Goal: Information Seeking & Learning: Check status

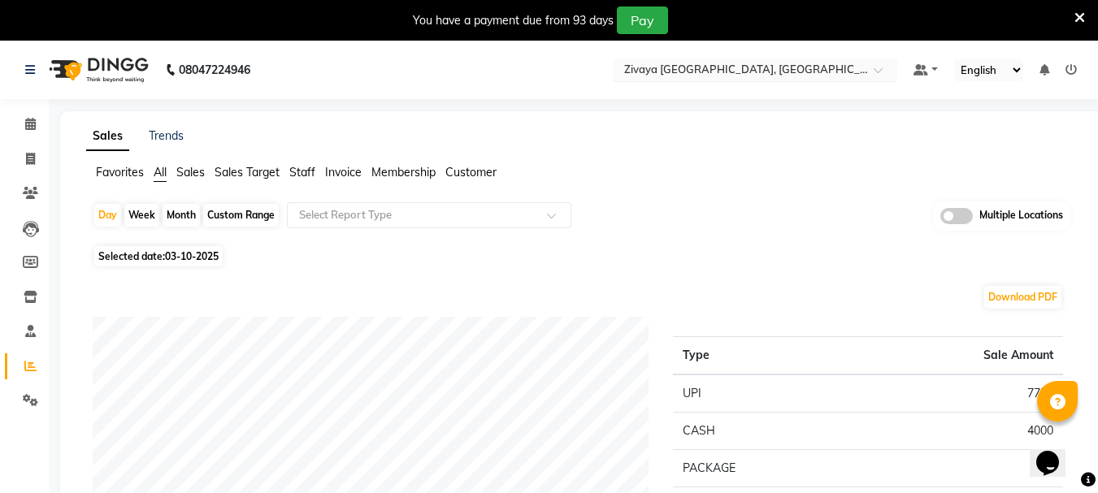
click at [715, 73] on input "text" at bounding box center [739, 71] width 236 height 16
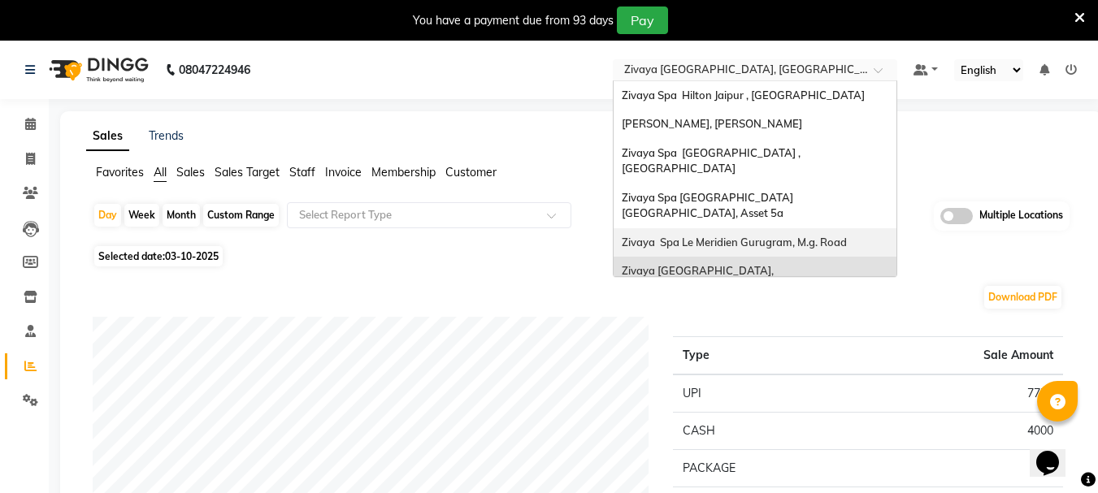
click at [745, 236] on span "Zivaya Spa Le Meridien Gurugram, M.g. Road" at bounding box center [734, 242] width 225 height 13
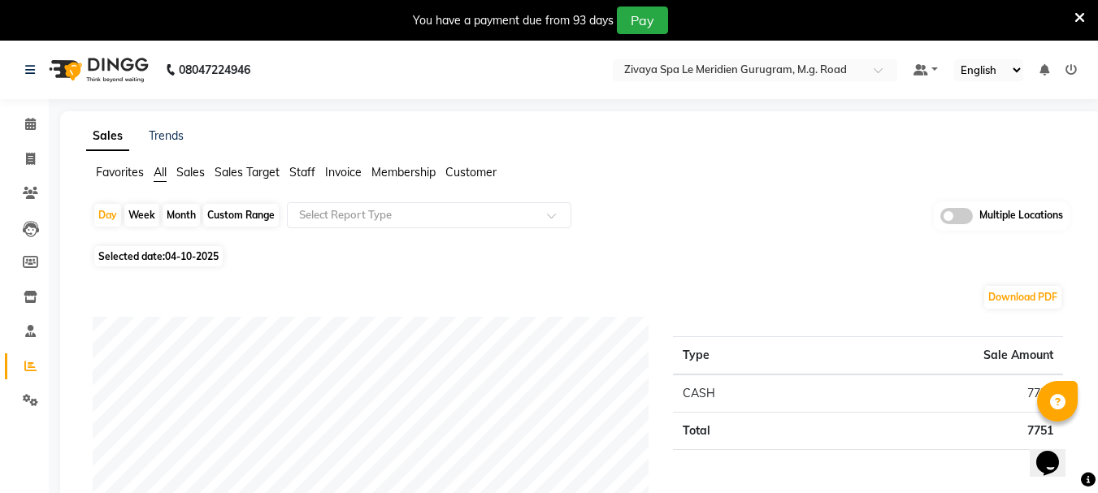
click at [182, 254] on span "04-10-2025" at bounding box center [192, 256] width 54 height 12
select select "10"
select select "2025"
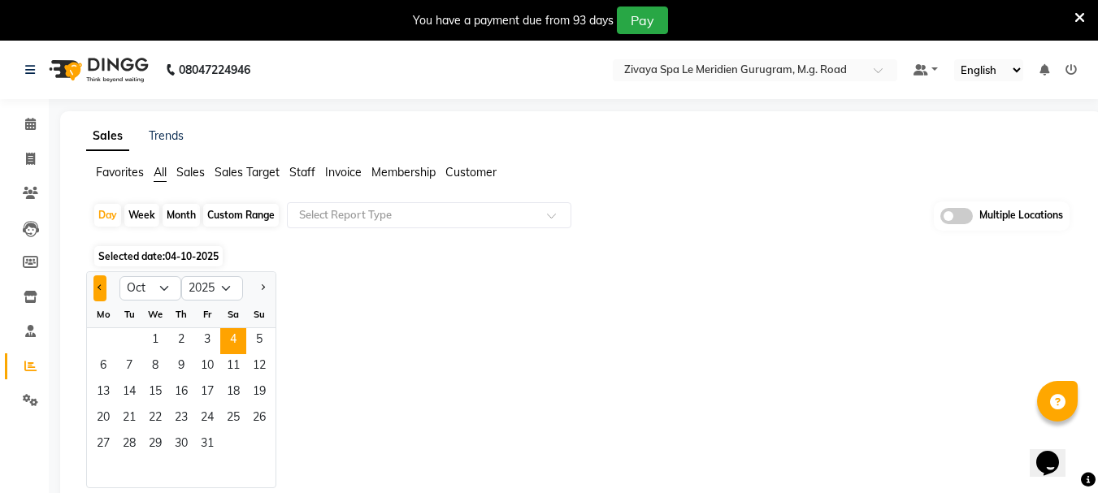
click at [98, 282] on button "Previous month" at bounding box center [99, 289] width 13 height 26
select select "9"
click at [214, 363] on span "12" at bounding box center [207, 367] width 26 height 26
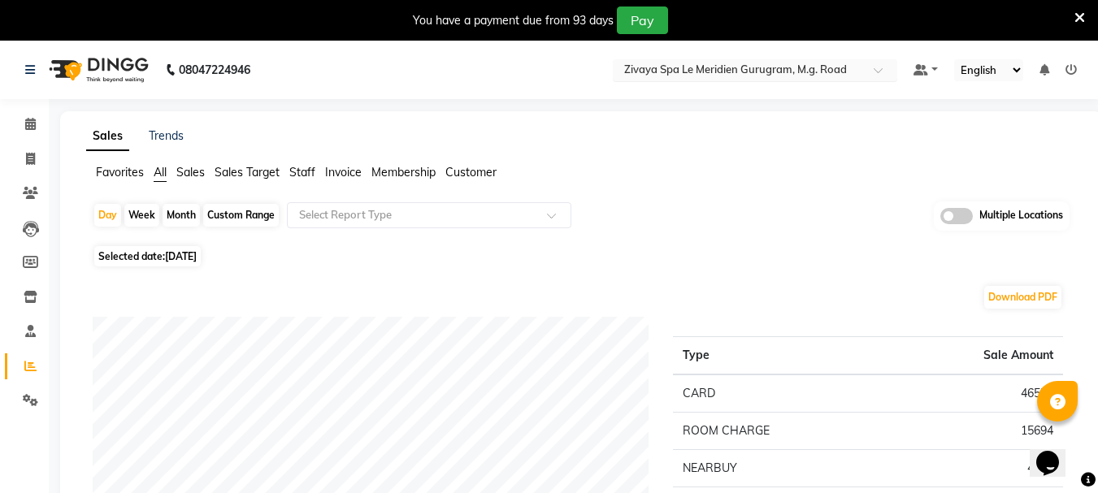
click at [698, 73] on input "text" at bounding box center [739, 71] width 236 height 16
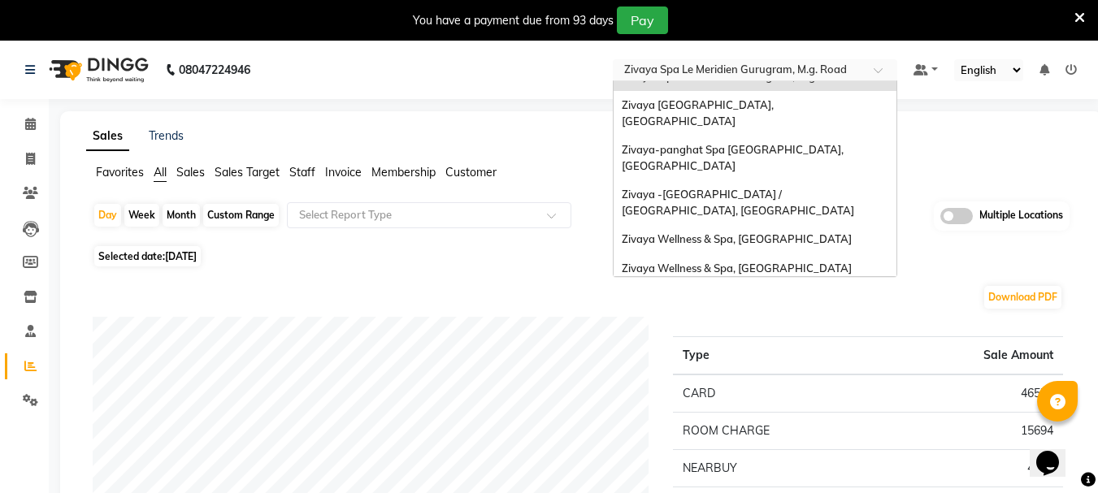
scroll to position [167, 0]
click at [737, 261] on span "Zivaya Wellness & Spa, [GEOGRAPHIC_DATA]" at bounding box center [737, 267] width 230 height 13
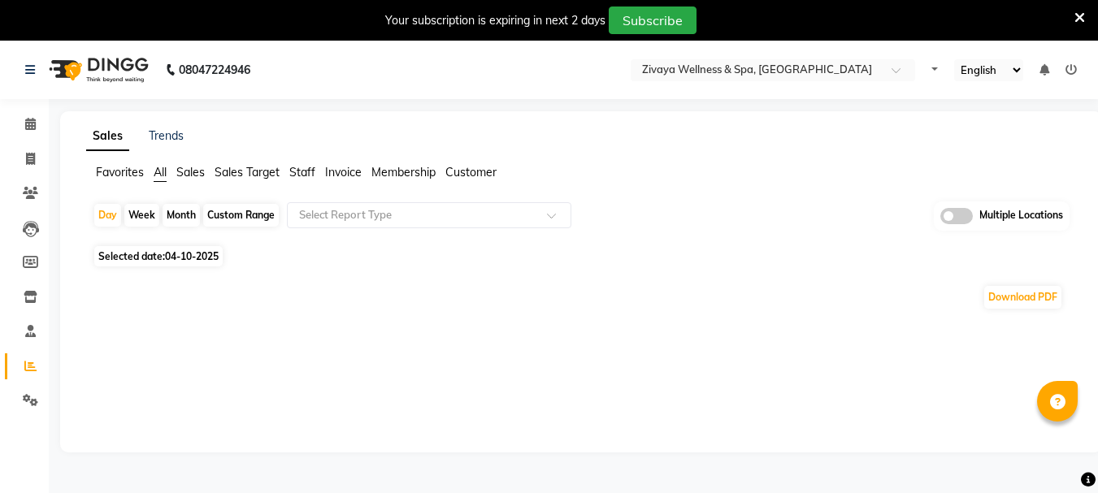
click at [185, 256] on span "04-10-2025" at bounding box center [192, 256] width 54 height 12
select select "10"
select select "2025"
click at [193, 263] on span "Selected date: 04-10-2025" at bounding box center [158, 256] width 128 height 20
select select "10"
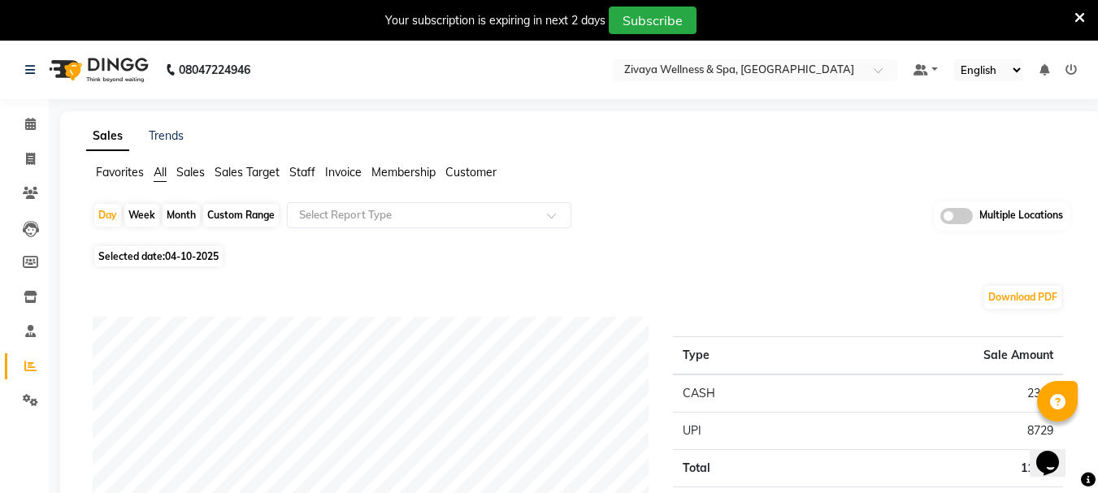
select select "2025"
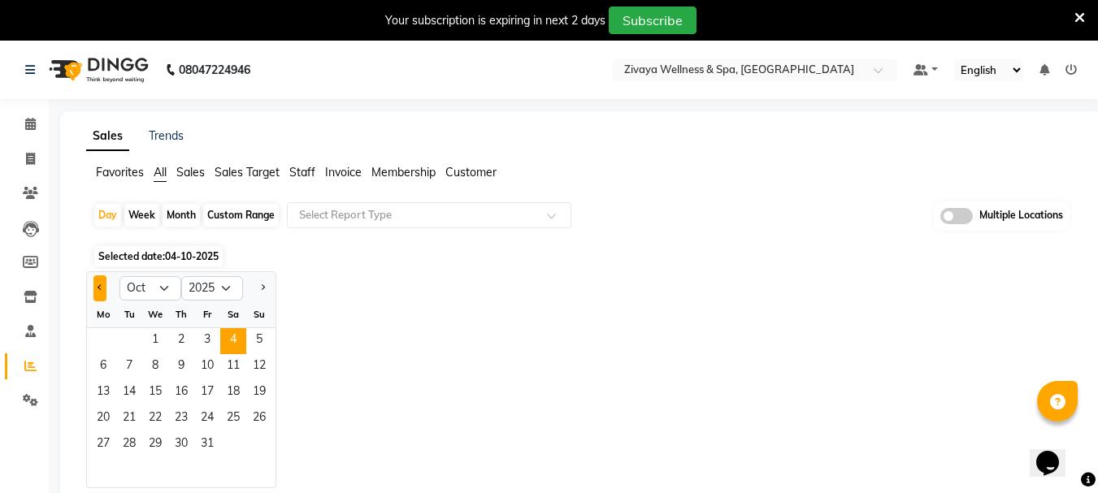
click at [103, 285] on button "Previous month" at bounding box center [99, 289] width 13 height 26
select select "9"
click at [210, 421] on span "26" at bounding box center [207, 419] width 26 height 26
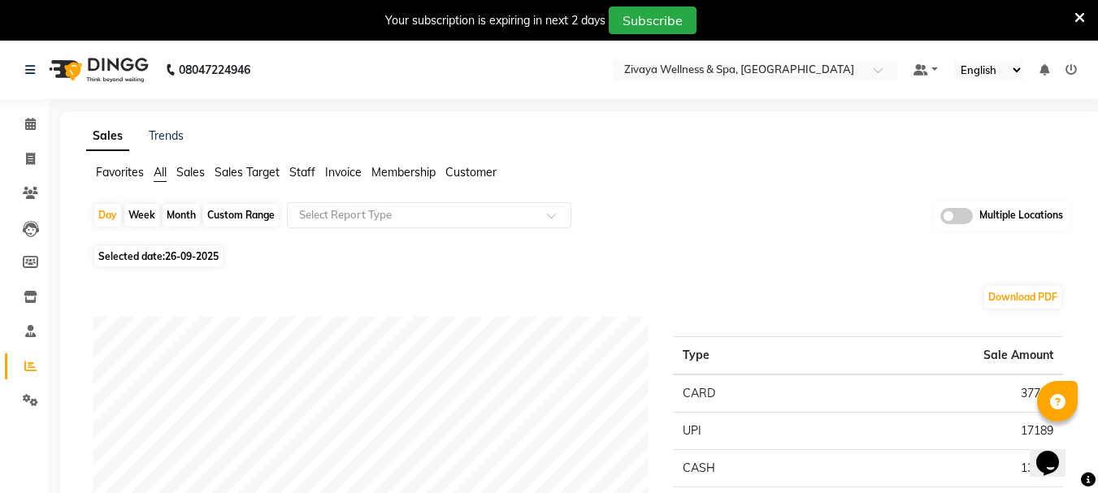
click at [198, 263] on span "Selected date: 26-09-2025" at bounding box center [158, 256] width 128 height 20
select select "9"
select select "2025"
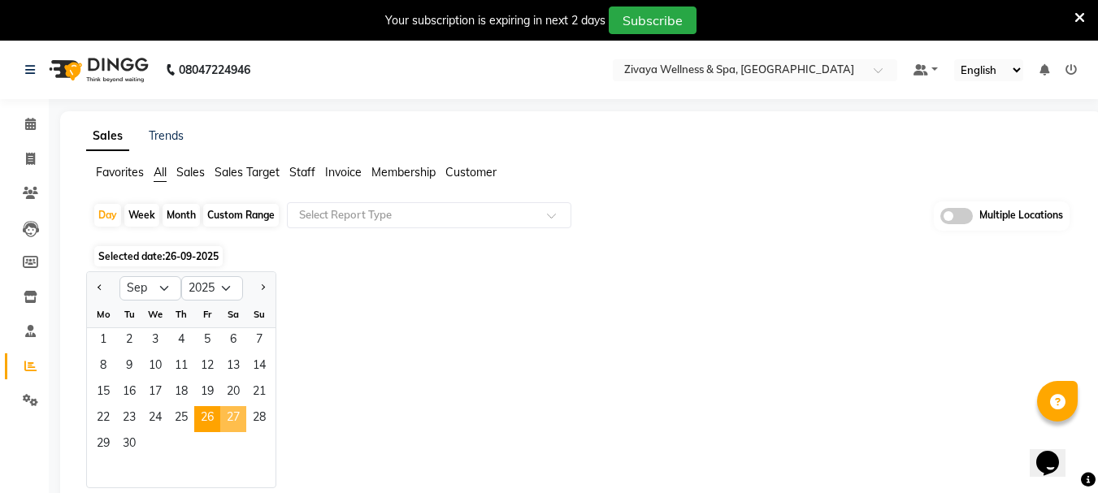
click at [239, 418] on span "27" at bounding box center [233, 419] width 26 height 26
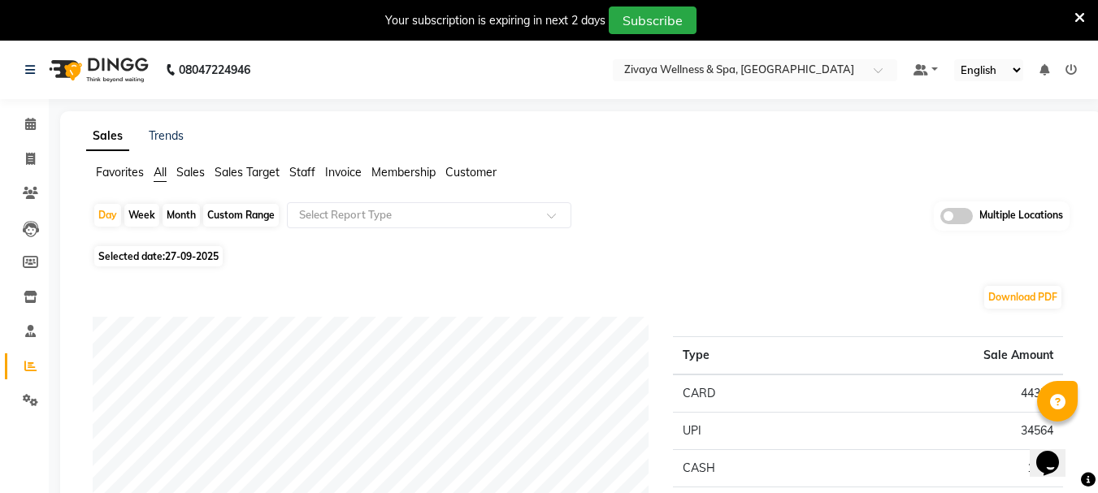
click at [116, 254] on span "Selected date: 27-09-2025" at bounding box center [158, 256] width 128 height 20
select select "9"
select select "2025"
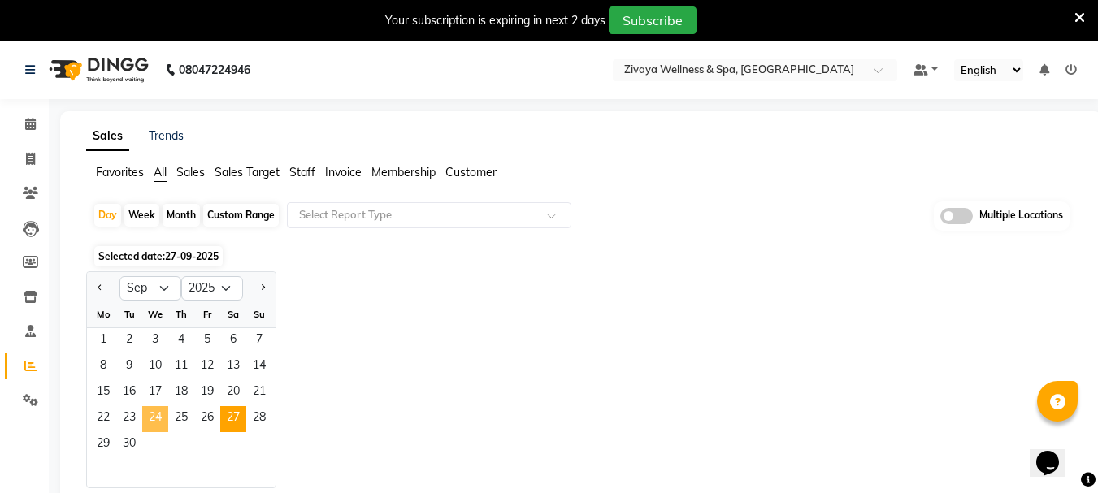
click at [159, 417] on span "24" at bounding box center [155, 419] width 26 height 26
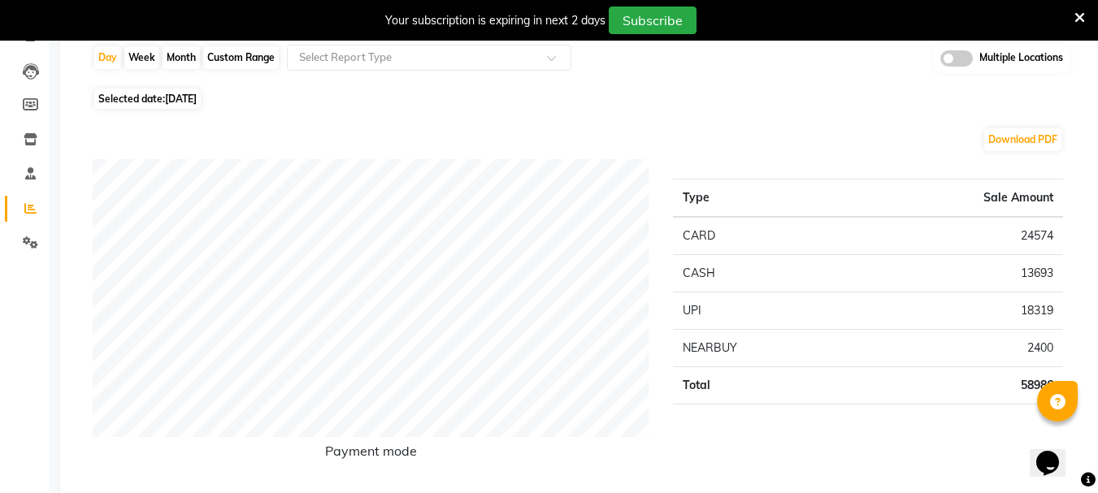
scroll to position [163, 0]
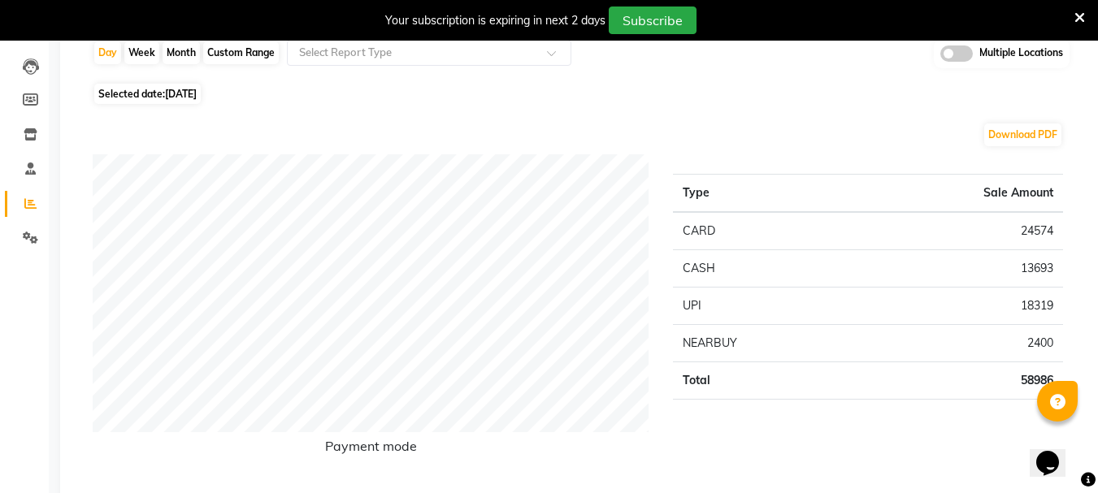
click at [184, 93] on span "24-09-2025" at bounding box center [181, 94] width 32 height 12
select select "9"
select select "2025"
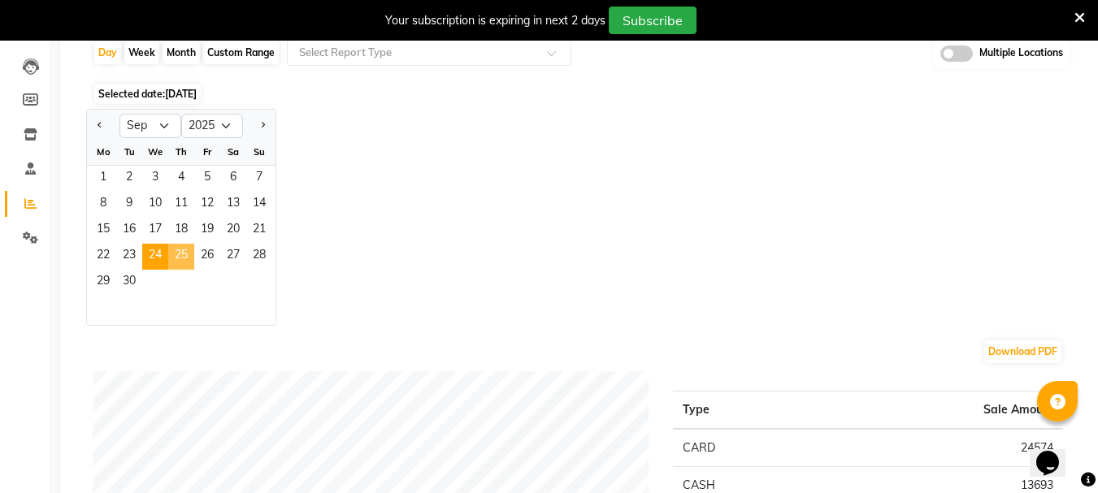
click at [183, 257] on span "25" at bounding box center [181, 257] width 26 height 26
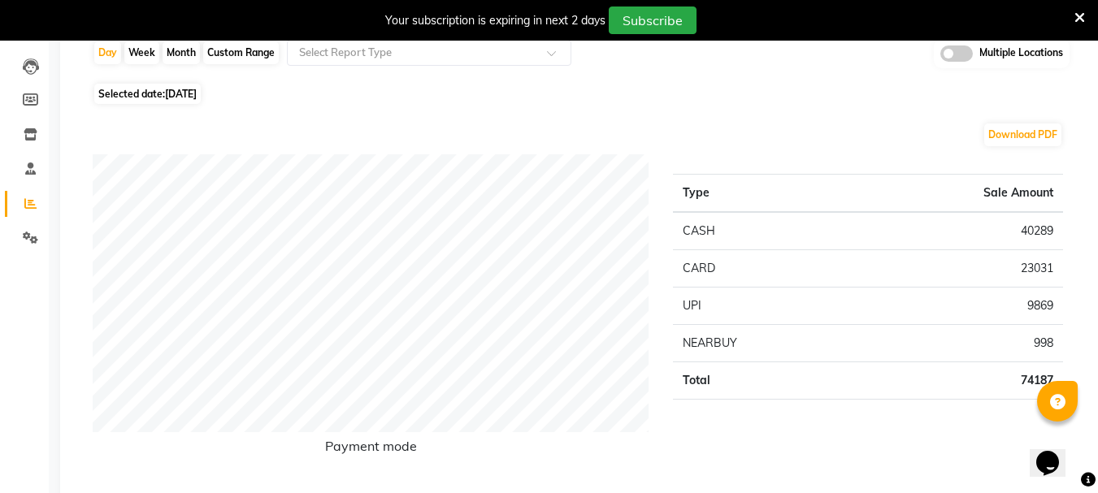
click at [152, 88] on span "Selected date: 25-09-2025" at bounding box center [147, 94] width 107 height 20
select select "9"
select select "2025"
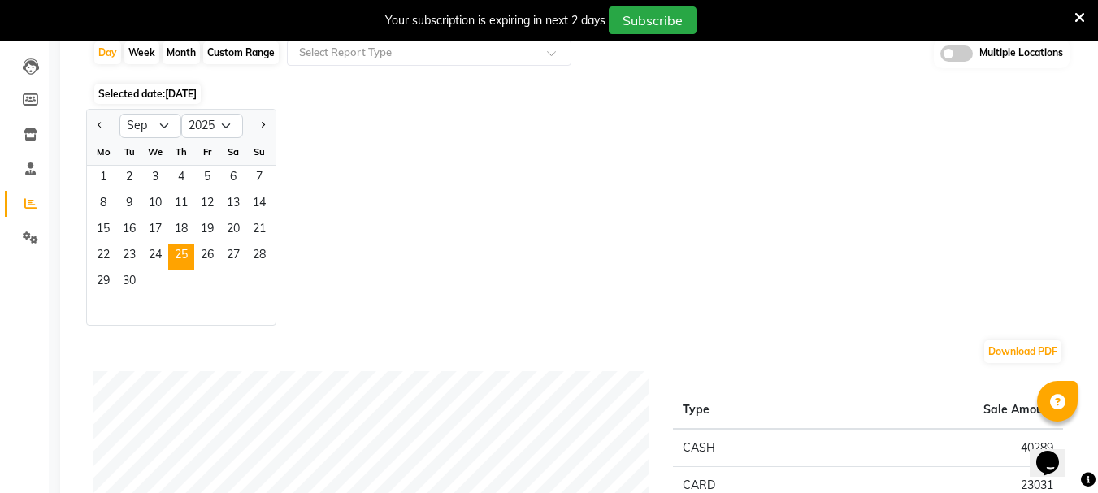
click at [230, 54] on div "Custom Range" at bounding box center [241, 52] width 76 height 23
select select "9"
select select "2025"
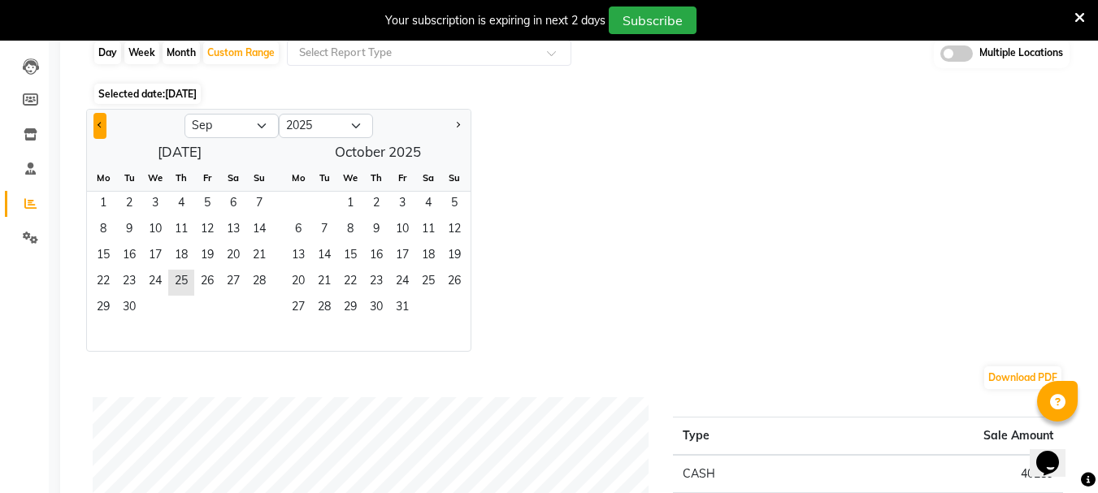
click at [103, 115] on button "Previous month" at bounding box center [99, 126] width 13 height 26
select select "8"
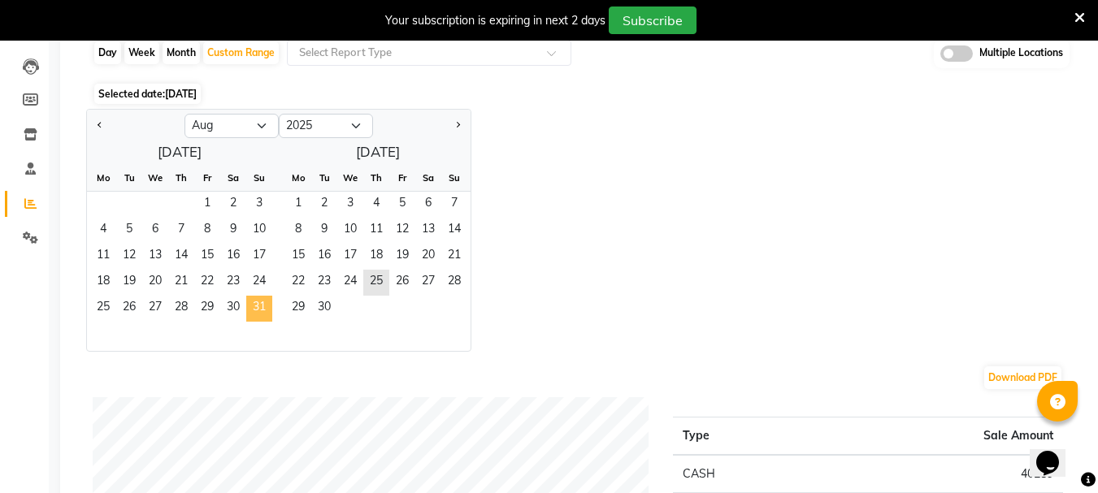
click at [262, 316] on span "31" at bounding box center [259, 309] width 26 height 26
click at [288, 304] on span "29" at bounding box center [298, 309] width 26 height 26
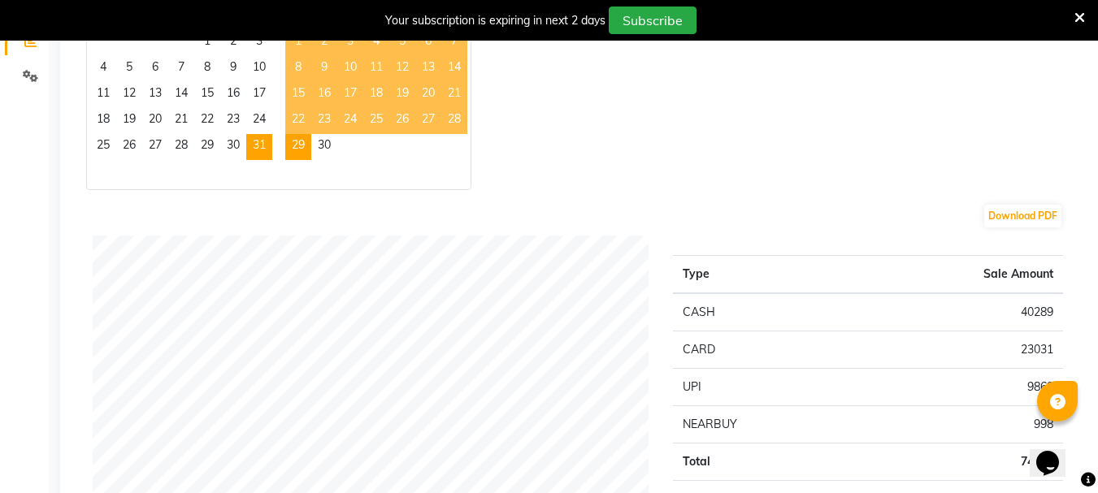
scroll to position [81, 0]
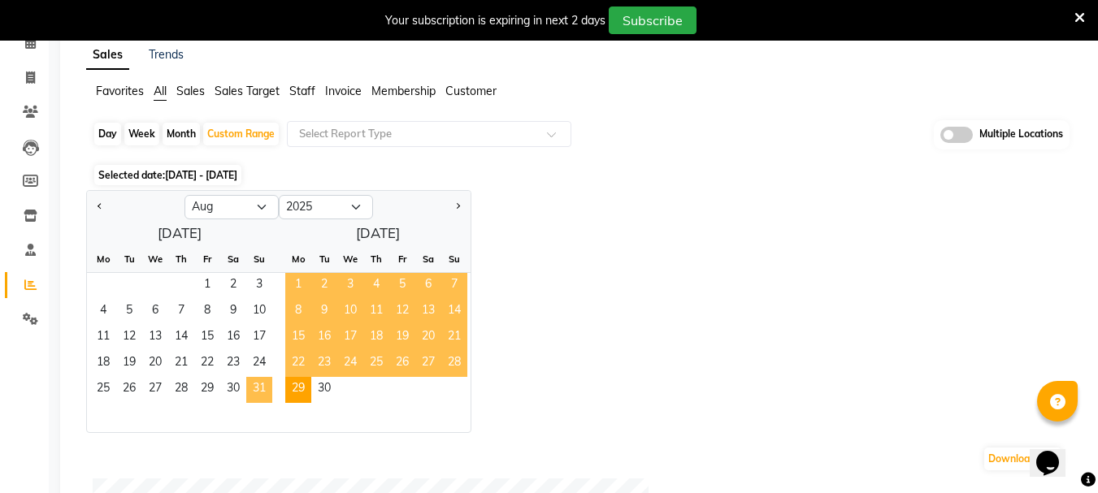
click at [263, 386] on span "31" at bounding box center [259, 390] width 26 height 26
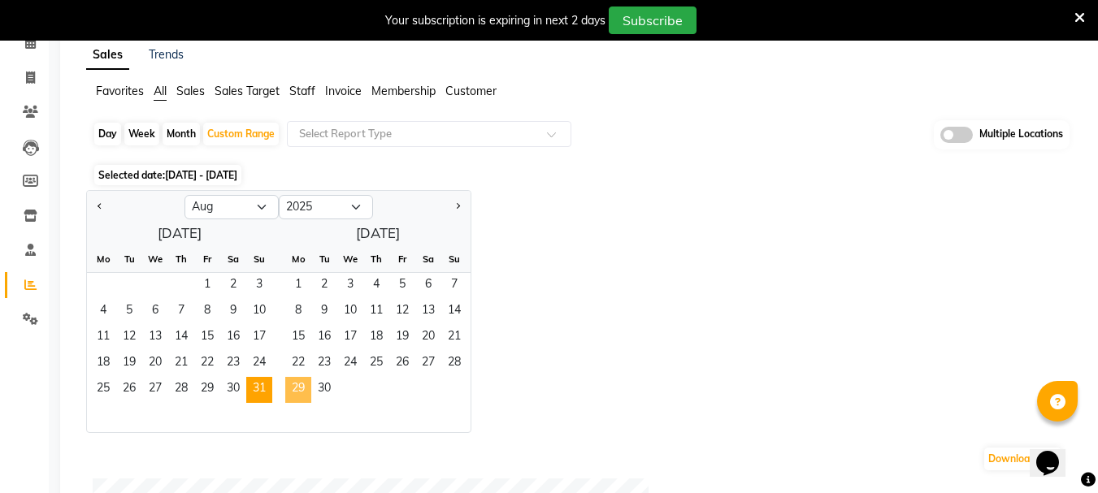
click at [293, 398] on span "29" at bounding box center [298, 390] width 26 height 26
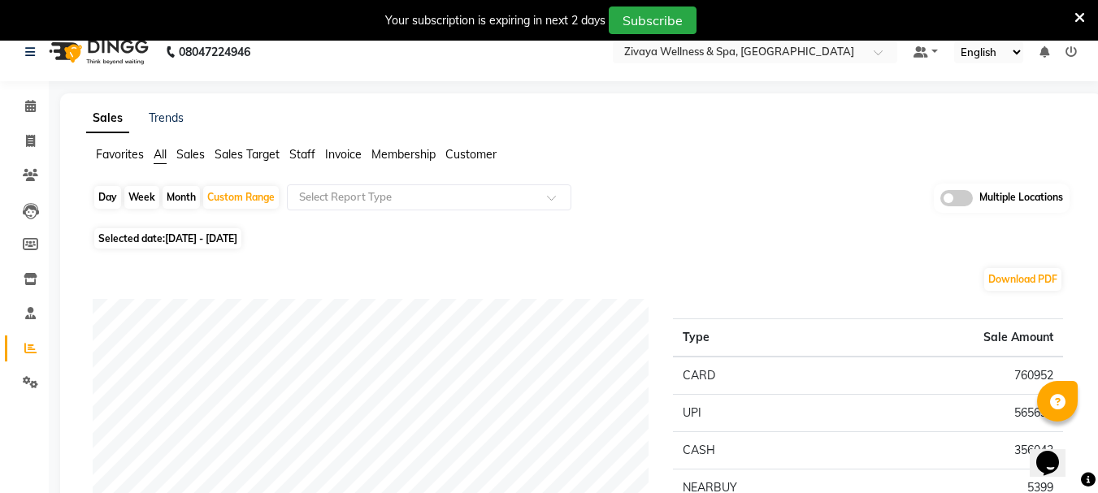
scroll to position [0, 0]
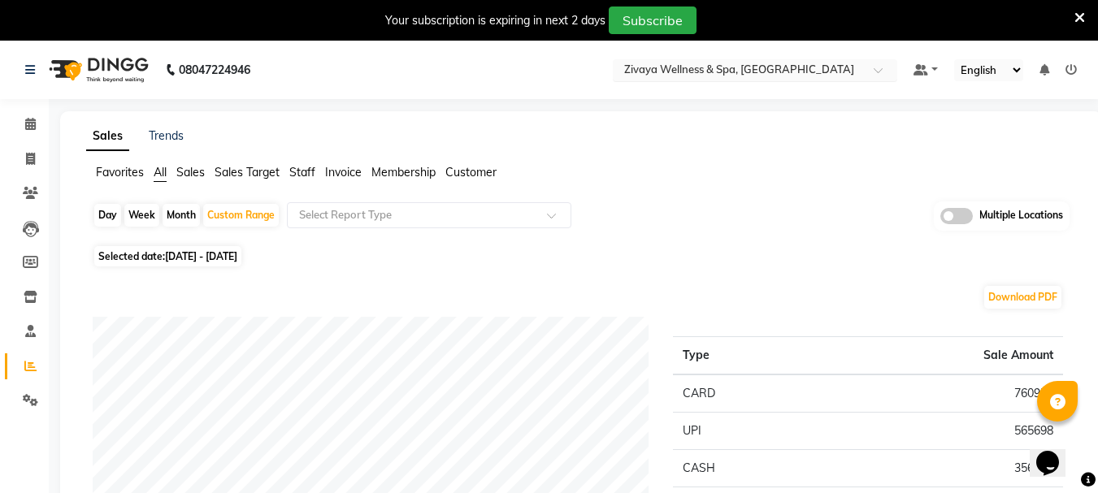
click at [763, 89] on nav "08047224946 Select Location × Zivaya Wellness & Spa, Ahmedabad Airport Default …" at bounding box center [549, 70] width 1098 height 59
click at [763, 70] on input "text" at bounding box center [739, 71] width 236 height 16
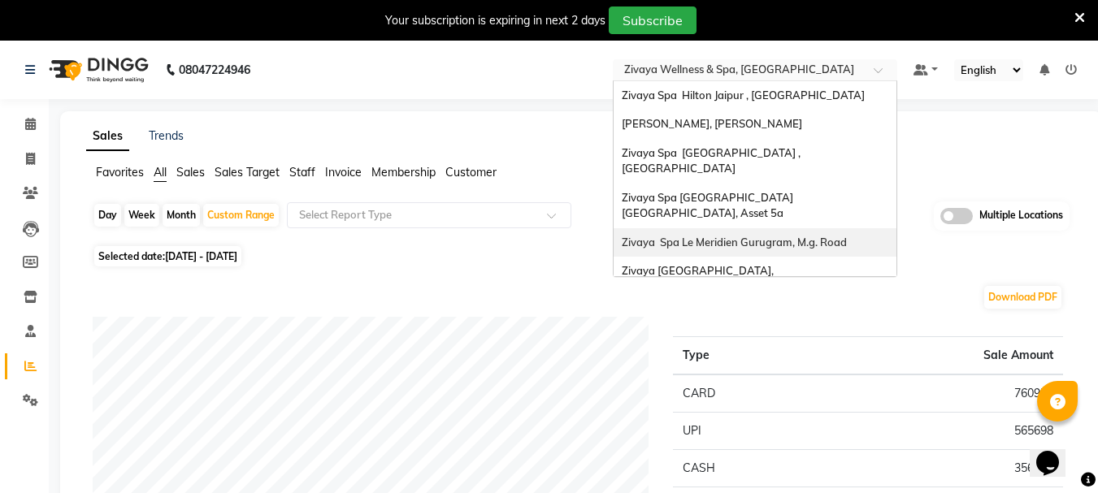
click at [766, 228] on div "Zivaya Spa Le Meridien Gurugram, M.g. Road" at bounding box center [755, 242] width 283 height 29
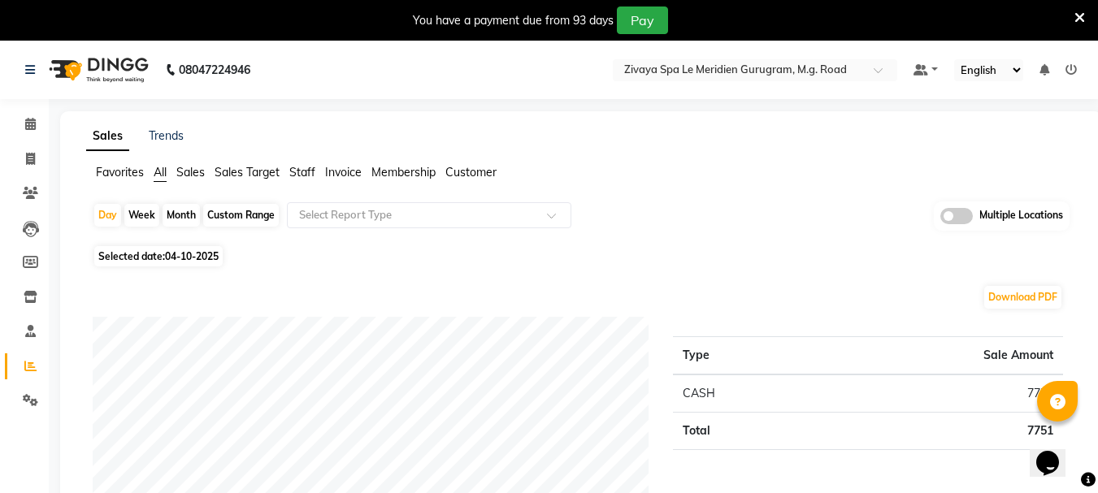
click at [235, 219] on div "Custom Range" at bounding box center [241, 215] width 76 height 23
select select "10"
select select "2025"
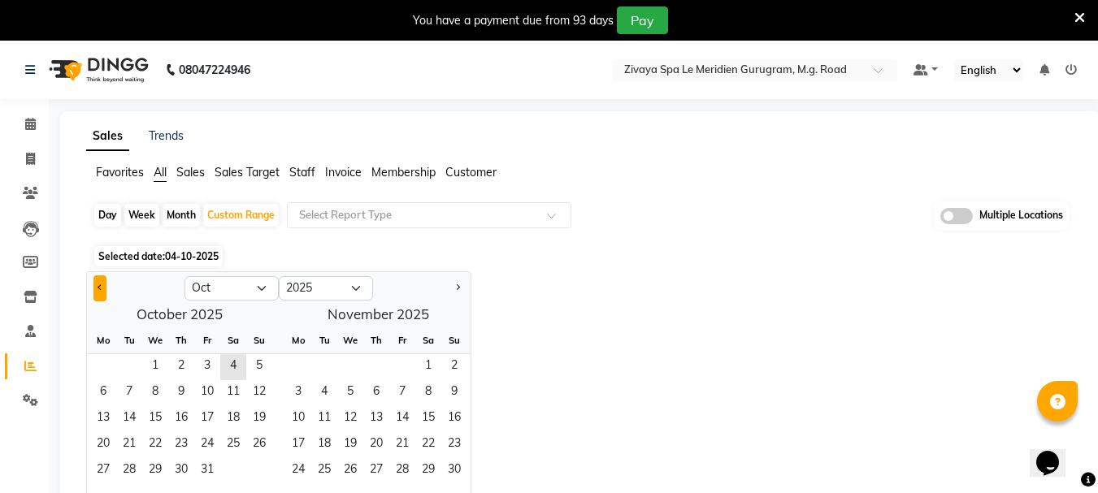
click at [100, 290] on span "Previous month" at bounding box center [101, 288] width 6 height 6
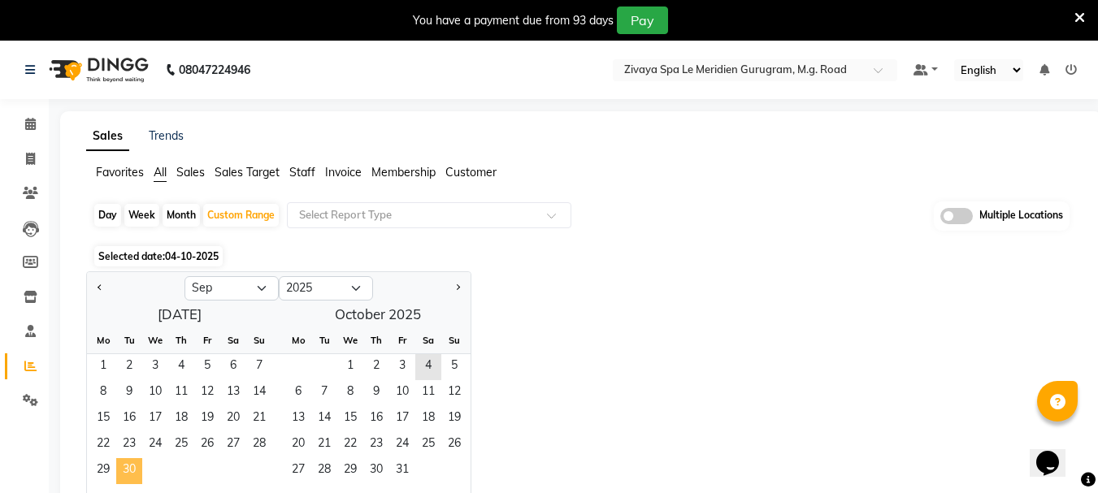
click at [121, 472] on span "30" at bounding box center [129, 472] width 26 height 26
click at [93, 290] on div at bounding box center [136, 289] width 98 height 26
click at [101, 289] on span "Previous month" at bounding box center [101, 288] width 6 height 6
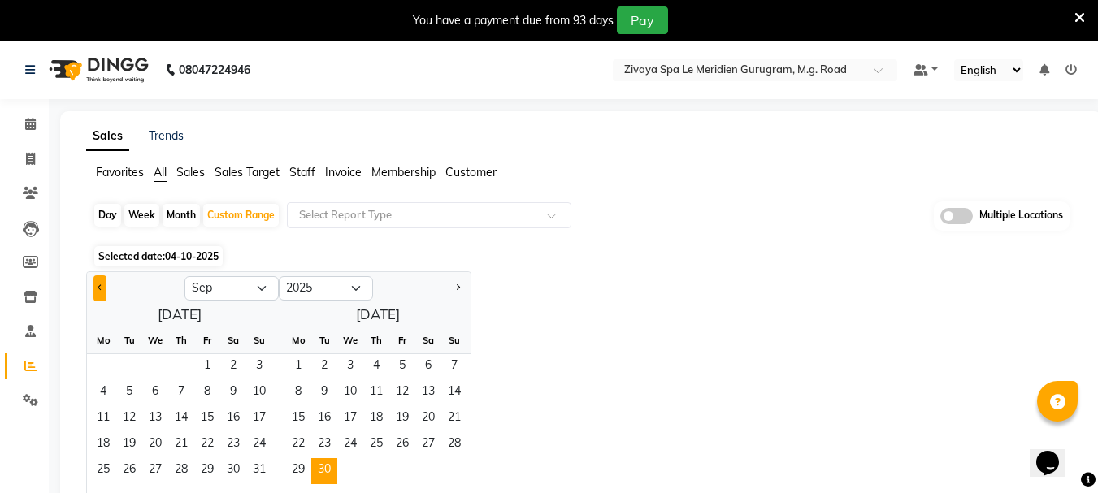
select select "8"
click at [254, 473] on span "31" at bounding box center [259, 472] width 26 height 26
click at [292, 472] on span "29" at bounding box center [298, 472] width 26 height 26
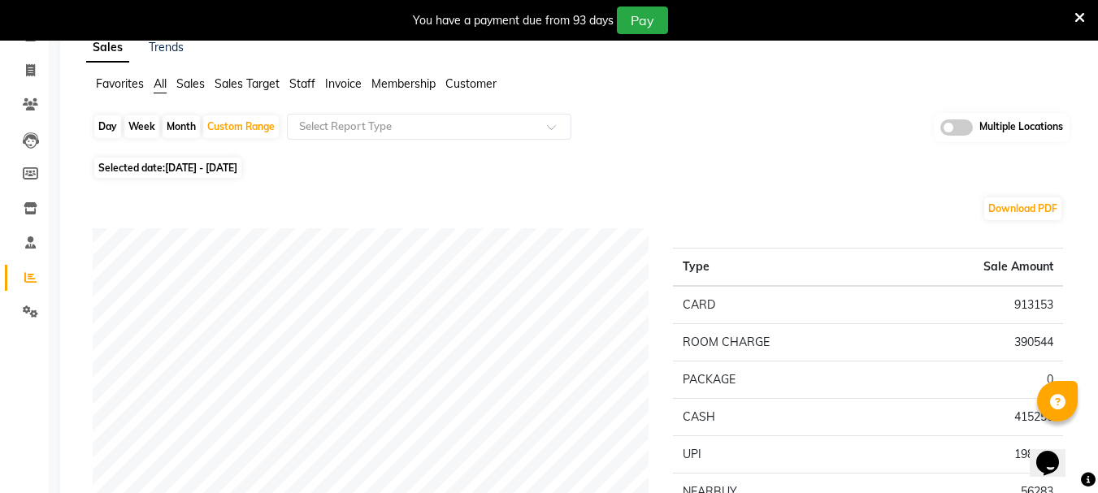
scroll to position [81, 0]
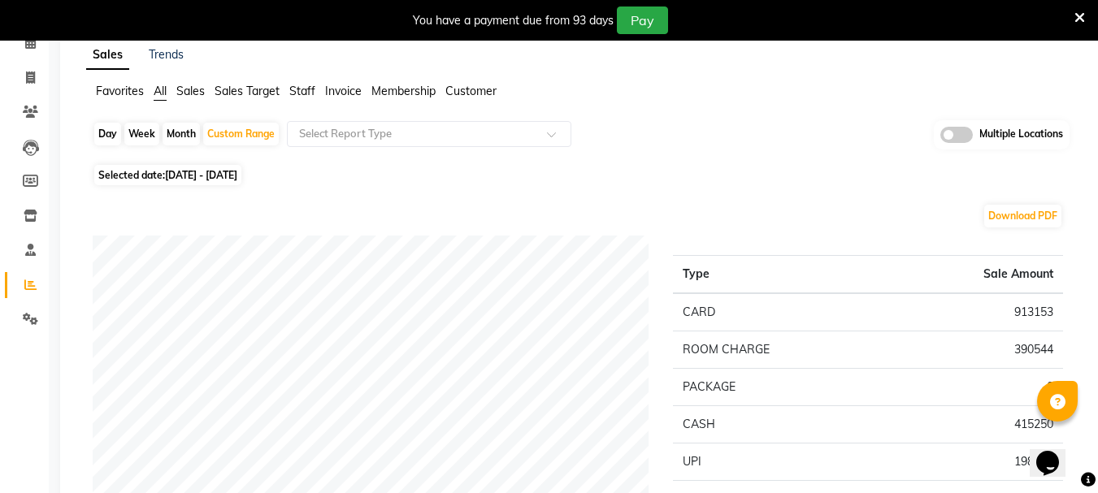
click at [107, 138] on div "Day" at bounding box center [107, 134] width 27 height 23
select select "8"
select select "2025"
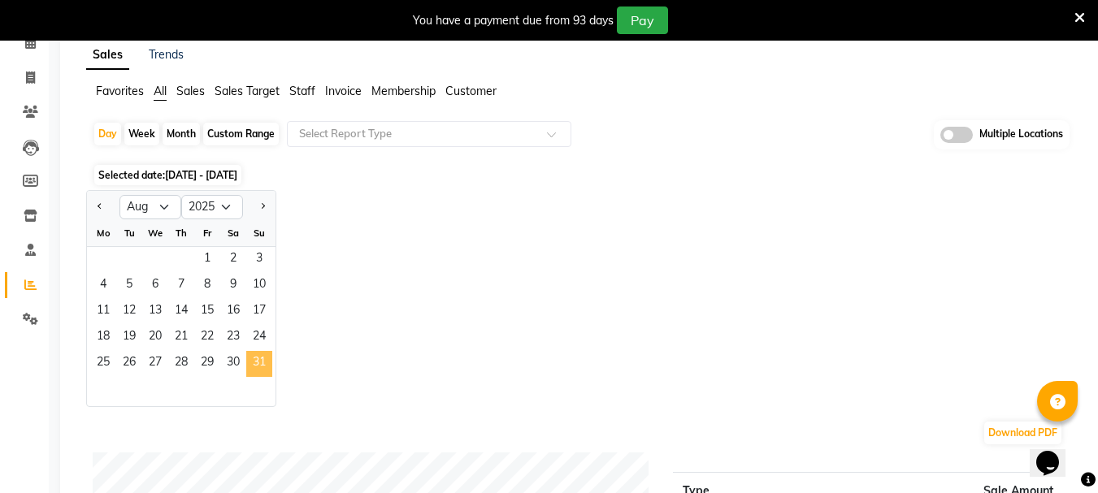
click at [254, 369] on span "31" at bounding box center [259, 364] width 26 height 26
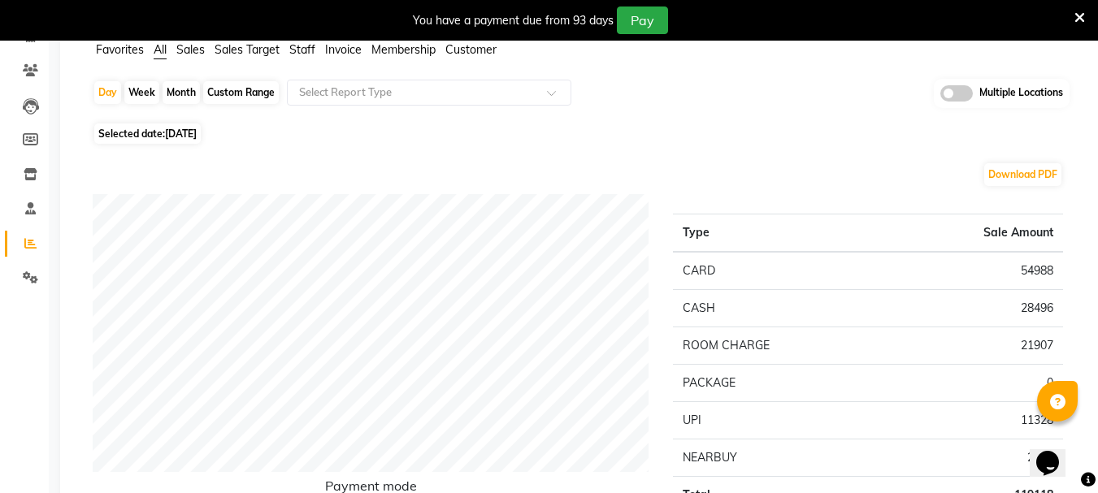
scroll to position [163, 0]
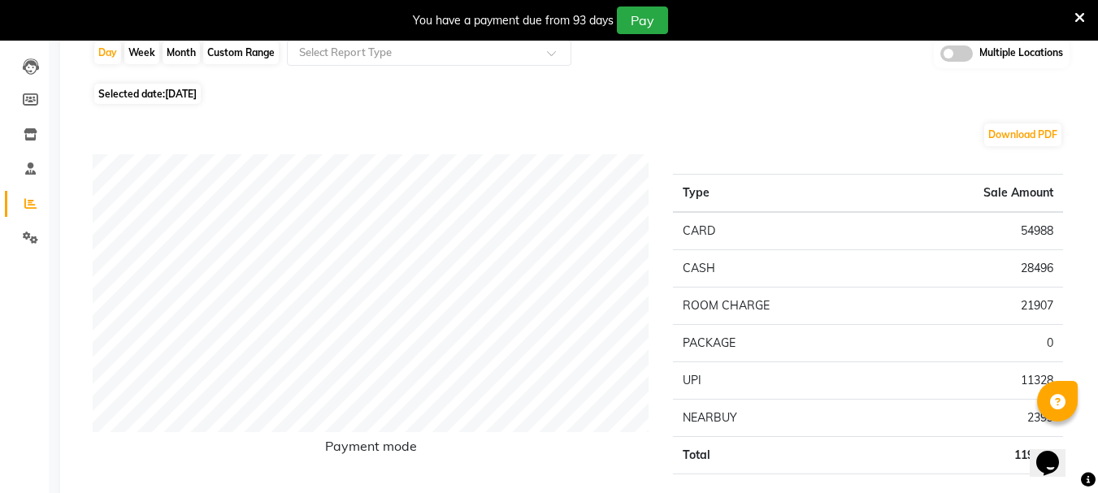
click at [137, 99] on span "Selected date: 31-08-2025" at bounding box center [147, 94] width 107 height 20
select select "8"
select select "2025"
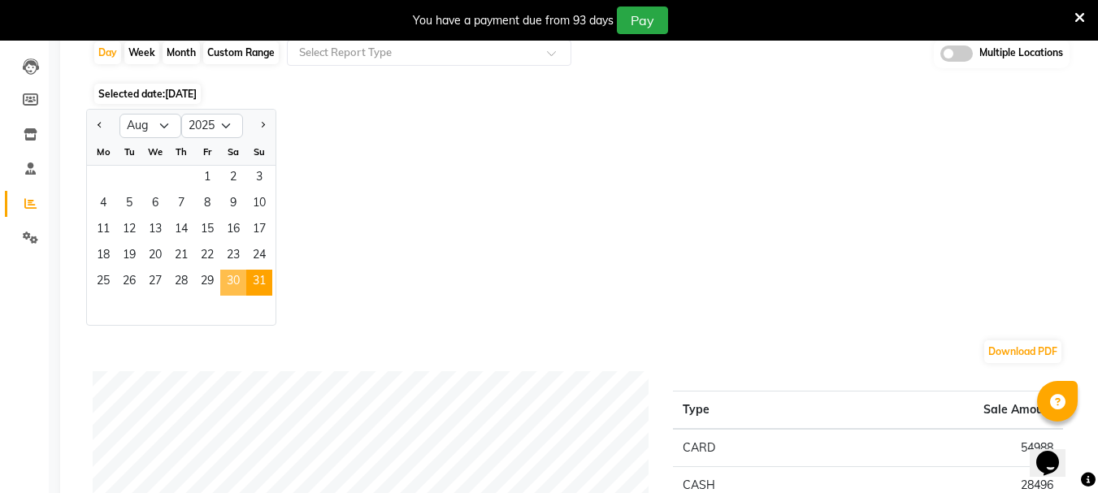
click at [238, 286] on span "30" at bounding box center [233, 283] width 26 height 26
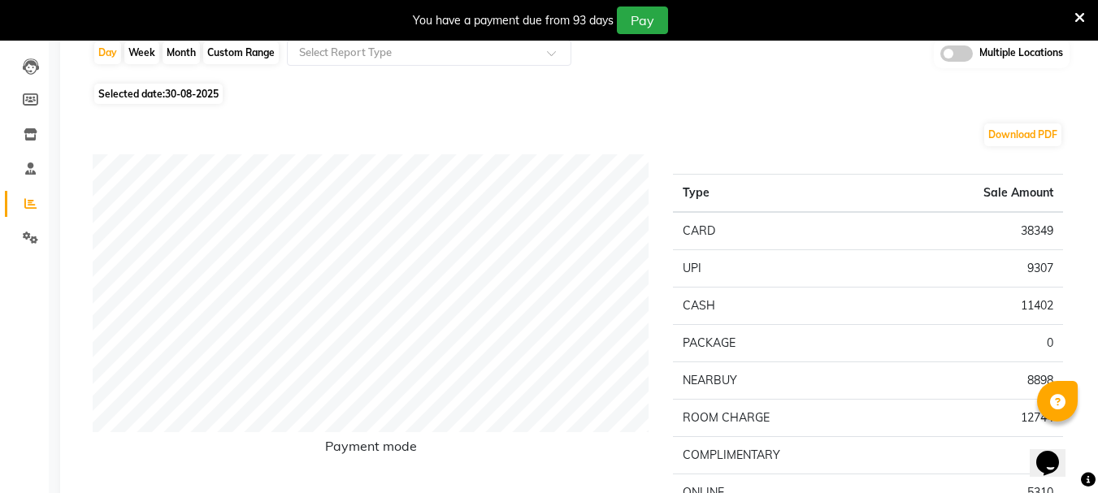
click at [161, 89] on span "Selected date: 30-08-2025" at bounding box center [158, 94] width 128 height 20
select select "8"
select select "2025"
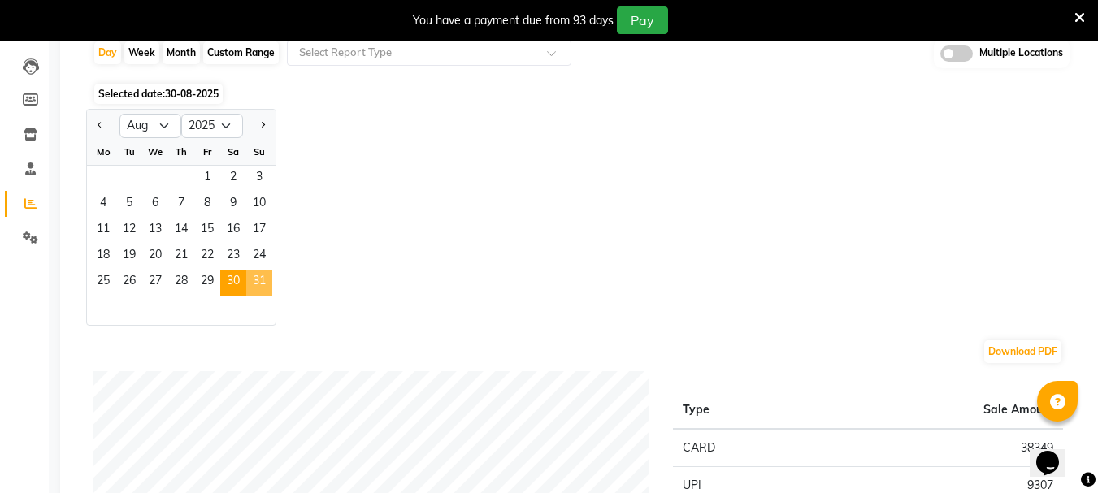
click at [261, 283] on span "31" at bounding box center [259, 283] width 26 height 26
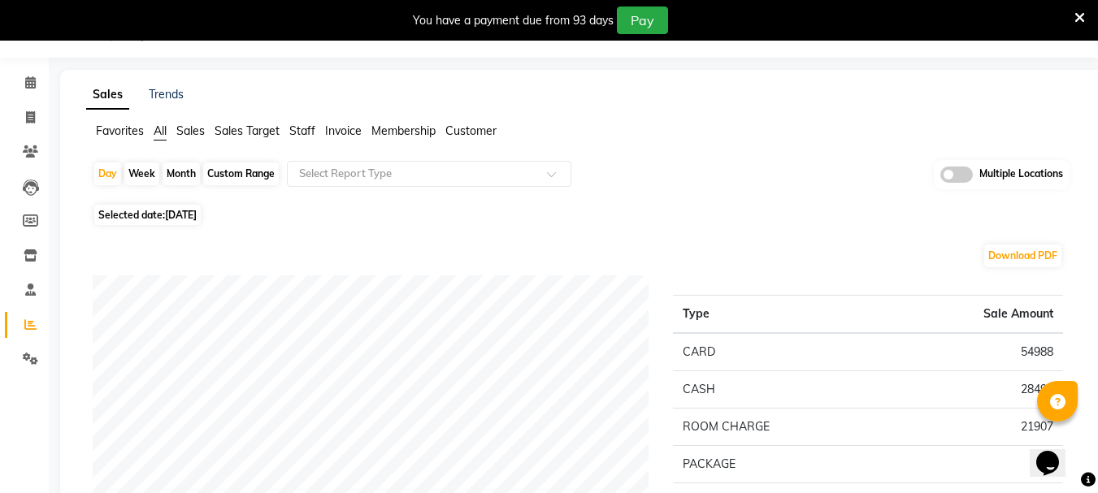
scroll to position [0, 0]
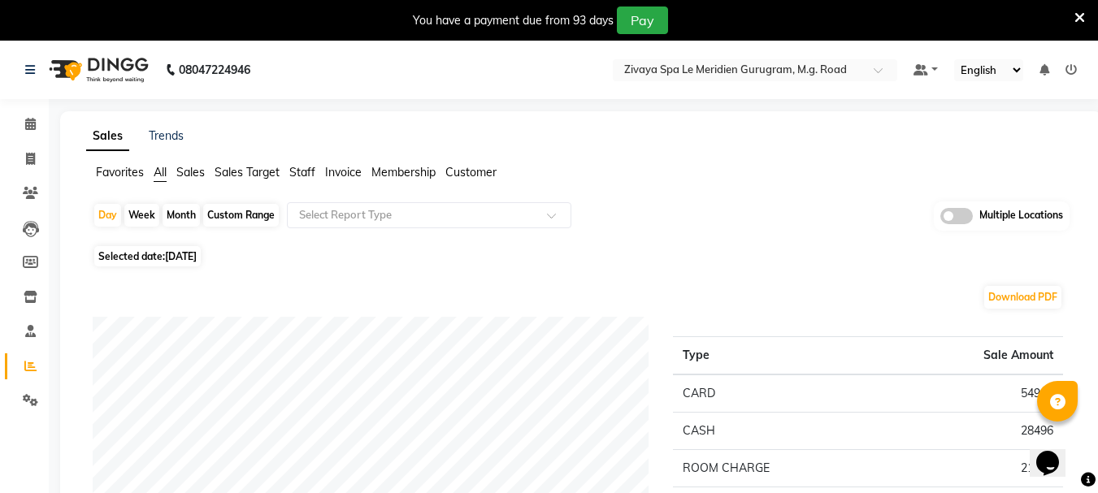
click at [197, 258] on span "31-08-2025" at bounding box center [181, 256] width 32 height 12
select select "8"
select select "2025"
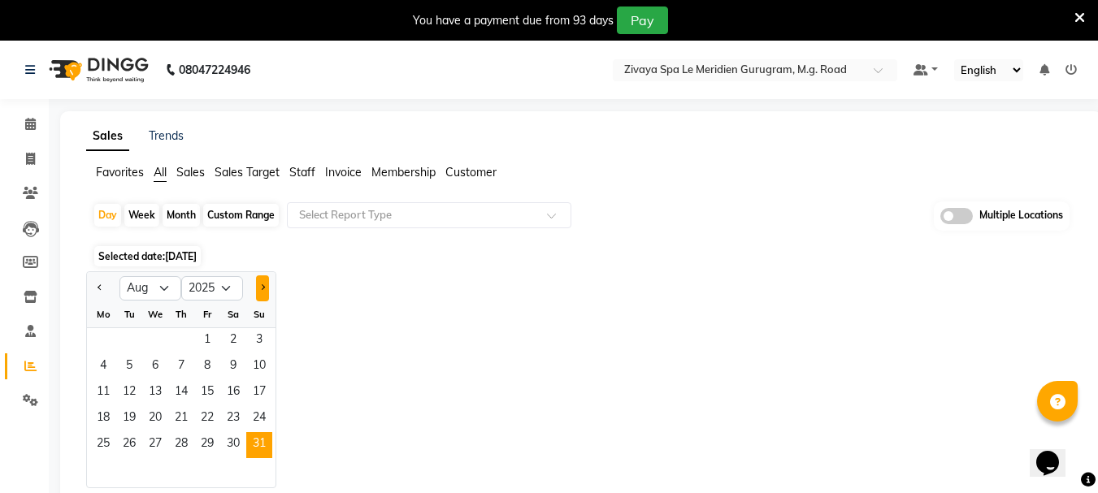
click at [262, 289] on span "Next month" at bounding box center [262, 288] width 6 height 6
select select "9"
click at [233, 215] on div "Custom Range" at bounding box center [241, 215] width 76 height 23
select select "8"
select select "2025"
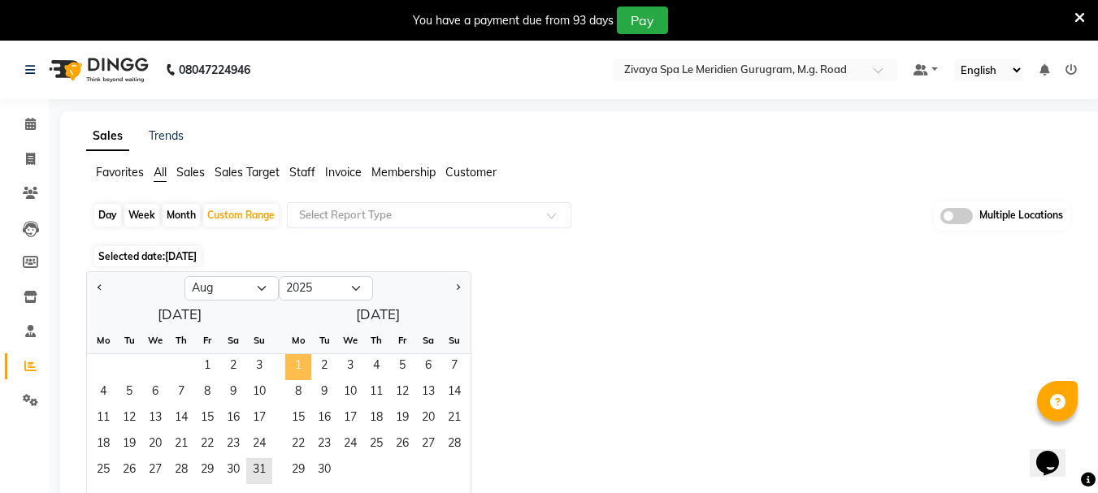
click at [299, 361] on span "1" at bounding box center [298, 367] width 26 height 26
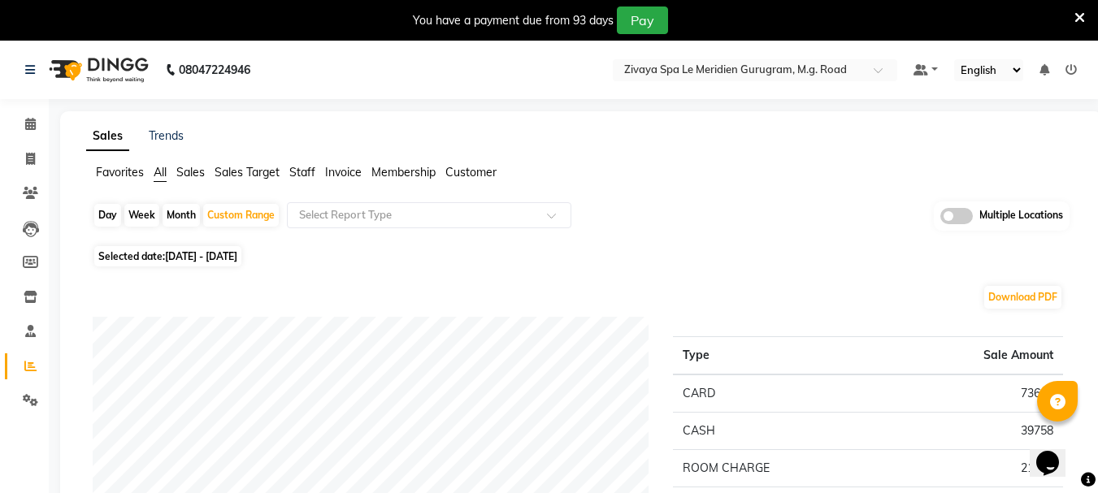
click at [217, 259] on span "31-08-2025 - 01-09-2025" at bounding box center [201, 256] width 72 height 12
select select "8"
select select "2025"
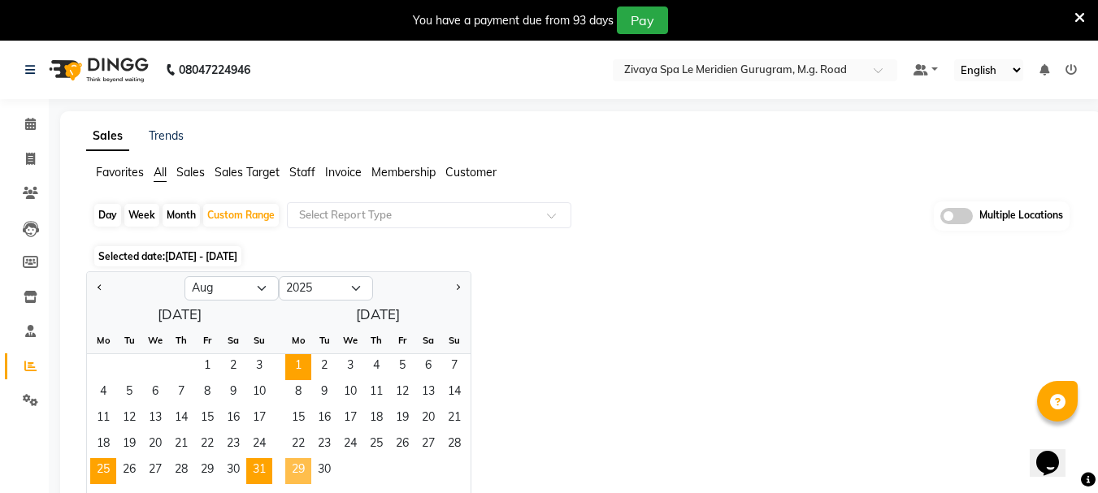
click at [304, 468] on span "29" at bounding box center [298, 472] width 26 height 26
select select "9"
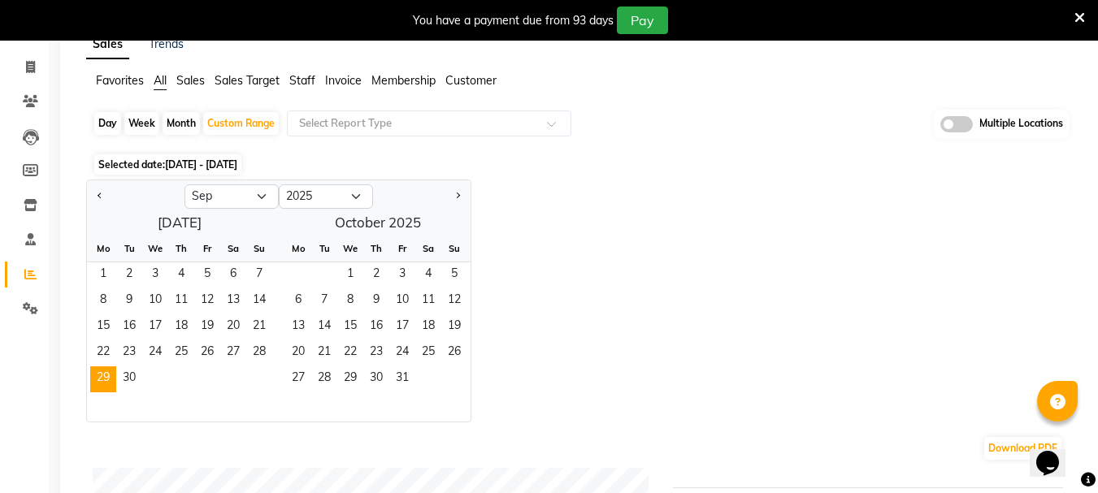
scroll to position [81, 0]
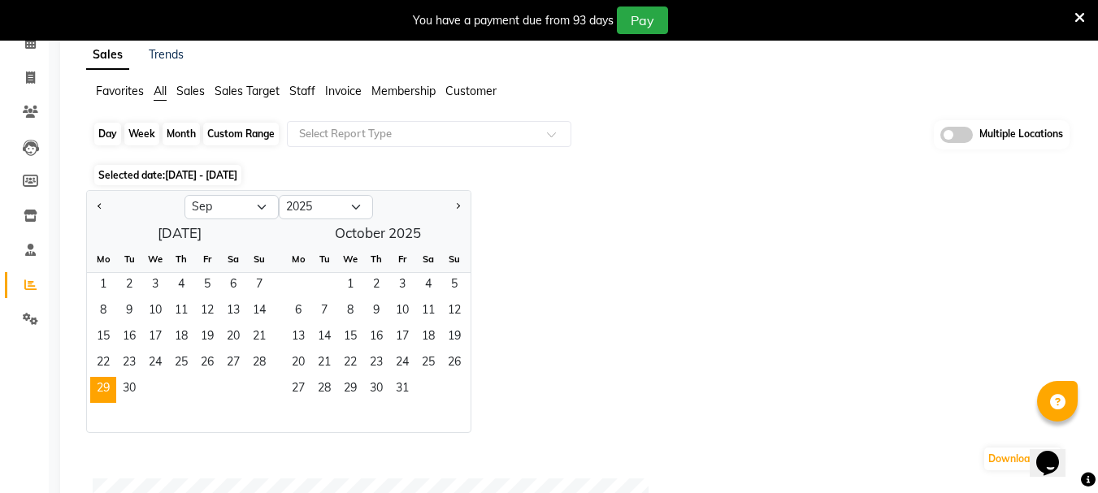
click at [246, 134] on div "Custom Range" at bounding box center [241, 134] width 76 height 23
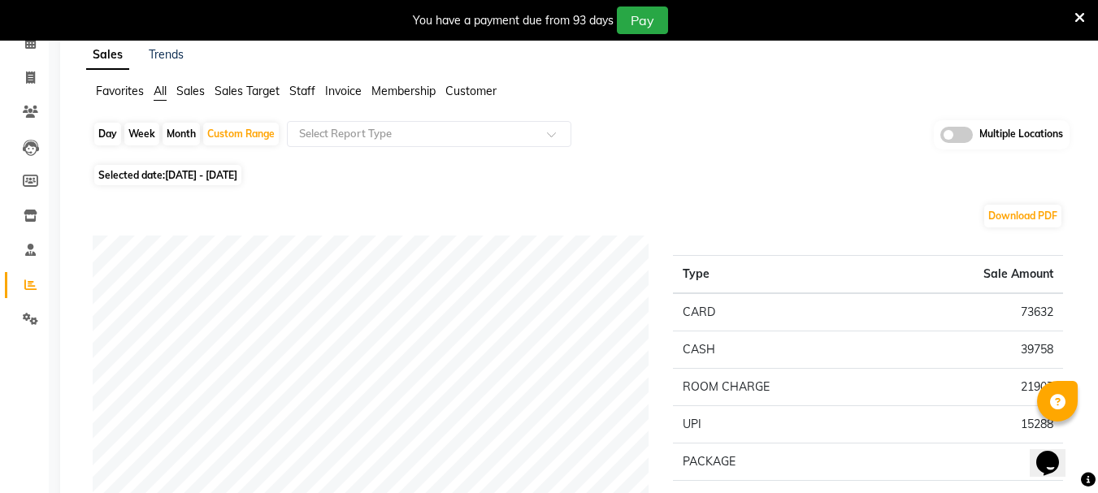
click at [237, 172] on span "31-08-2025 - 01-09-2025" at bounding box center [201, 175] width 72 height 12
select select "9"
select select "2025"
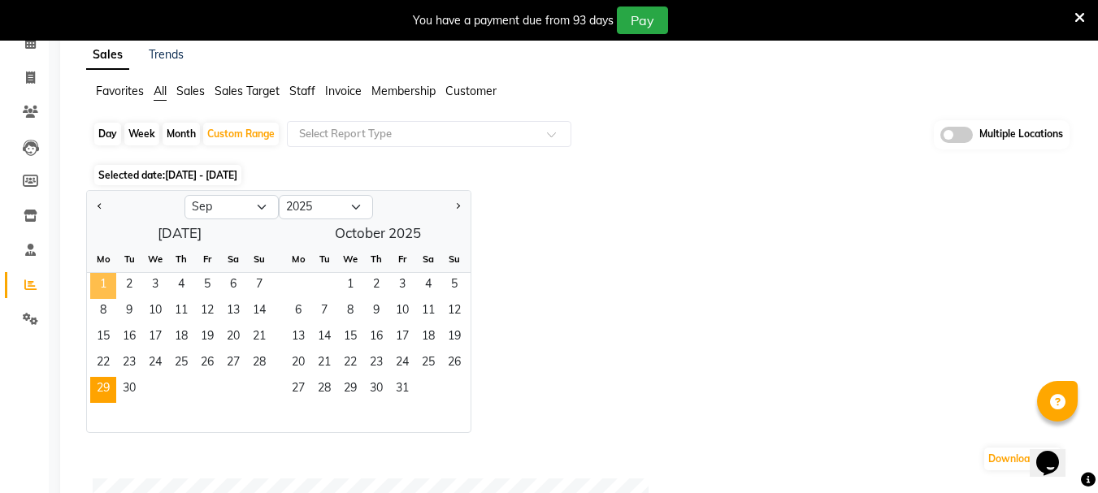
click at [102, 285] on span "1" at bounding box center [103, 286] width 26 height 26
click at [93, 398] on span "29" at bounding box center [103, 390] width 26 height 26
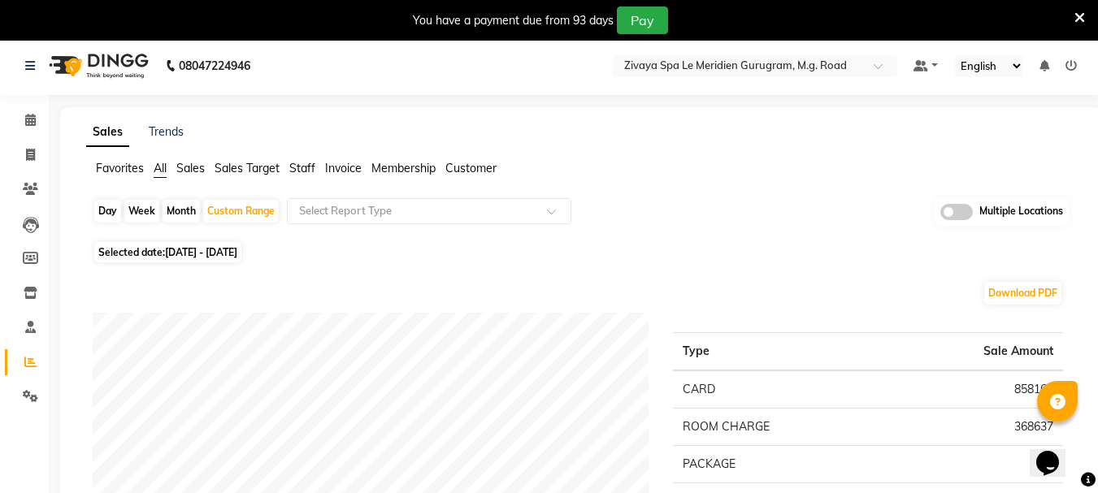
scroll to position [0, 0]
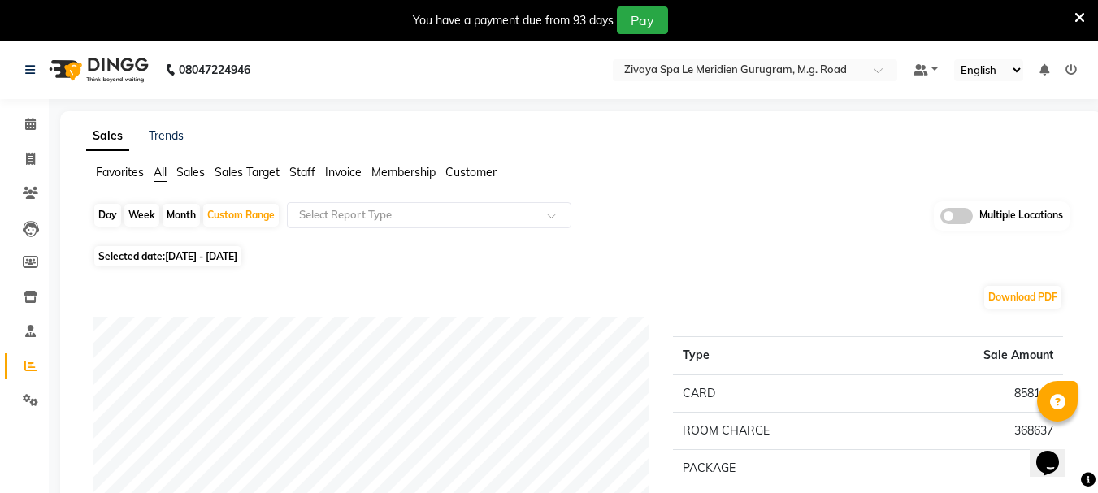
click at [167, 256] on span "01-09-2025 - 29-09-2025" at bounding box center [201, 256] width 72 height 12
select select "9"
select select "2025"
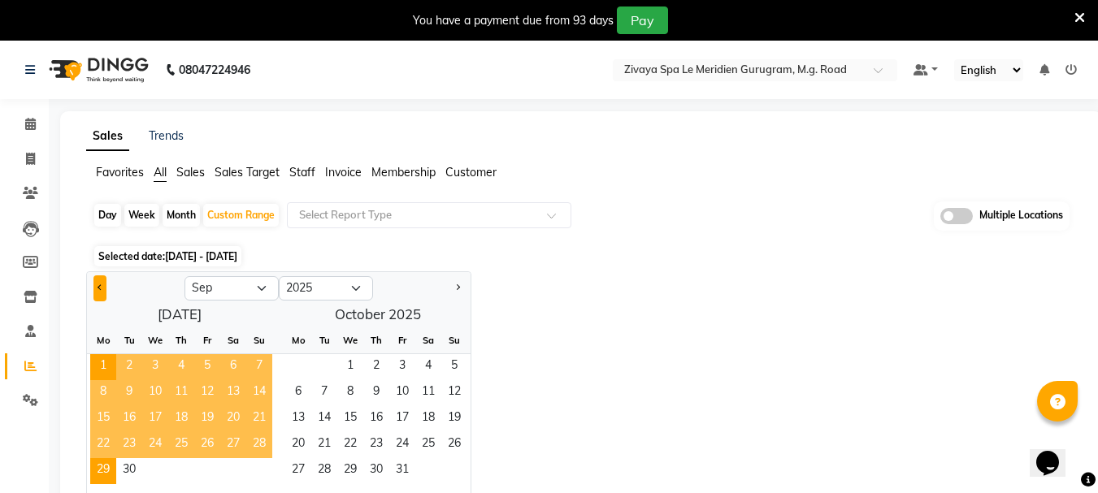
click at [97, 285] on button "Previous month" at bounding box center [99, 289] width 13 height 26
select select "8"
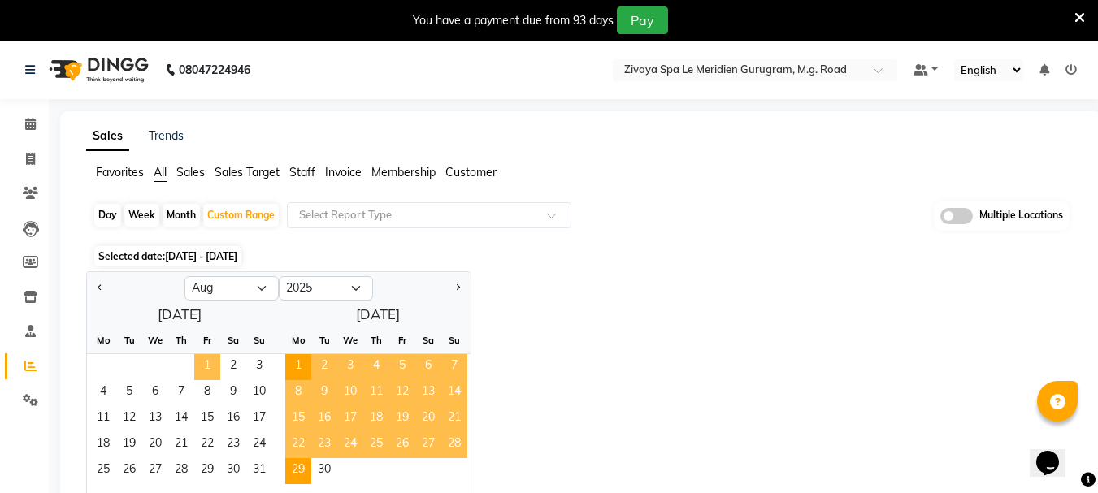
click at [207, 373] on span "1" at bounding box center [207, 367] width 26 height 26
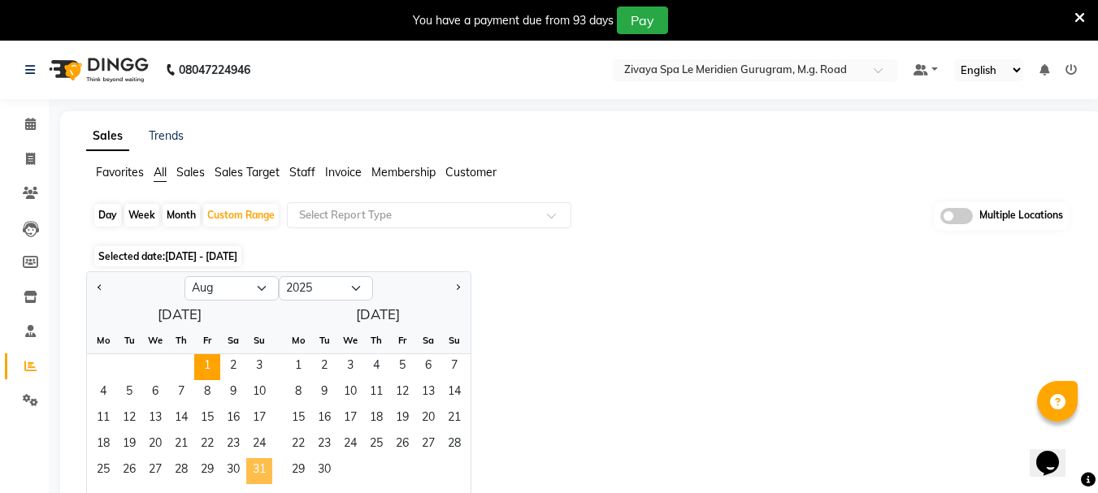
click at [266, 469] on span "31" at bounding box center [259, 472] width 26 height 26
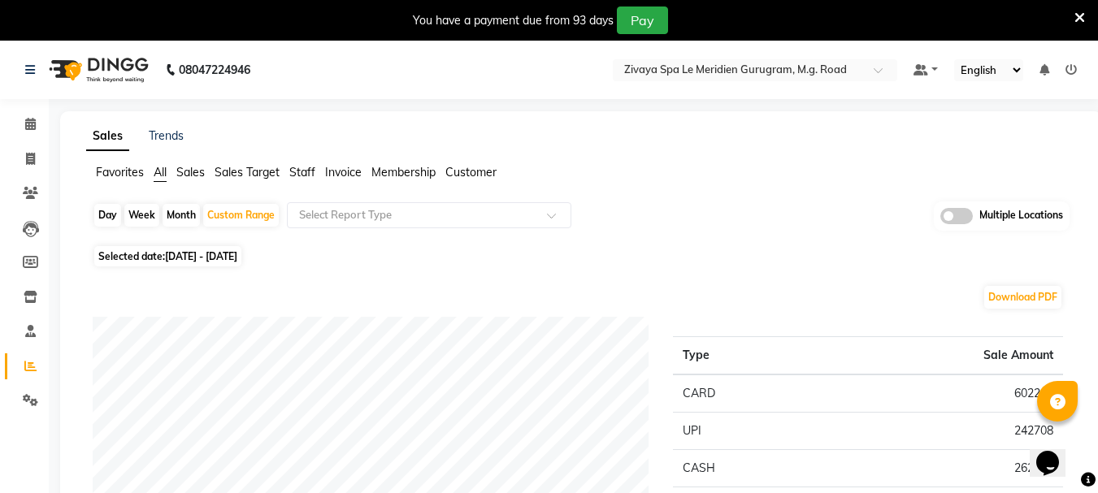
click at [218, 264] on span "Selected date: 01-08-2025 - 31-08-2025" at bounding box center [167, 256] width 147 height 20
select select "8"
select select "2025"
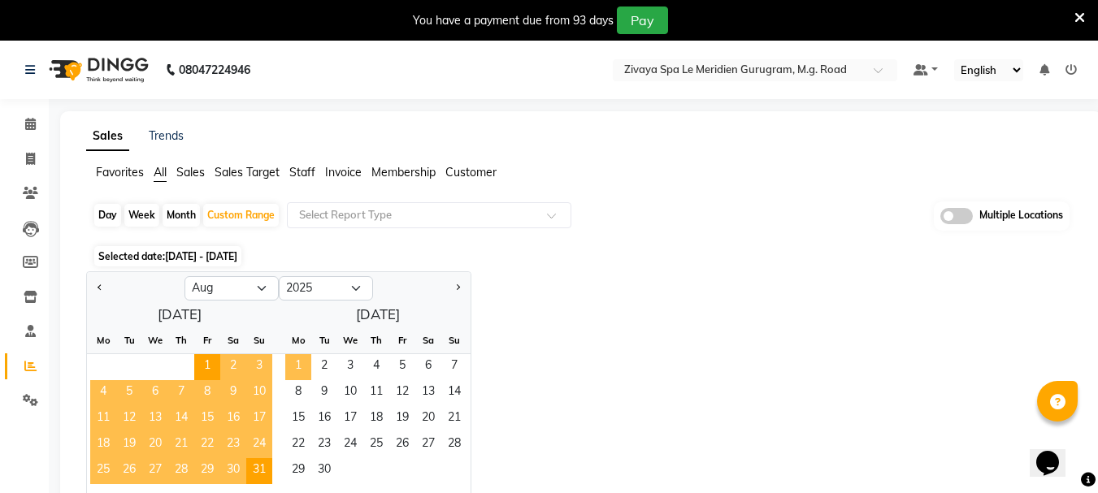
click at [302, 355] on span "1" at bounding box center [298, 367] width 26 height 26
select select "9"
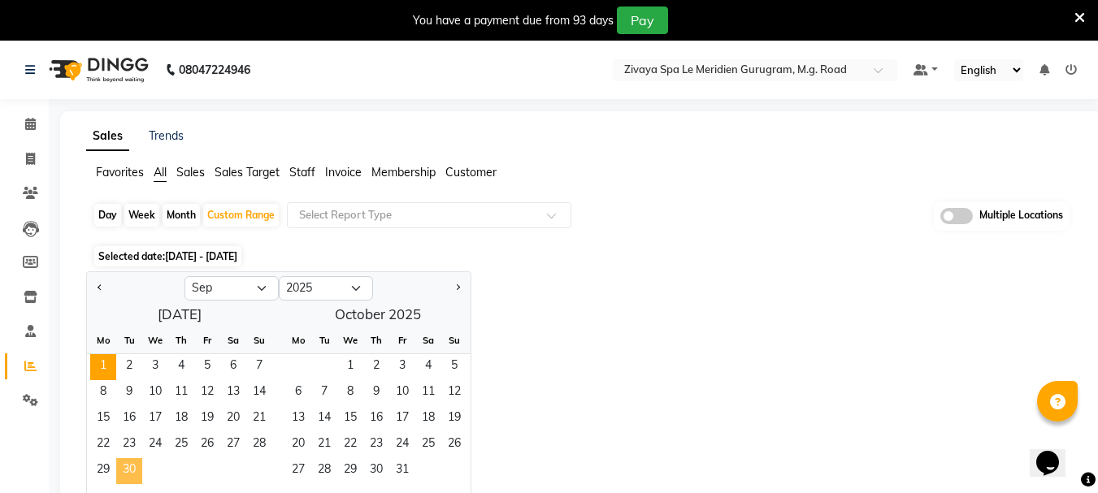
click at [130, 476] on span "30" at bounding box center [129, 472] width 26 height 26
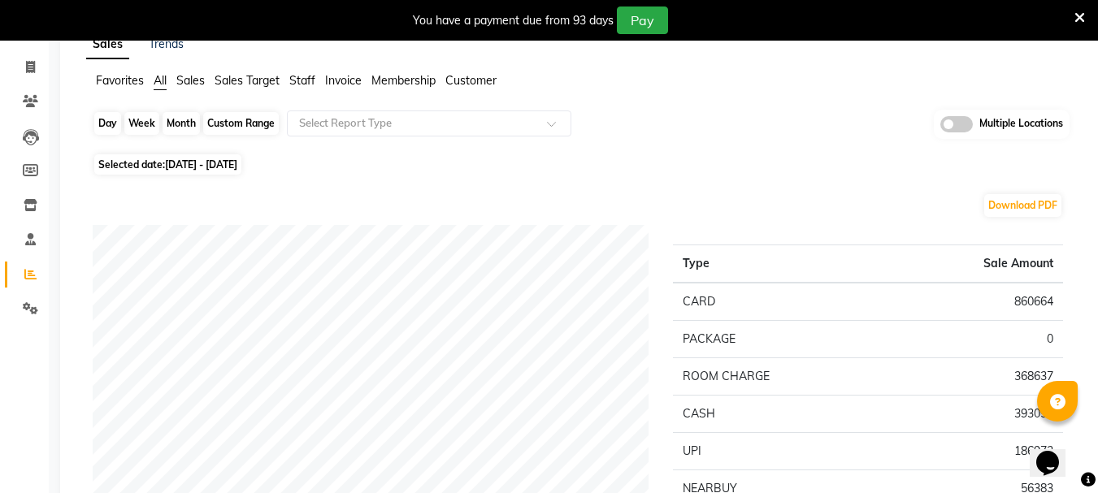
scroll to position [81, 0]
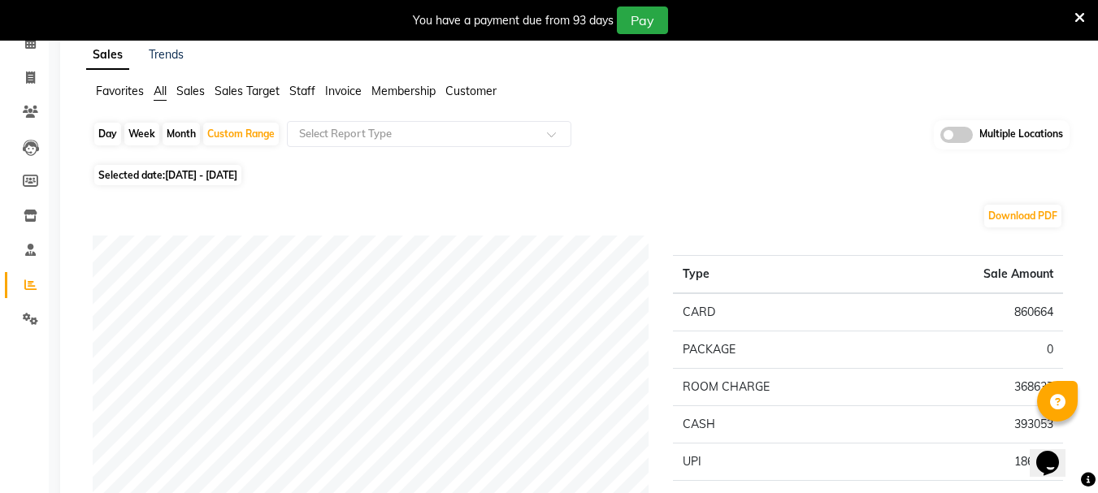
click at [97, 137] on div "Day" at bounding box center [107, 134] width 27 height 23
select select "9"
select select "2025"
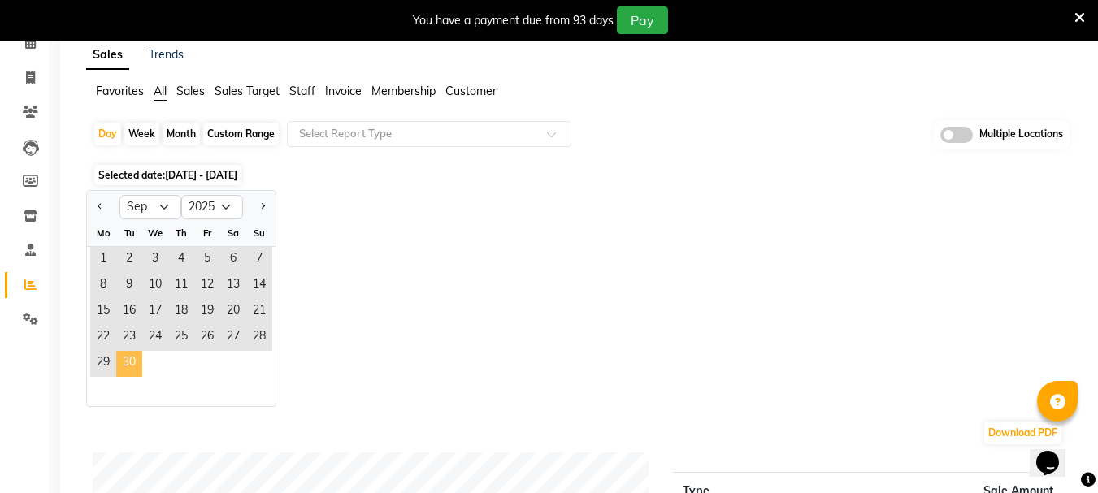
click at [121, 365] on span "30" at bounding box center [129, 364] width 26 height 26
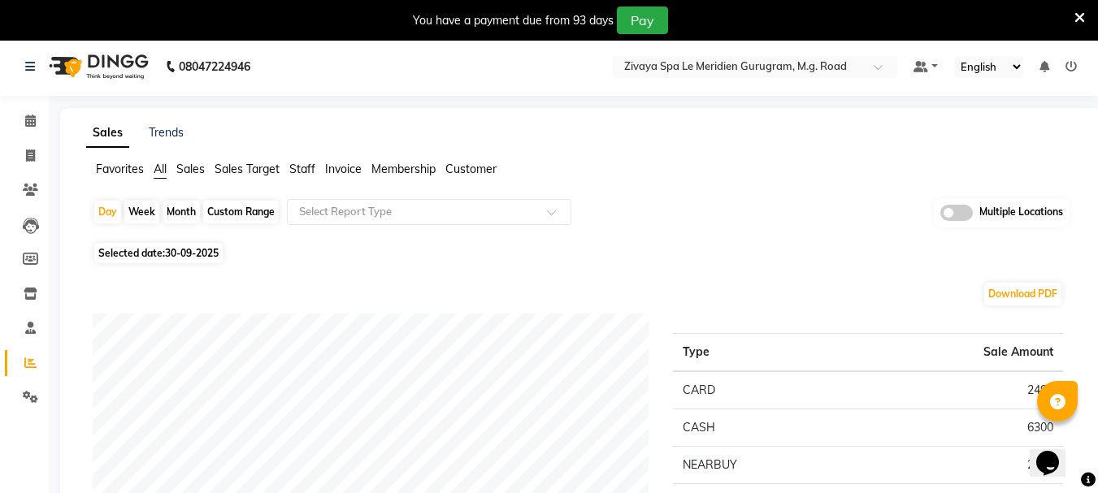
scroll to position [0, 0]
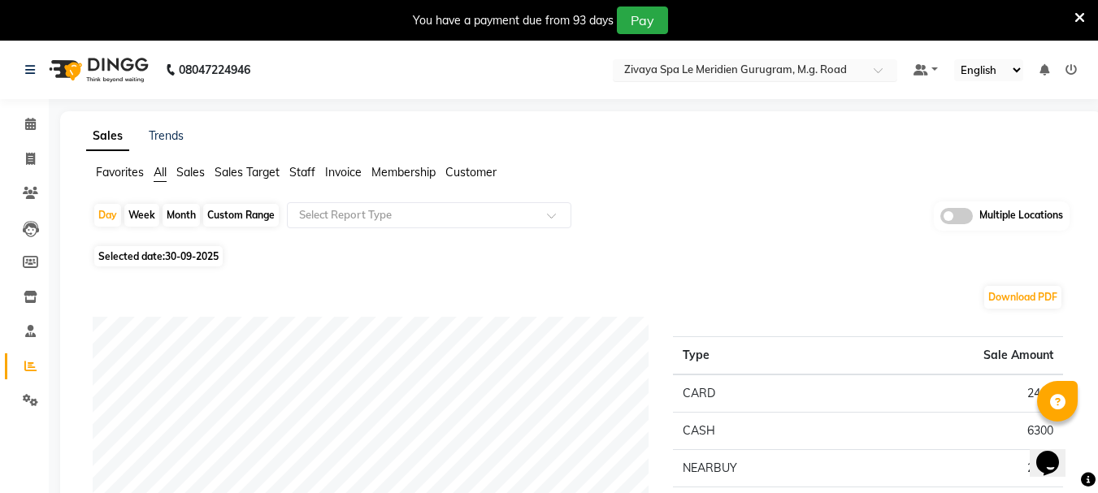
click at [778, 66] on input "text" at bounding box center [739, 71] width 236 height 16
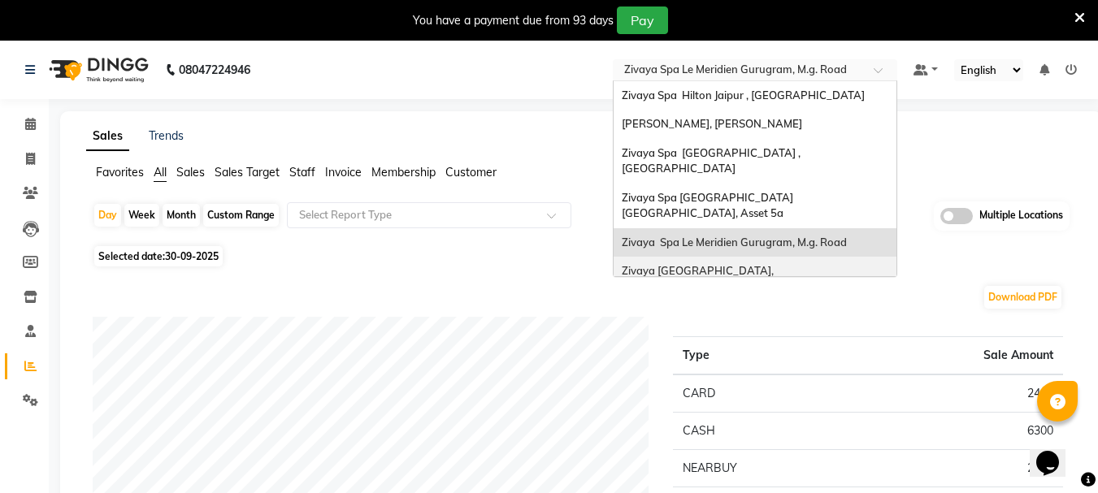
scroll to position [167, 0]
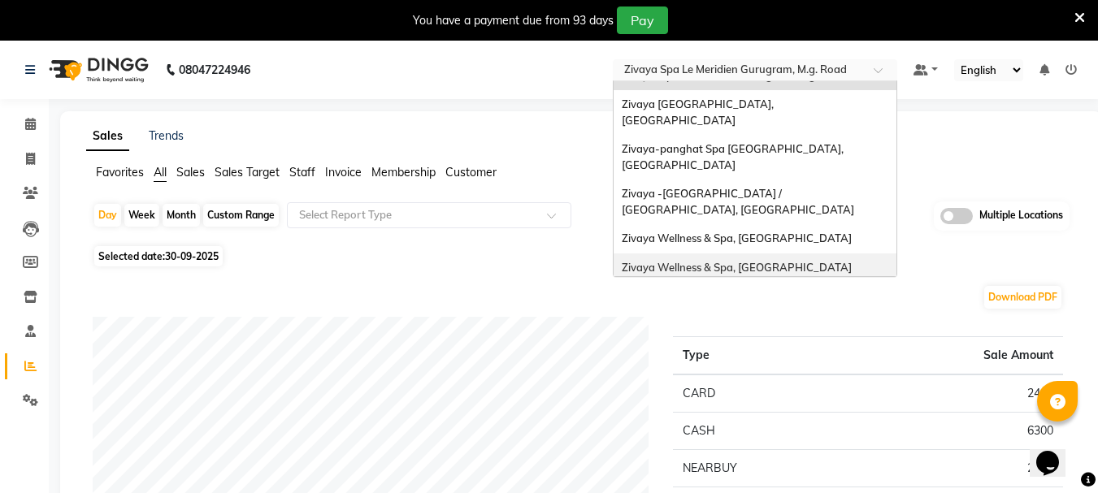
click at [740, 261] on span "Zivaya Wellness & Spa, [GEOGRAPHIC_DATA]" at bounding box center [737, 267] width 230 height 13
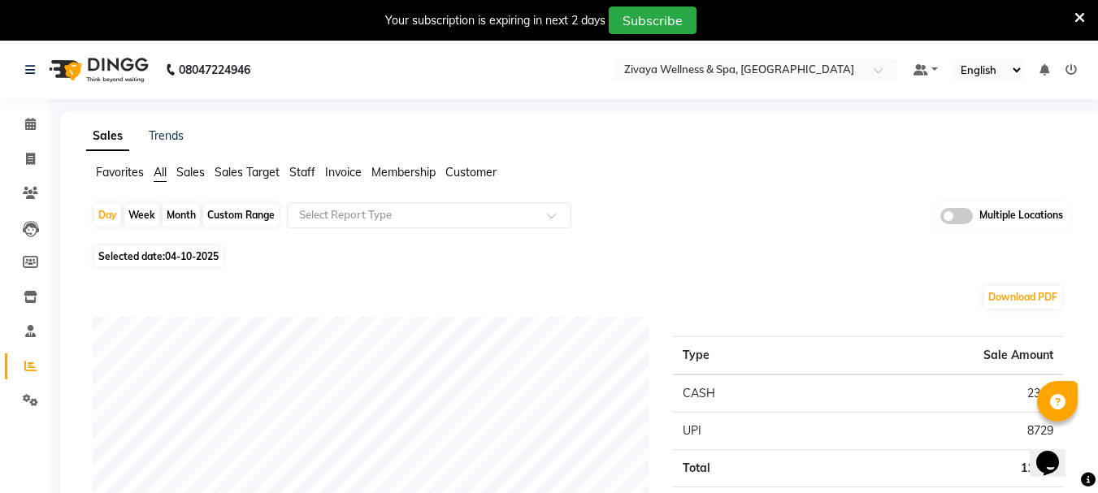
click at [172, 254] on span "04-10-2025" at bounding box center [192, 256] width 54 height 12
select select "10"
select select "2025"
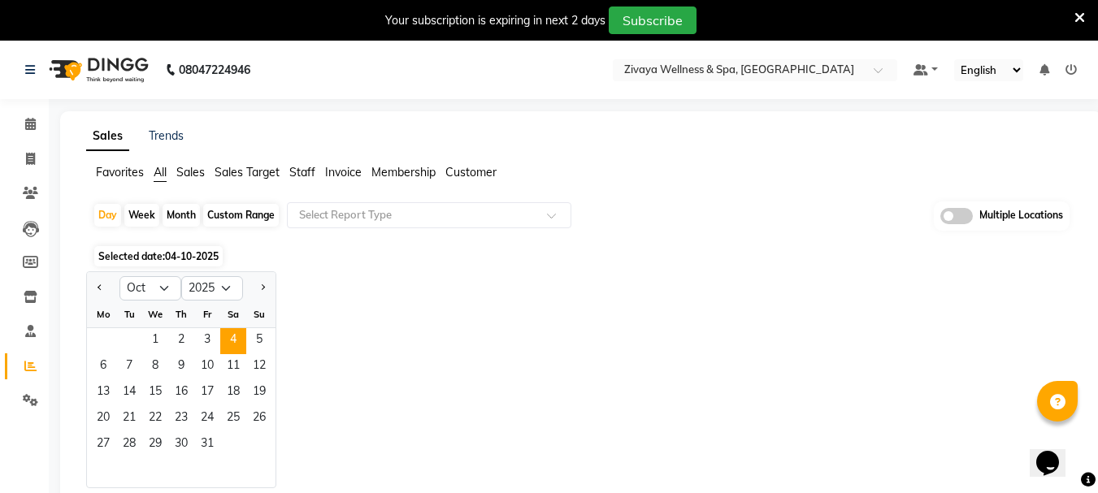
click at [93, 285] on div at bounding box center [103, 289] width 33 height 26
click at [101, 289] on span "Previous month" at bounding box center [101, 288] width 6 height 6
select select "9"
click at [161, 411] on span "24" at bounding box center [155, 419] width 26 height 26
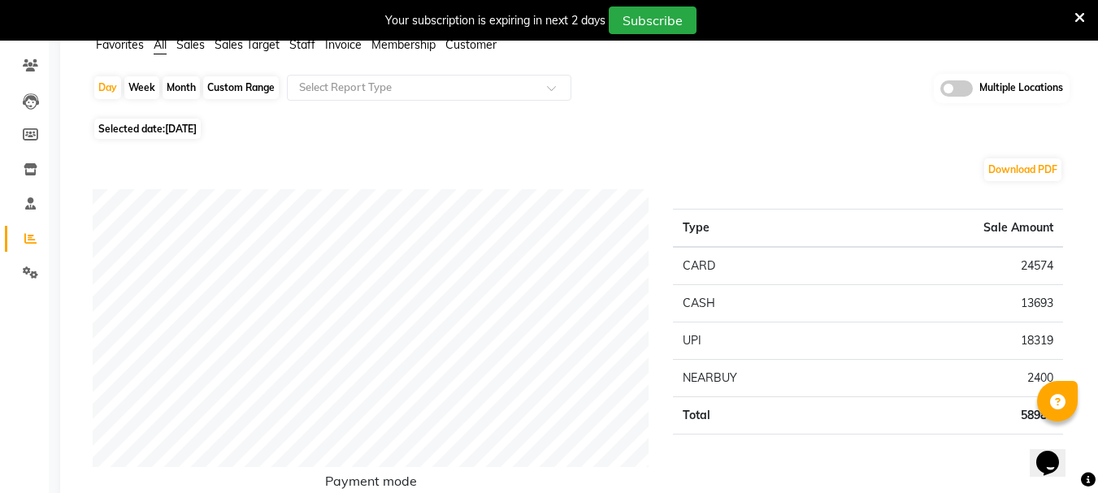
scroll to position [163, 0]
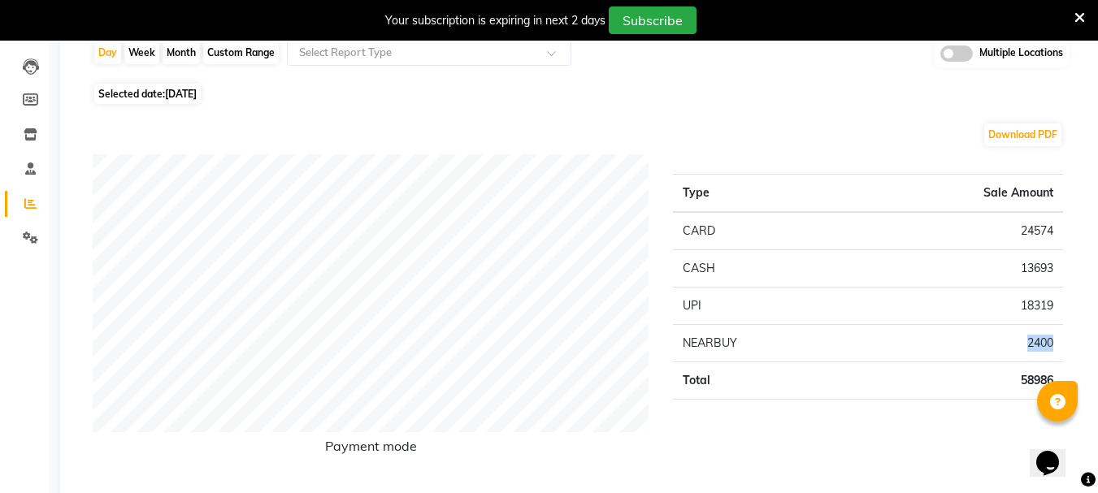
drag, startPoint x: 1025, startPoint y: 346, endPoint x: 1054, endPoint y: 351, distance: 28.9
click at [1054, 351] on td "2400" at bounding box center [957, 342] width 214 height 37
click at [1043, 346] on td "2400" at bounding box center [957, 342] width 214 height 37
drag, startPoint x: 1043, startPoint y: 346, endPoint x: 1051, endPoint y: 350, distance: 8.8
click at [1051, 350] on td "2400" at bounding box center [957, 342] width 214 height 37
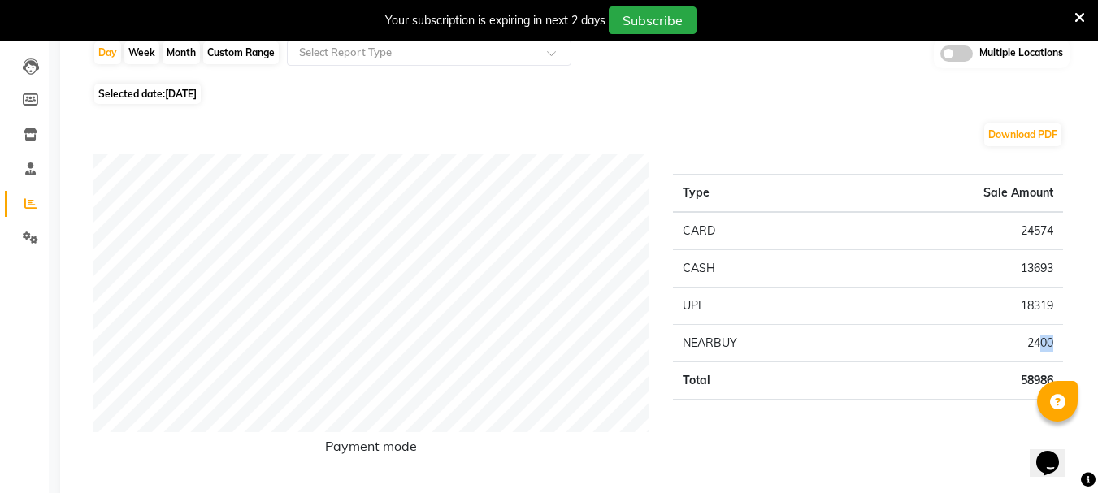
scroll to position [0, 0]
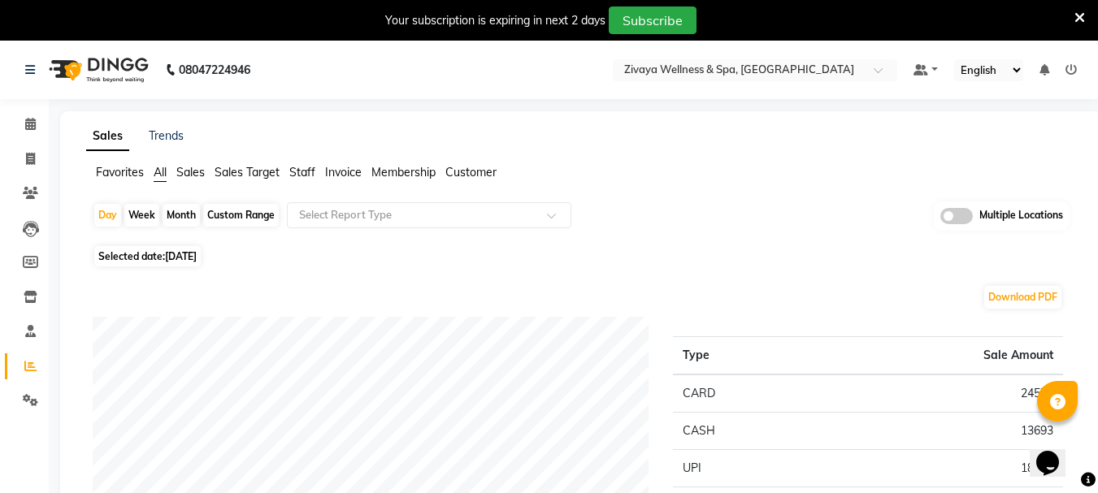
click at [235, 218] on div "Custom Range" at bounding box center [241, 215] width 76 height 23
select select "9"
select select "2025"
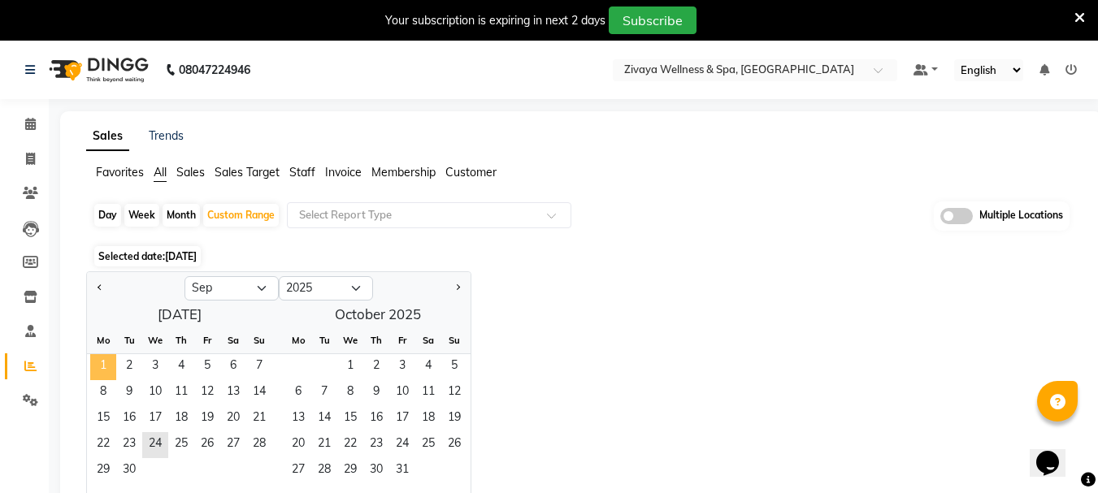
click at [112, 365] on span "1" at bounding box center [103, 367] width 26 height 26
click at [129, 479] on span "30" at bounding box center [129, 472] width 26 height 26
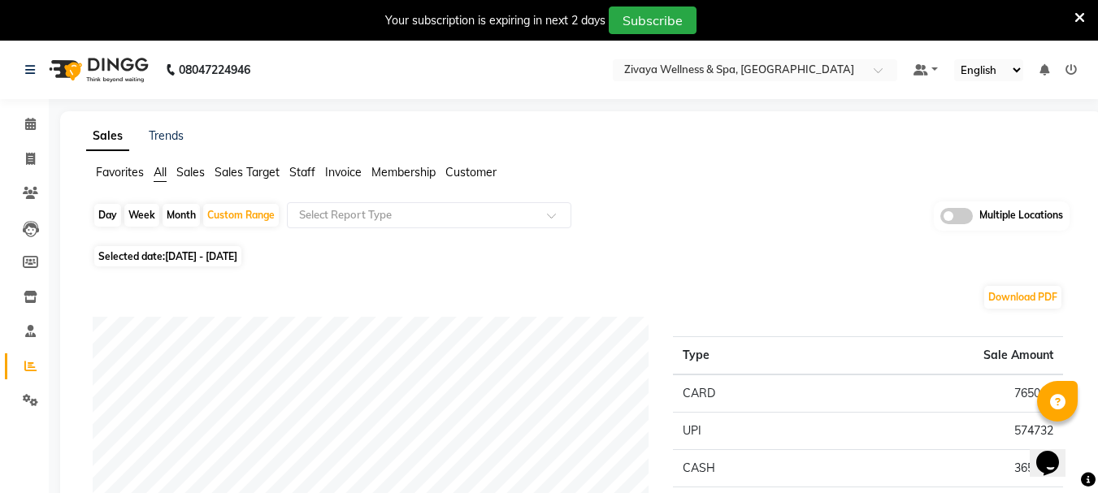
click at [680, 58] on nav "08047224946 Select Location × Zivaya Wellness & Spa, Ahmedabad Airport Default …" at bounding box center [549, 70] width 1098 height 59
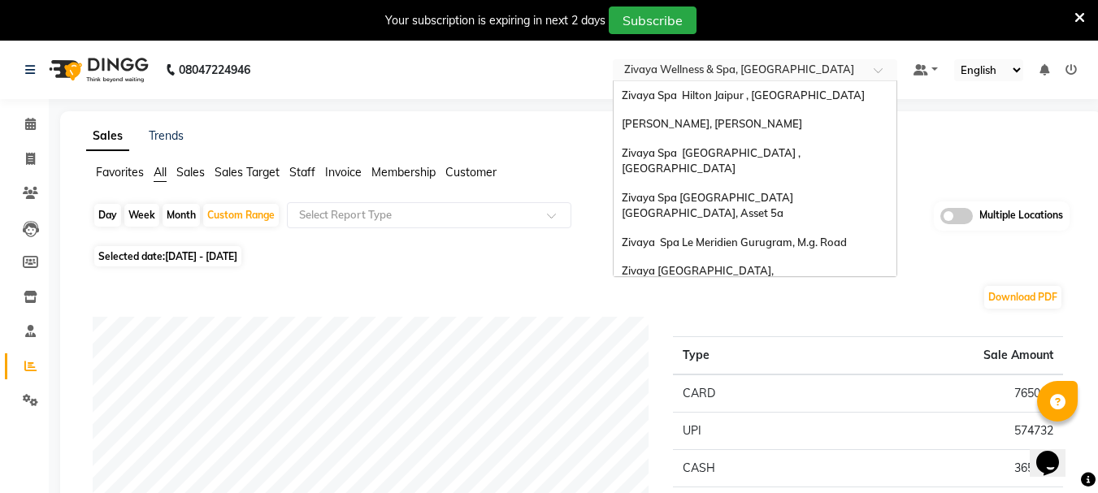
click at [722, 80] on ng-select "Select Location × Zivaya Wellness & Spa, Ahmedabad Airport Zivaya Spa Hilton Ja…" at bounding box center [755, 70] width 285 height 22
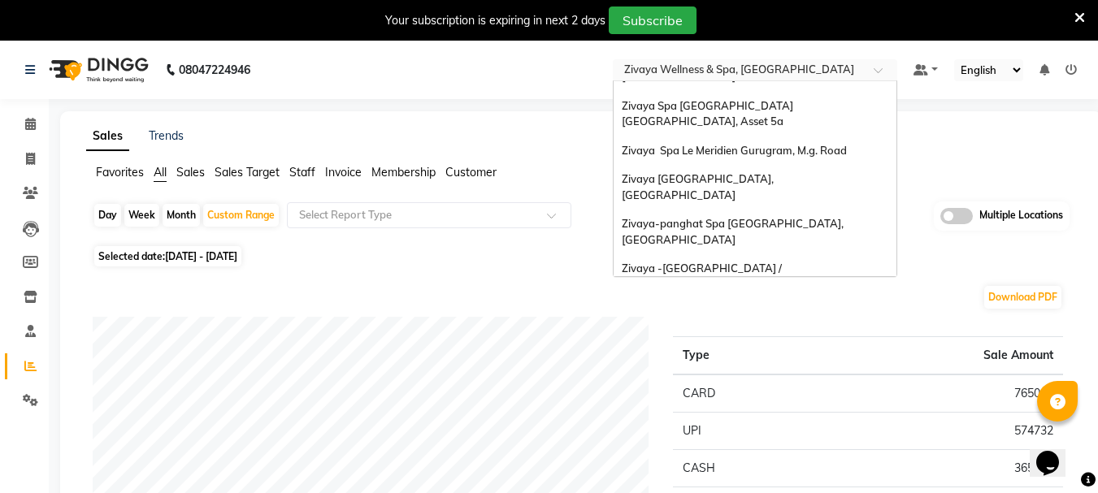
scroll to position [5, 0]
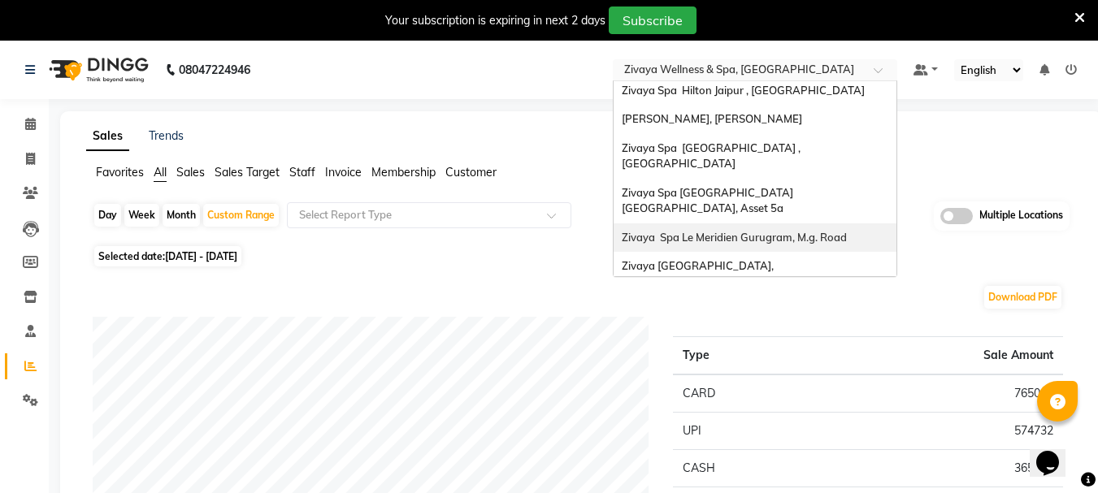
click at [741, 231] on span "Zivaya Spa Le Meridien Gurugram, M.g. Road" at bounding box center [734, 237] width 225 height 13
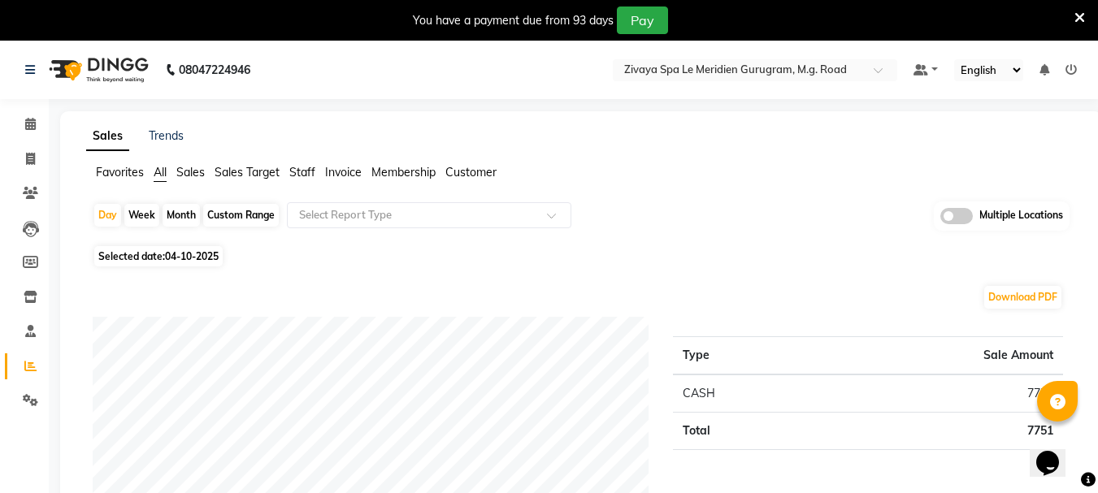
click at [230, 206] on div "Custom Range" at bounding box center [241, 215] width 76 height 23
select select "10"
select select "2025"
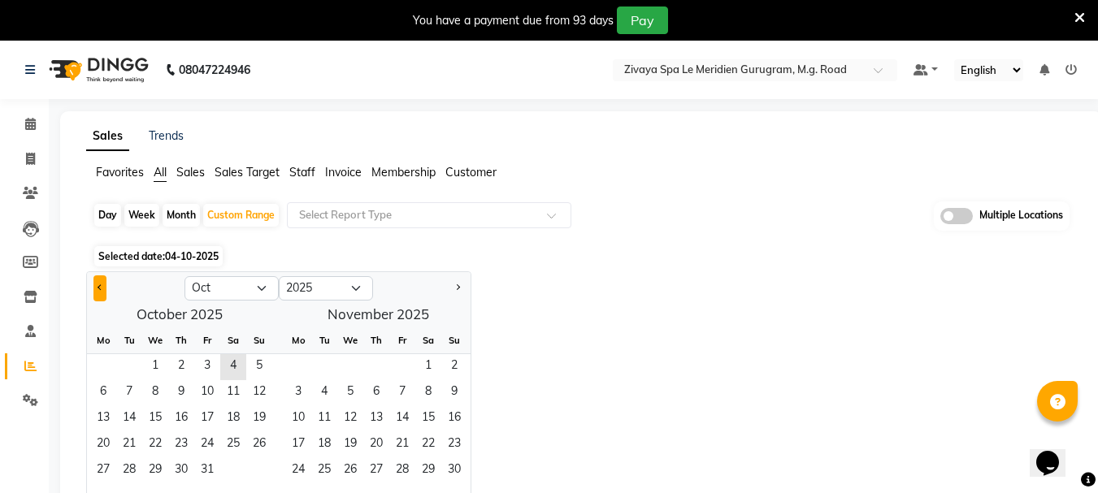
click at [102, 287] on span "Previous month" at bounding box center [101, 288] width 6 height 6
select select "9"
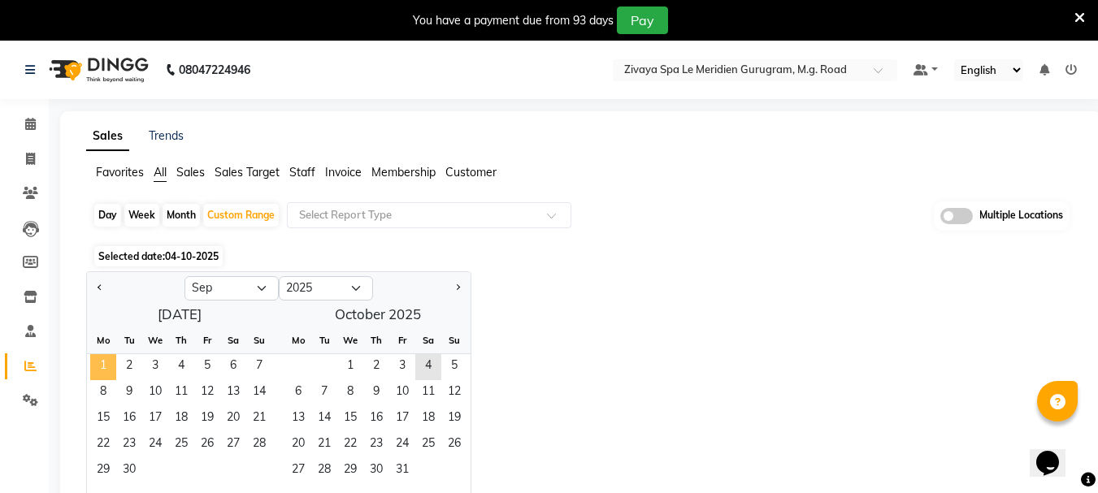
click at [109, 364] on span "1" at bounding box center [103, 367] width 26 height 26
click at [133, 462] on span "30" at bounding box center [129, 472] width 26 height 26
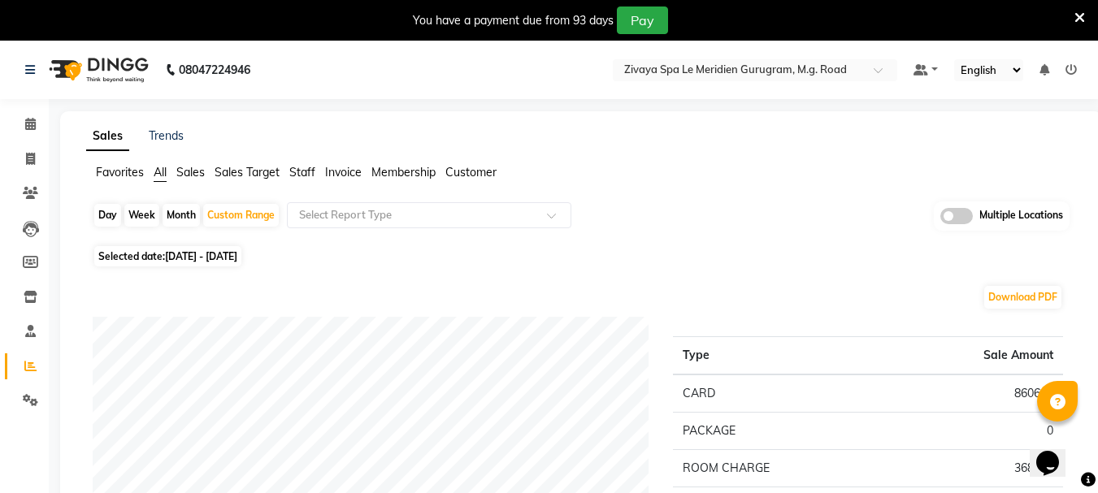
click at [227, 261] on span "[DATE] - [DATE]" at bounding box center [201, 256] width 72 height 12
select select "9"
select select "2025"
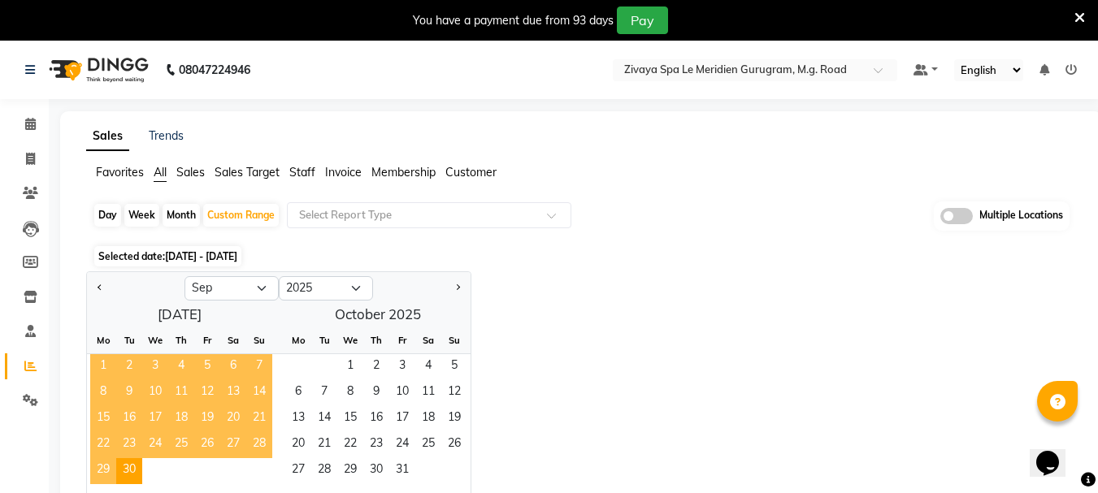
click at [97, 365] on span "1" at bounding box center [103, 367] width 26 height 26
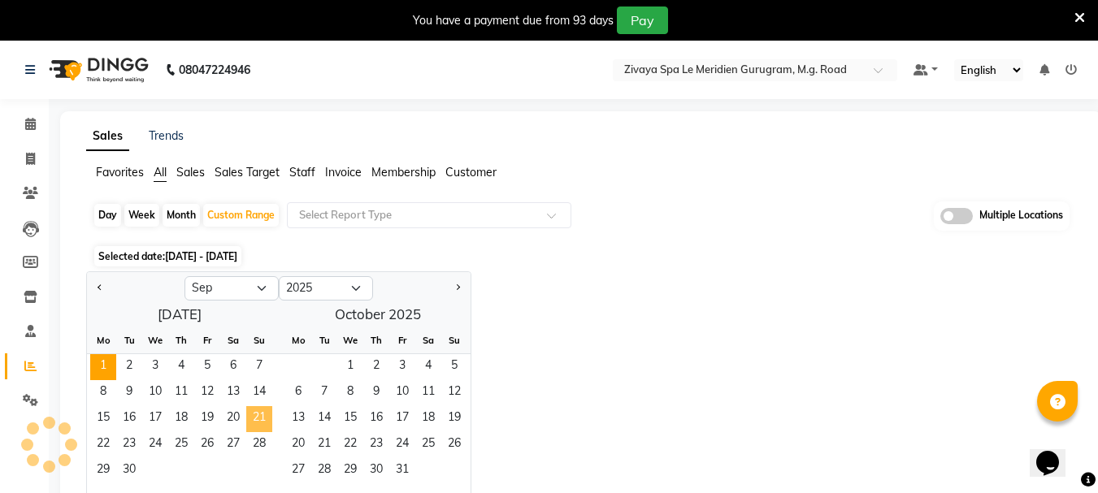
click at [263, 410] on span "21" at bounding box center [259, 419] width 26 height 26
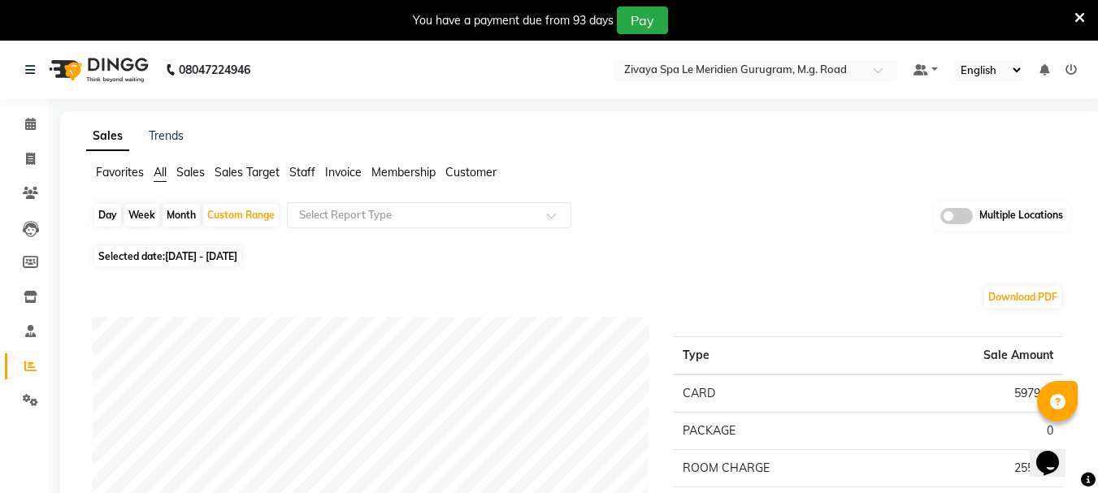
click at [237, 253] on span "[DATE] - [DATE]" at bounding box center [201, 256] width 72 height 12
select select "9"
select select "2025"
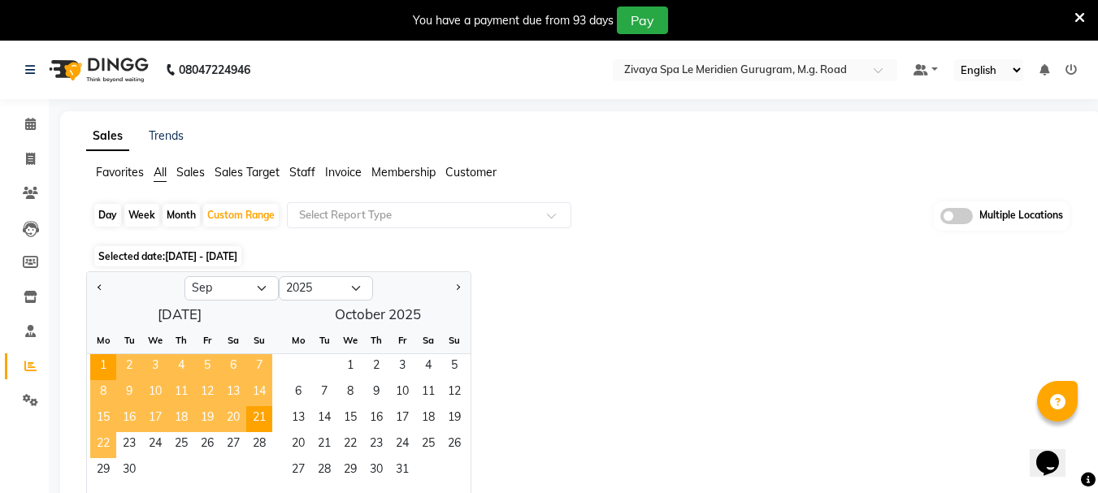
click at [101, 441] on span "22" at bounding box center [103, 446] width 26 height 26
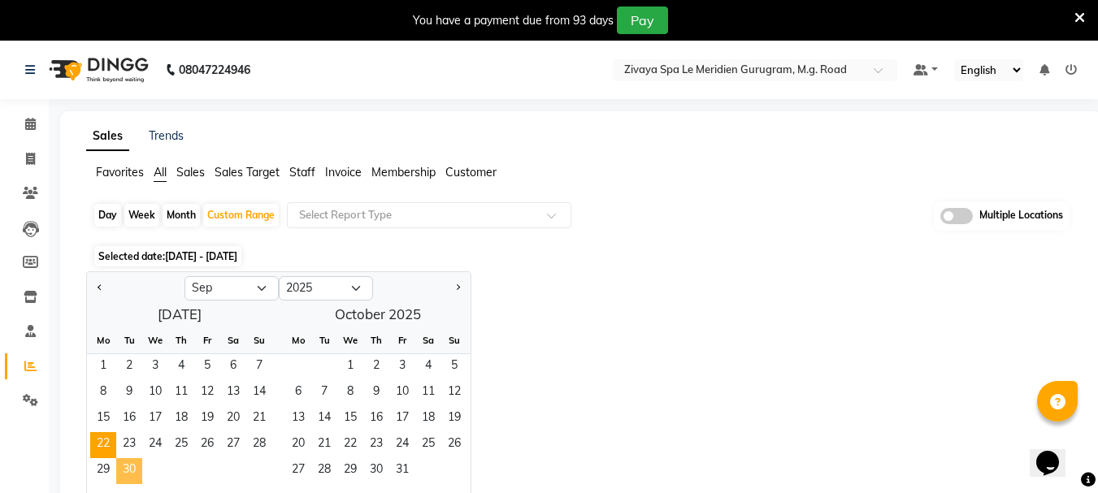
click at [139, 472] on span "30" at bounding box center [129, 472] width 26 height 26
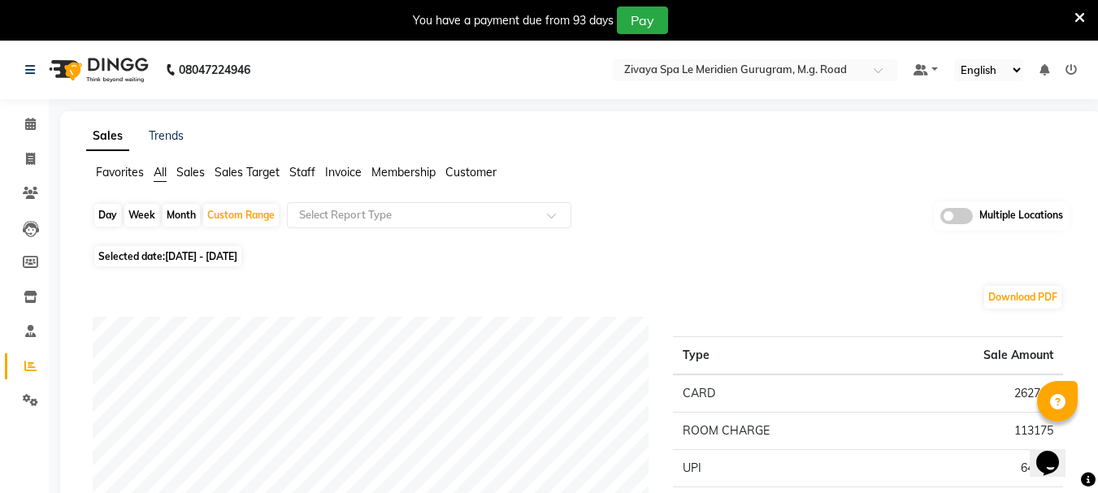
click at [211, 260] on span "[DATE] - [DATE]" at bounding box center [201, 256] width 72 height 12
select select "9"
select select "2025"
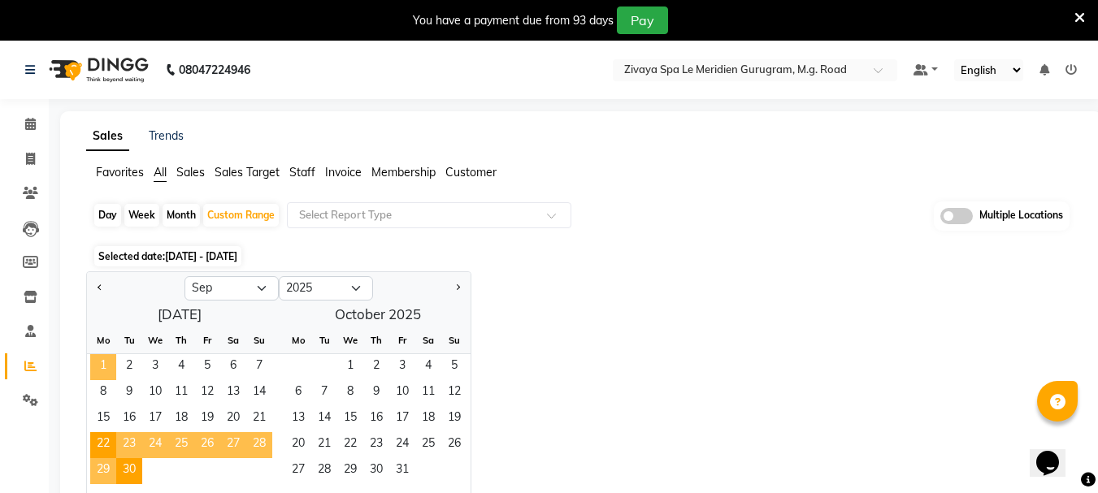
click at [110, 367] on span "1" at bounding box center [103, 367] width 26 height 26
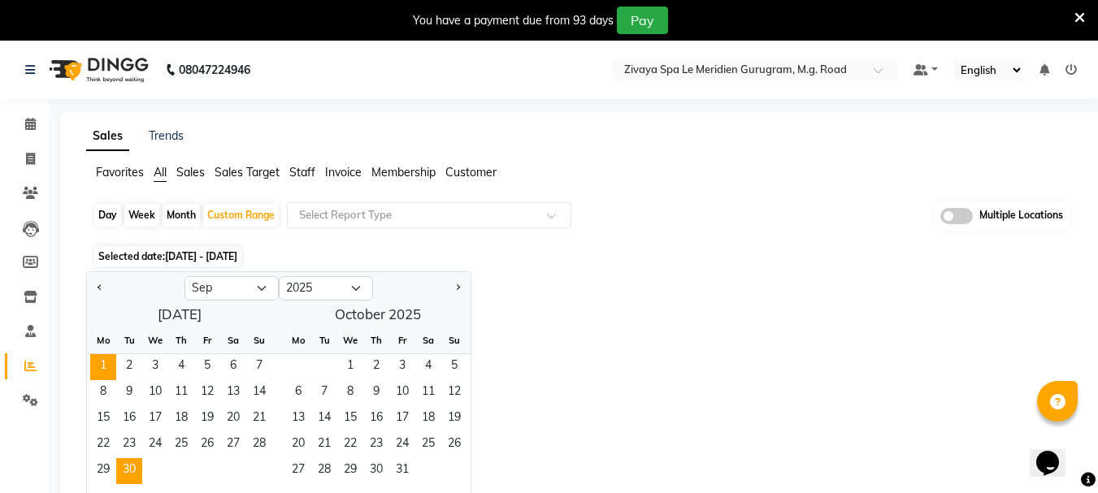
click at [140, 465] on span "30" at bounding box center [129, 472] width 26 height 26
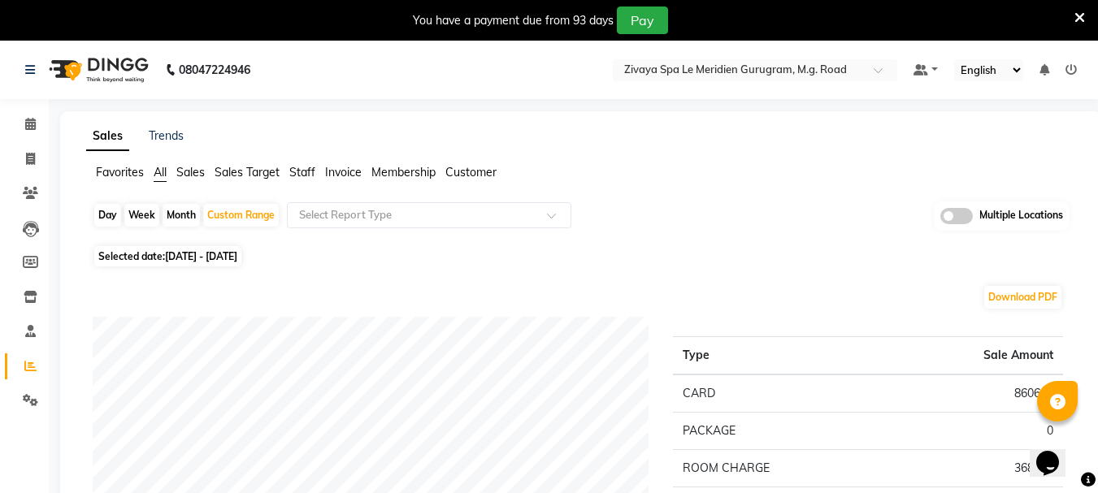
click at [207, 263] on span "Selected date: [DATE] - [DATE]" at bounding box center [167, 256] width 147 height 20
select select "9"
select select "2025"
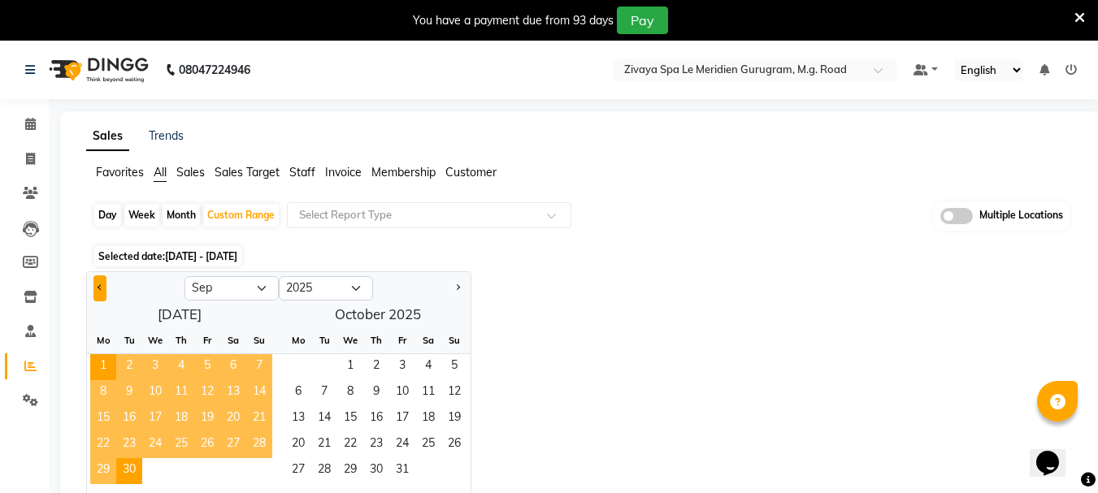
click at [106, 294] on button "Previous month" at bounding box center [99, 289] width 13 height 26
select select "8"
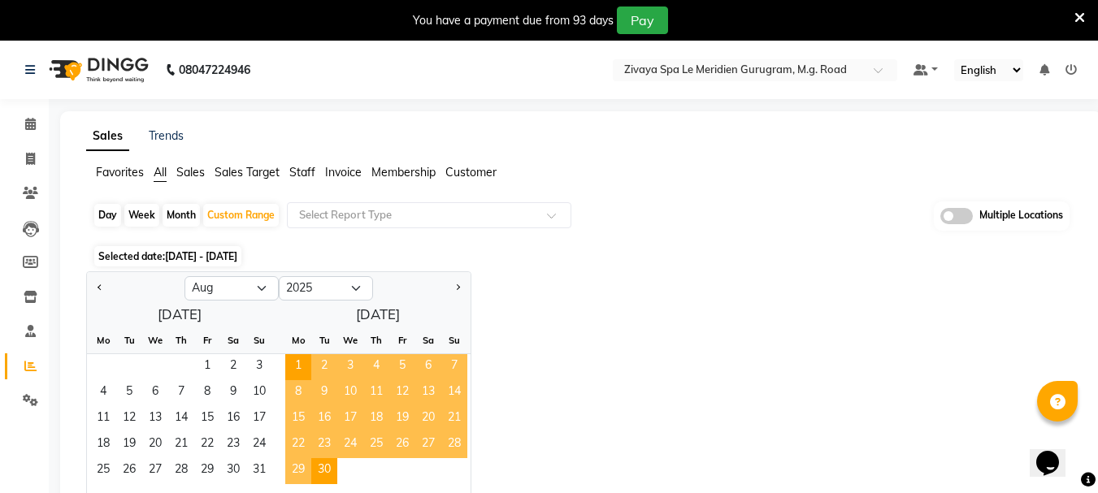
click at [111, 207] on div "Day" at bounding box center [107, 215] width 27 height 23
select select "9"
select select "2025"
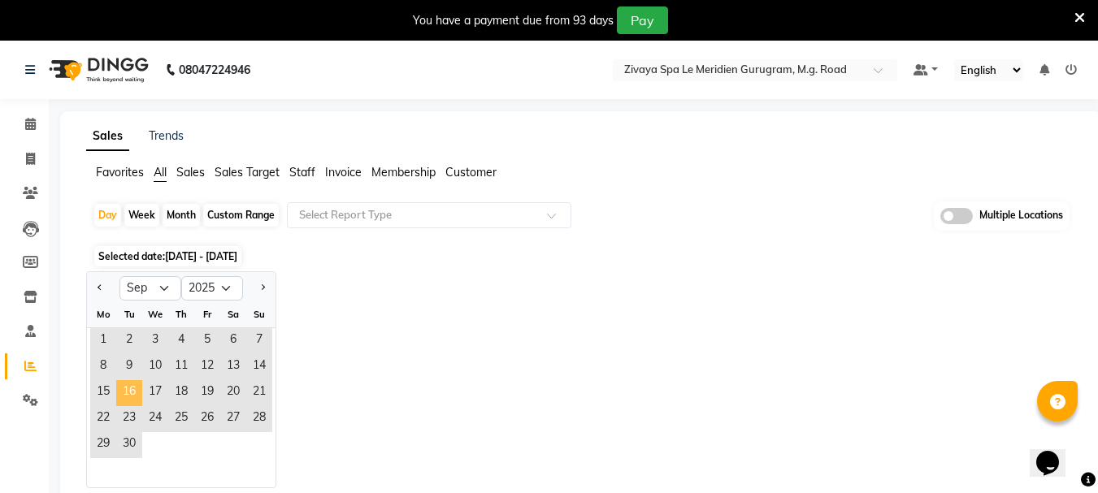
click at [133, 391] on span "16" at bounding box center [129, 393] width 26 height 26
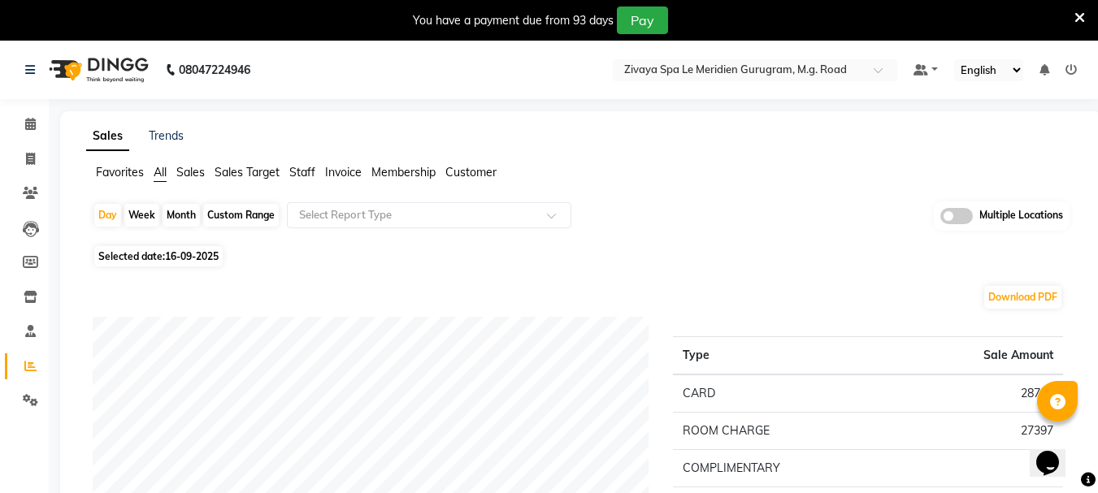
click at [207, 257] on span "16-09-2025" at bounding box center [192, 256] width 54 height 12
select select "9"
select select "2025"
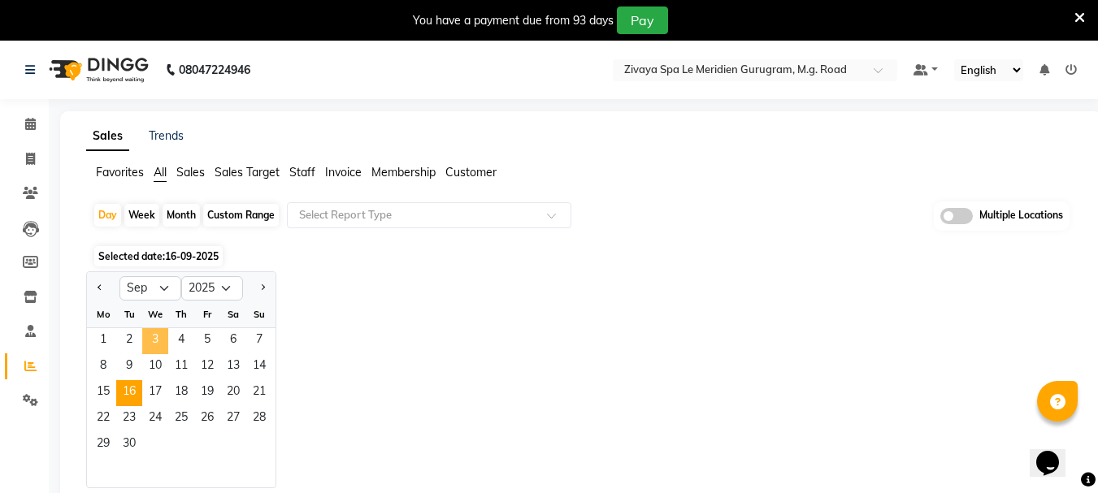
click at [156, 352] on span "3" at bounding box center [155, 341] width 26 height 26
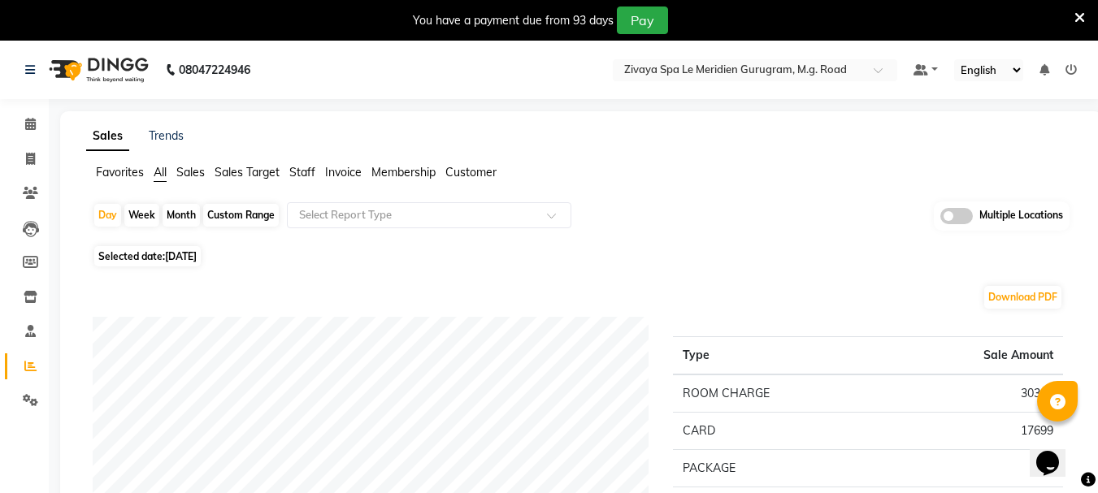
click at [228, 223] on div "Custom Range" at bounding box center [241, 215] width 76 height 23
select select "9"
select select "2025"
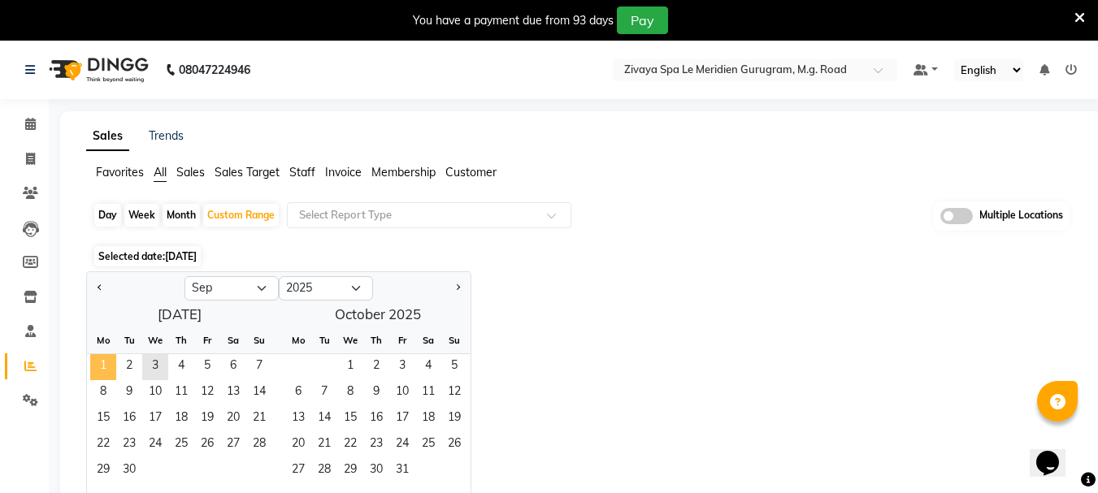
click at [108, 365] on span "1" at bounding box center [103, 367] width 26 height 26
click at [131, 472] on span "30" at bounding box center [129, 472] width 26 height 26
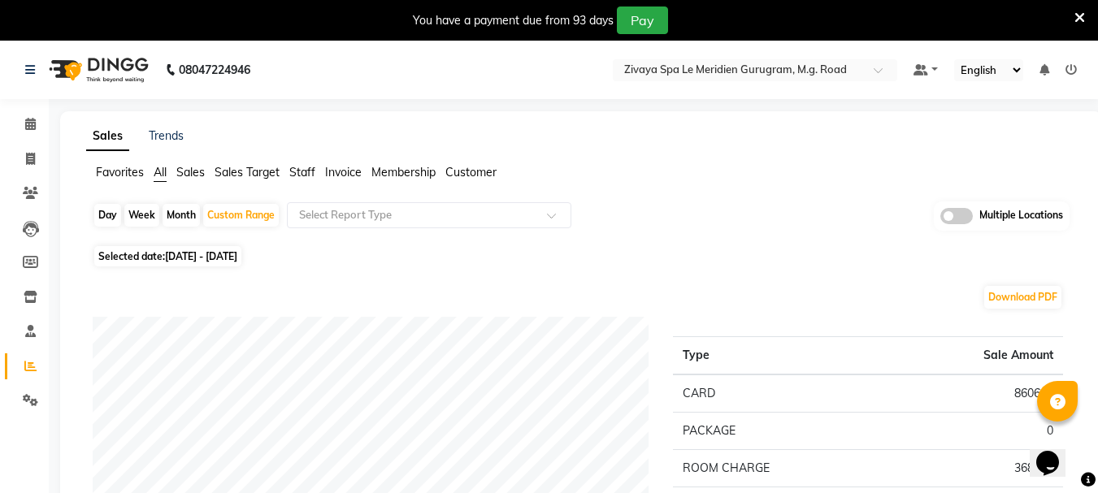
click at [234, 259] on span "[DATE] - [DATE]" at bounding box center [201, 256] width 72 height 12
select select "9"
select select "2025"
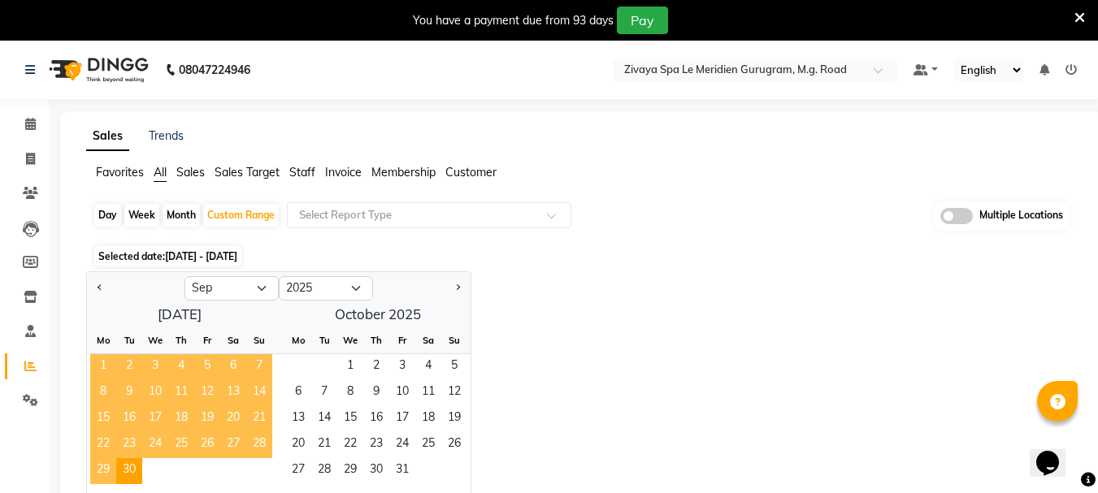
click at [92, 372] on span "1" at bounding box center [103, 367] width 26 height 26
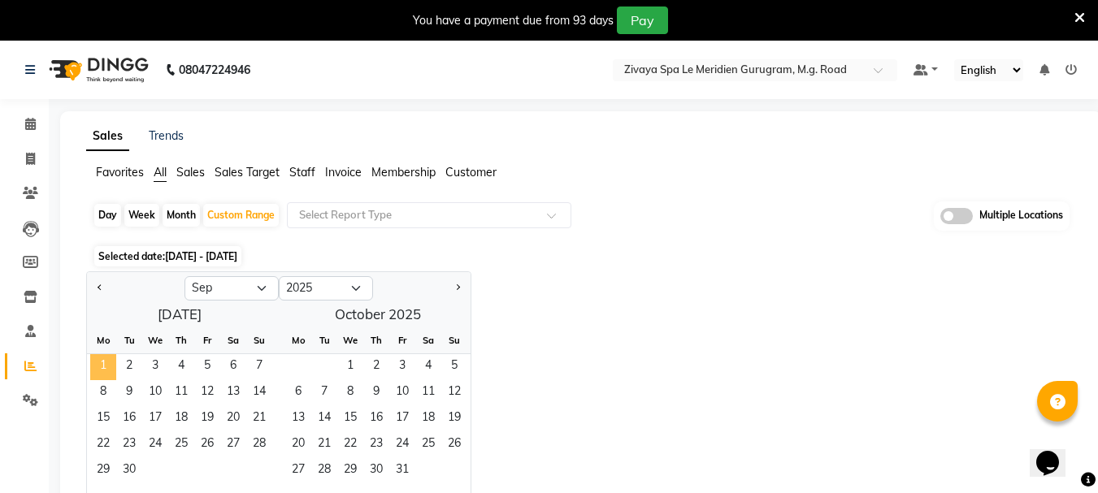
click at [98, 368] on span "1" at bounding box center [103, 367] width 26 height 26
click at [154, 390] on span "10" at bounding box center [155, 393] width 26 height 26
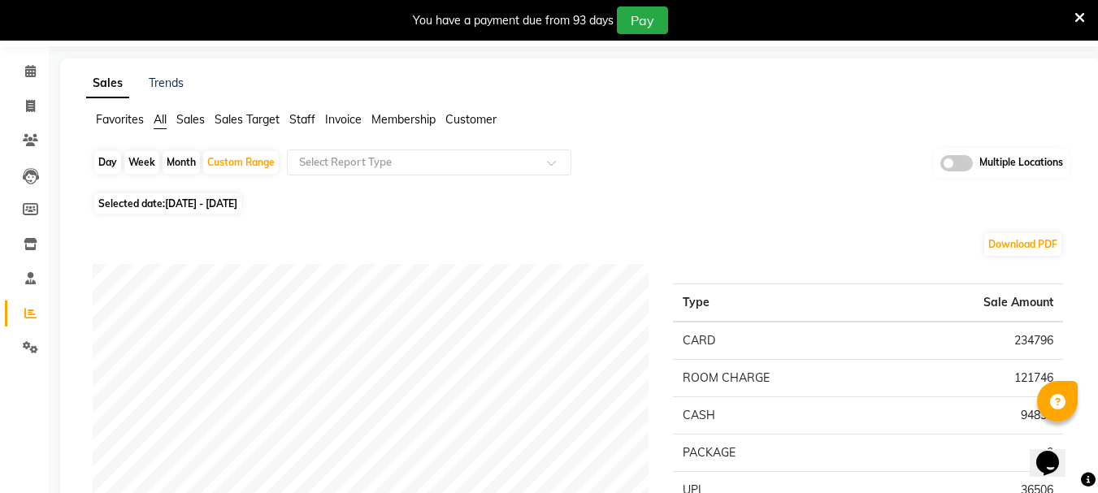
scroll to position [163, 0]
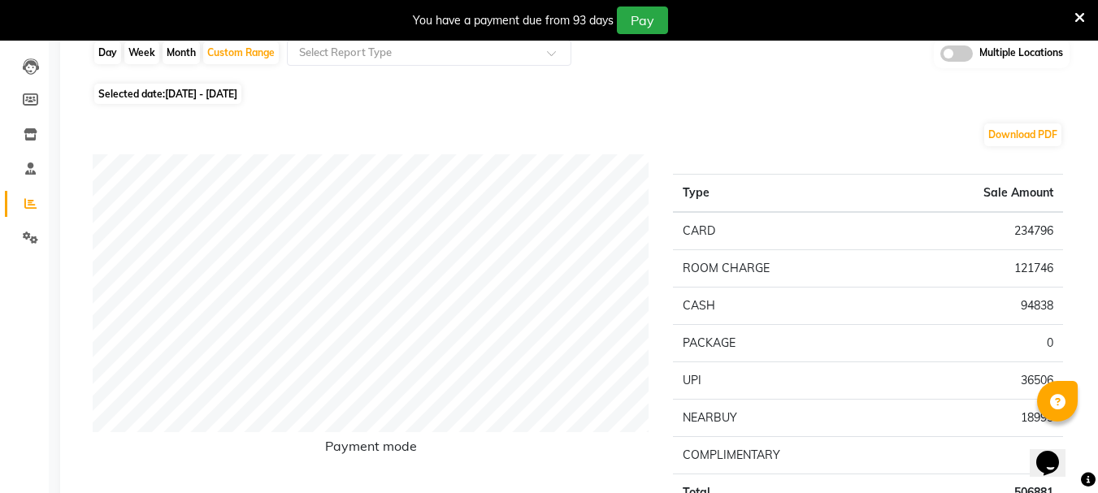
click at [237, 96] on span "01-09-2025 - 10-09-2025" at bounding box center [201, 94] width 72 height 12
select select "9"
select select "2025"
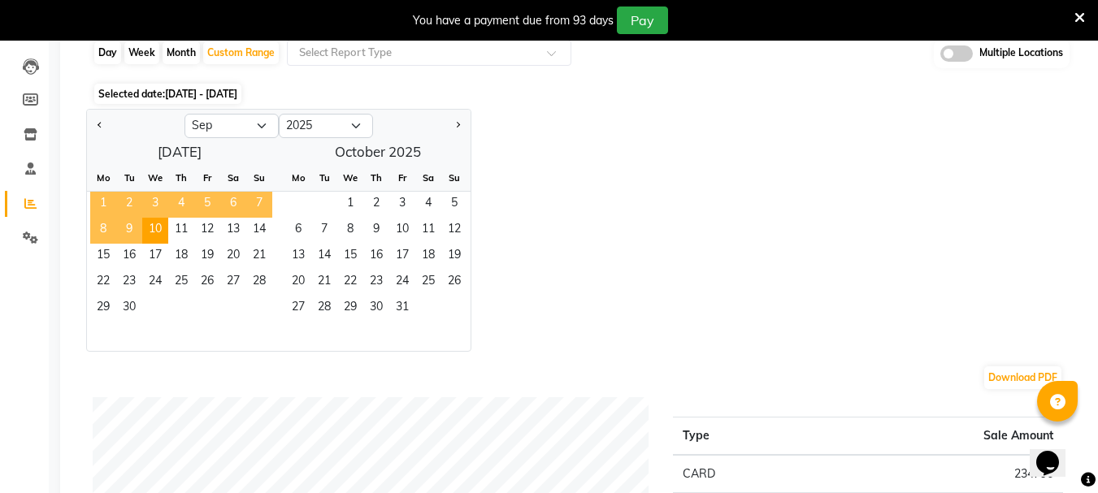
click at [114, 202] on span "1" at bounding box center [103, 205] width 26 height 26
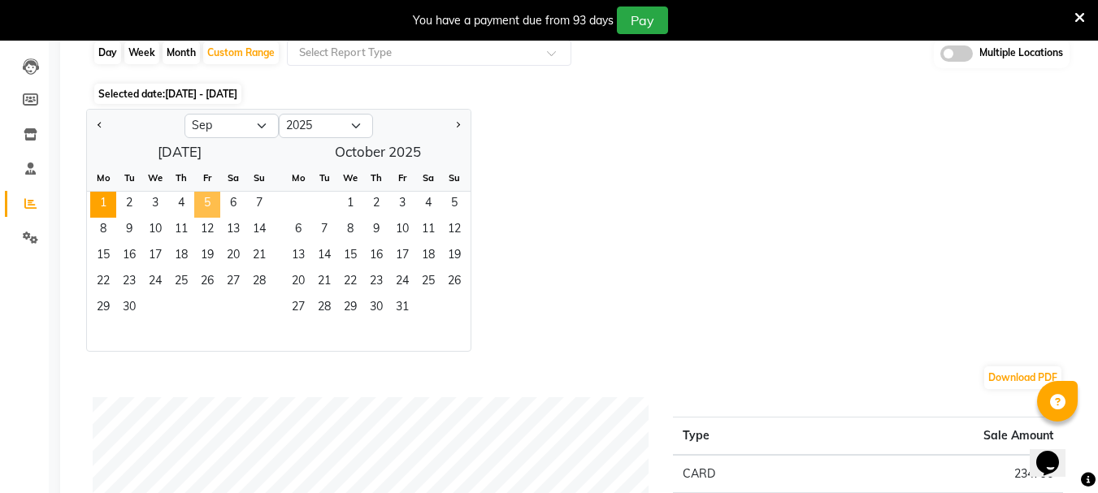
click at [217, 202] on span "5" at bounding box center [207, 205] width 26 height 26
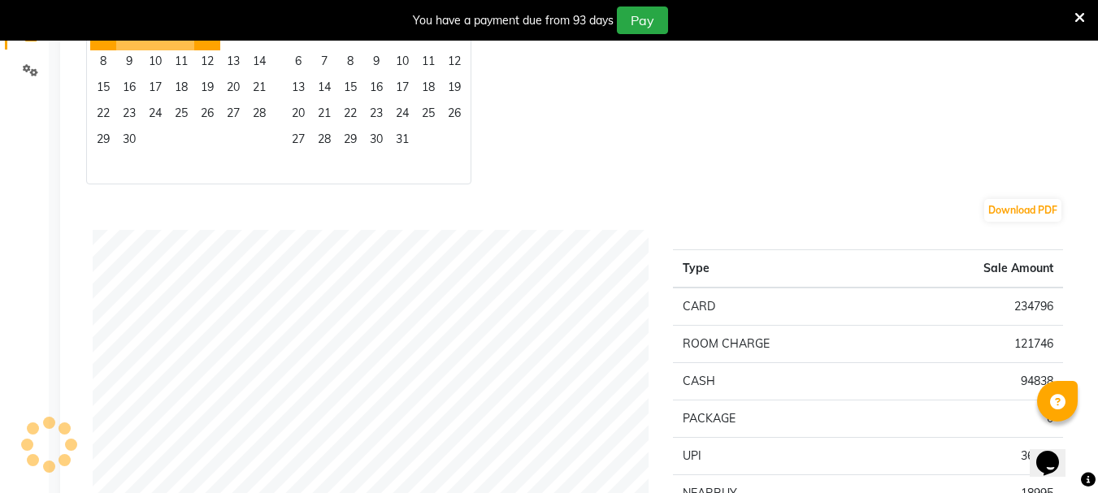
scroll to position [244, 0]
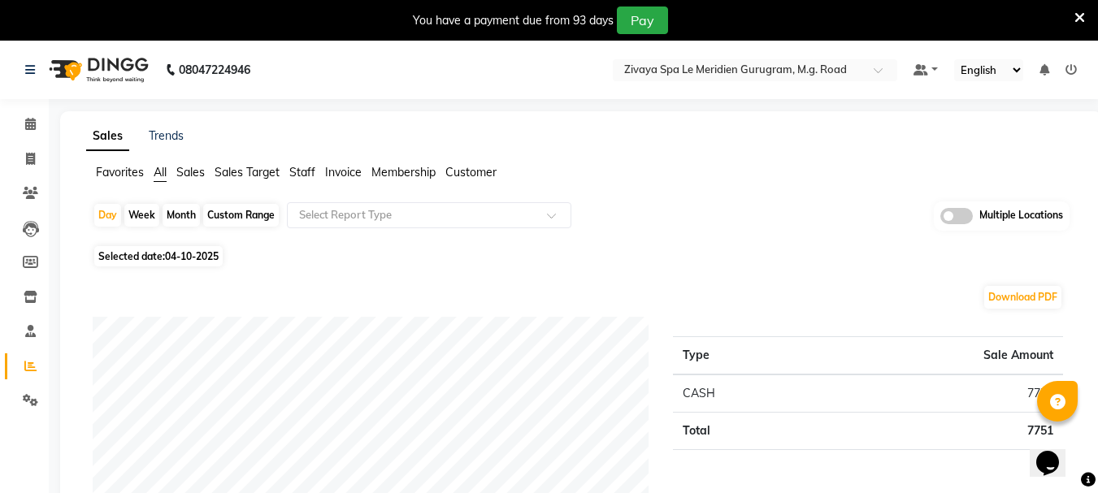
click at [238, 225] on div "Custom Range" at bounding box center [241, 215] width 76 height 23
select select "10"
select select "2025"
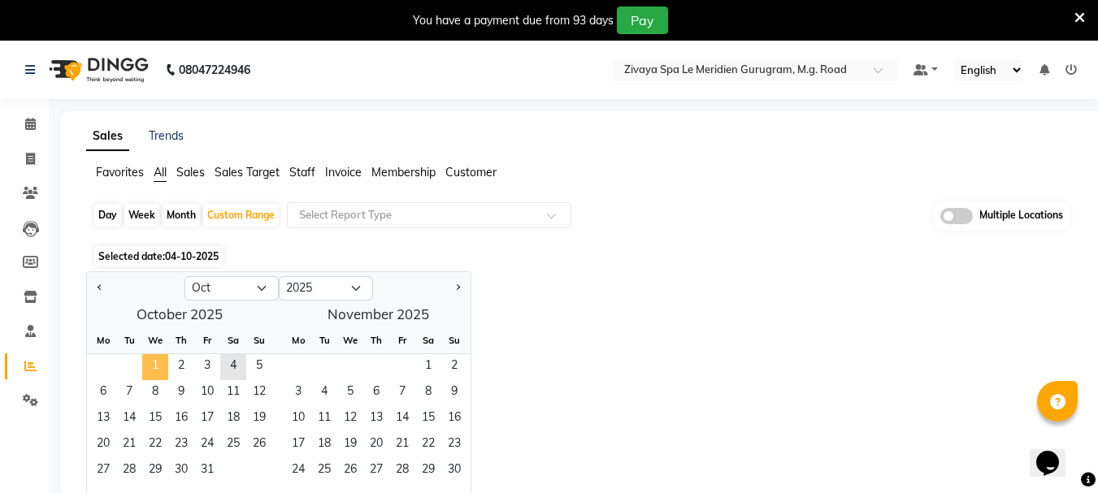
click at [154, 363] on span "1" at bounding box center [155, 367] width 26 height 26
click at [271, 376] on span "5" at bounding box center [259, 367] width 26 height 26
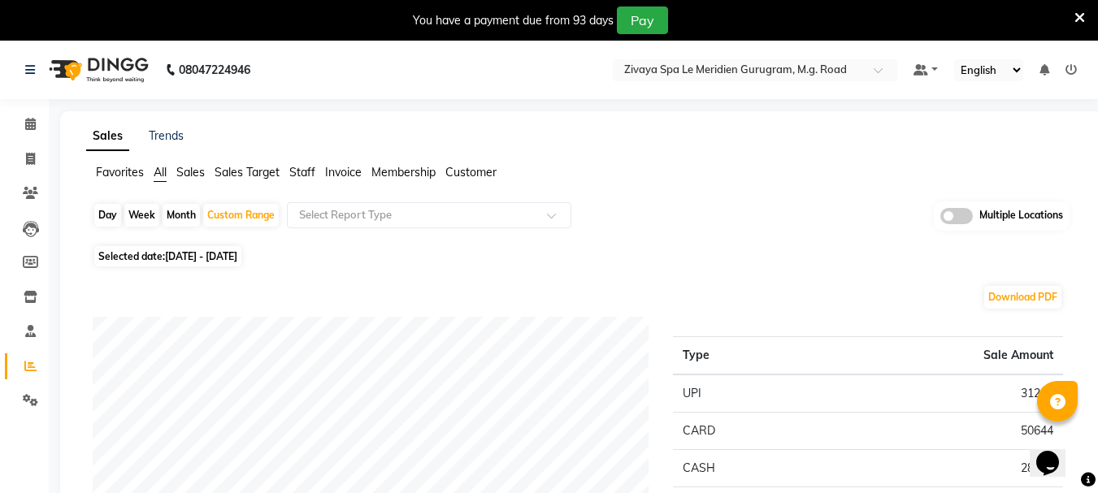
click at [114, 211] on div "Day" at bounding box center [107, 215] width 27 height 23
select select "10"
select select "2025"
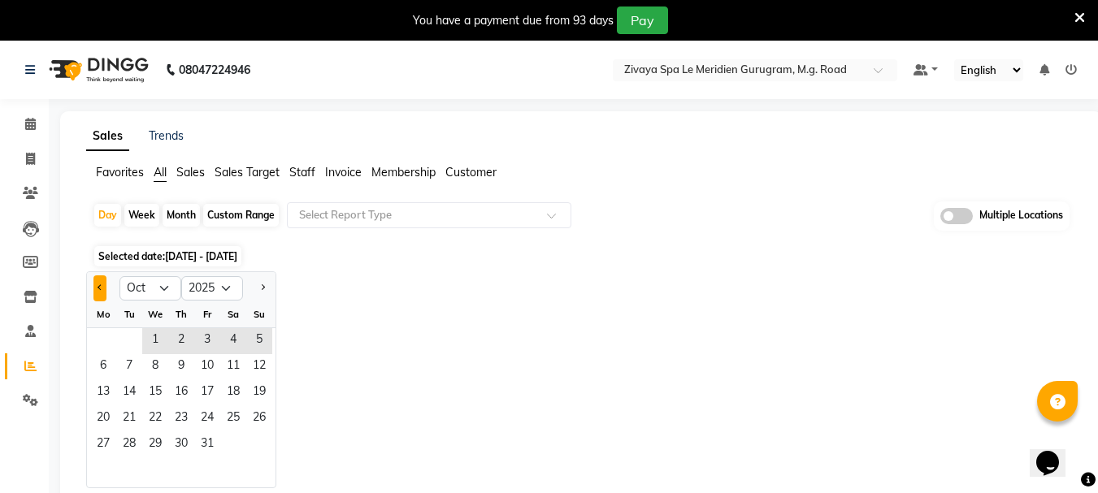
click at [102, 292] on button "Previous month" at bounding box center [99, 289] width 13 height 26
select select "9"
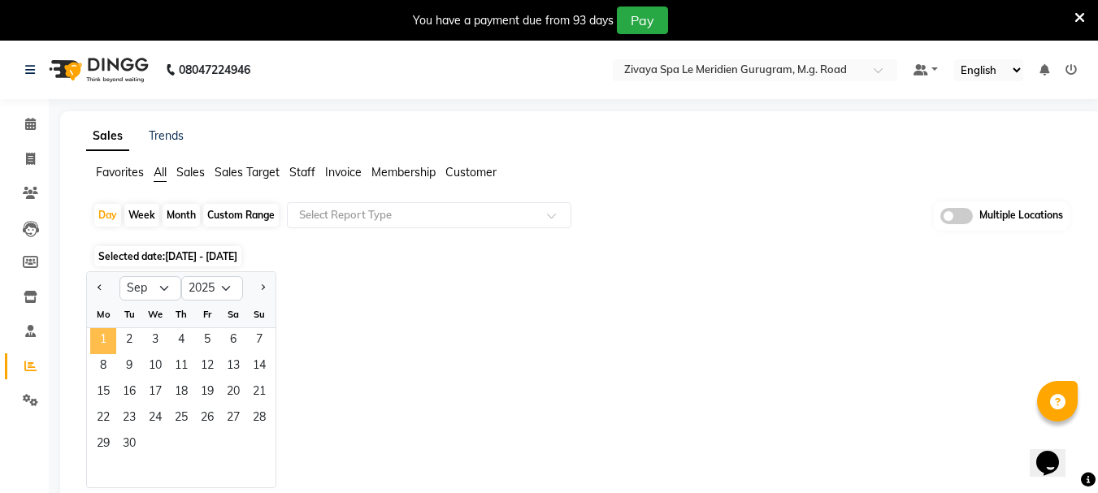
click at [107, 347] on span "1" at bounding box center [103, 341] width 26 height 26
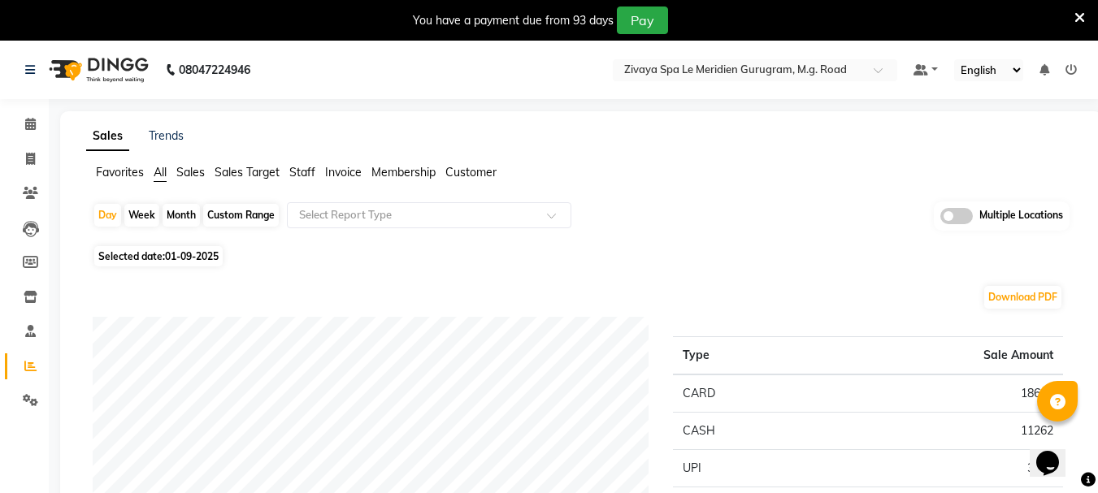
drag, startPoint x: 215, startPoint y: 218, endPoint x: 205, endPoint y: 223, distance: 11.6
click at [215, 217] on div "Custom Range" at bounding box center [241, 215] width 76 height 23
select select "9"
select select "2025"
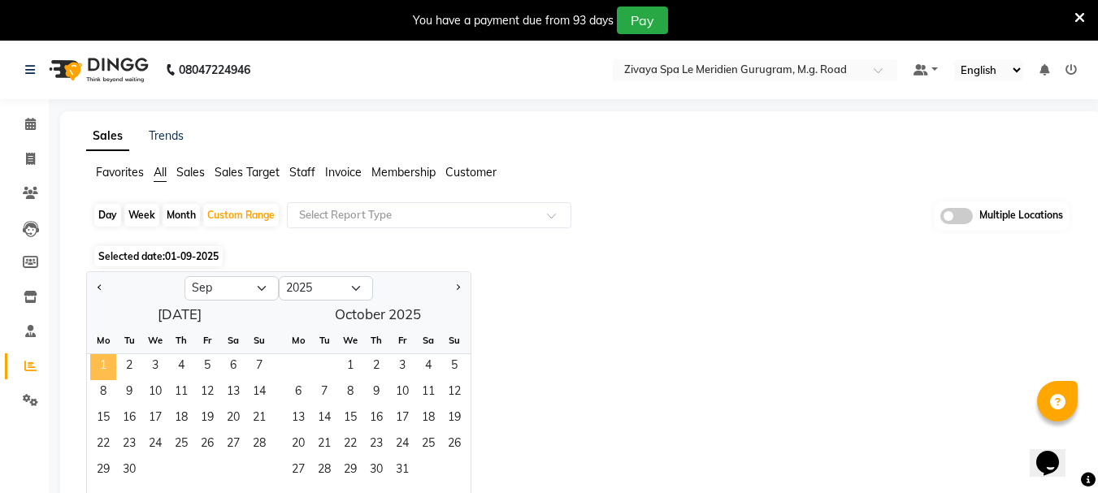
click at [95, 357] on span "1" at bounding box center [103, 367] width 26 height 26
click at [206, 363] on span "5" at bounding box center [207, 367] width 26 height 26
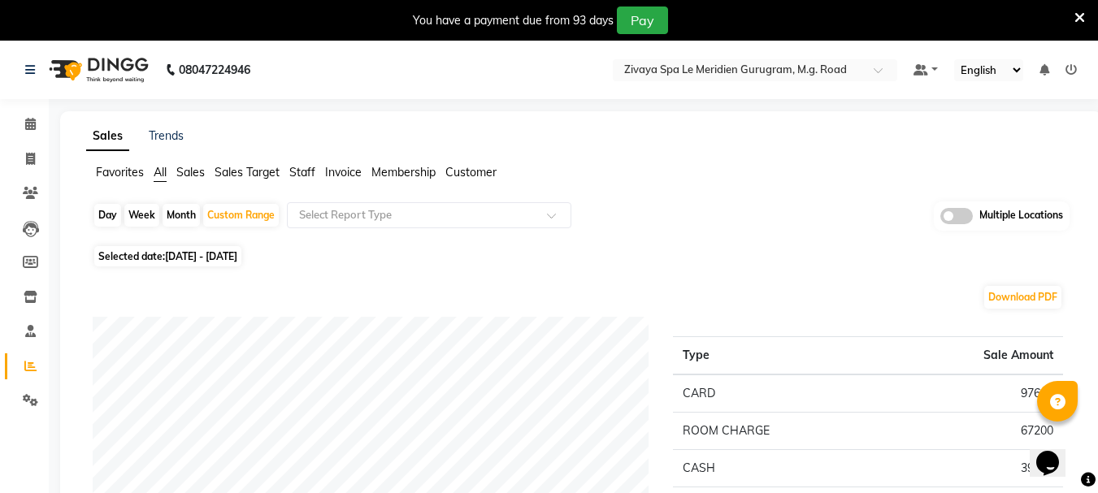
click at [237, 260] on span "01-09-2025 - 05-09-2025" at bounding box center [201, 256] width 72 height 12
select select "9"
select select "2025"
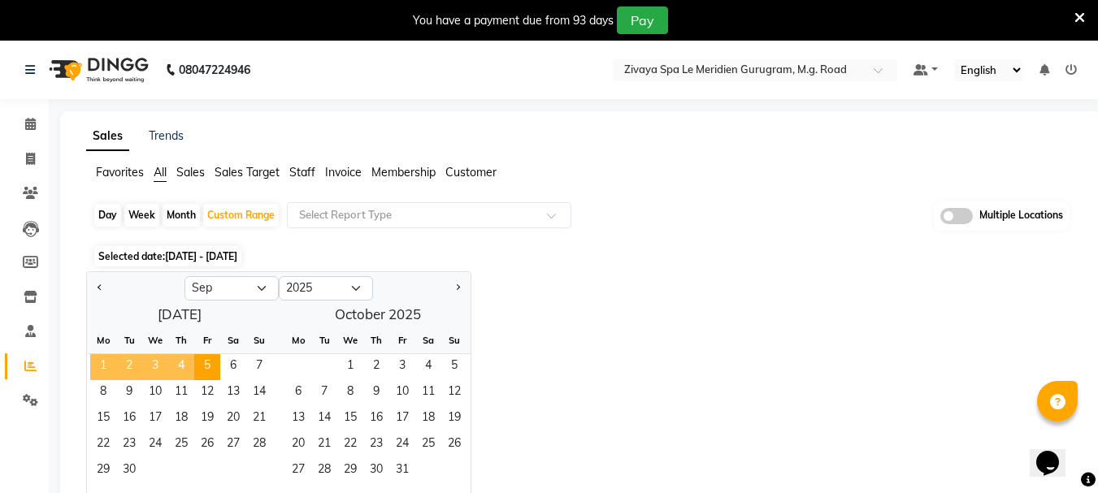
click at [93, 373] on span "1" at bounding box center [103, 367] width 26 height 26
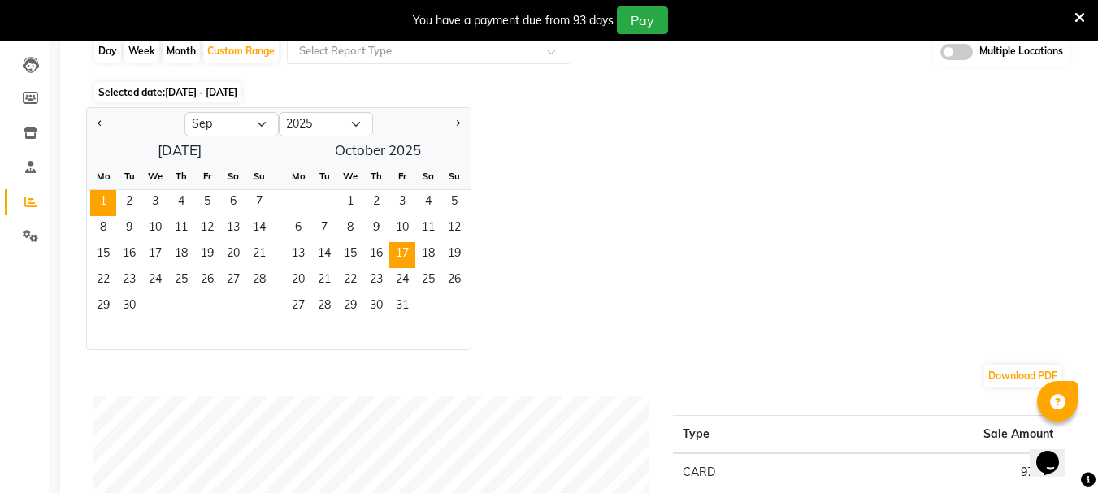
scroll to position [163, 0]
click at [102, 201] on span "1" at bounding box center [103, 205] width 26 height 26
click at [109, 52] on div "Day" at bounding box center [107, 52] width 27 height 23
select select "9"
select select "2025"
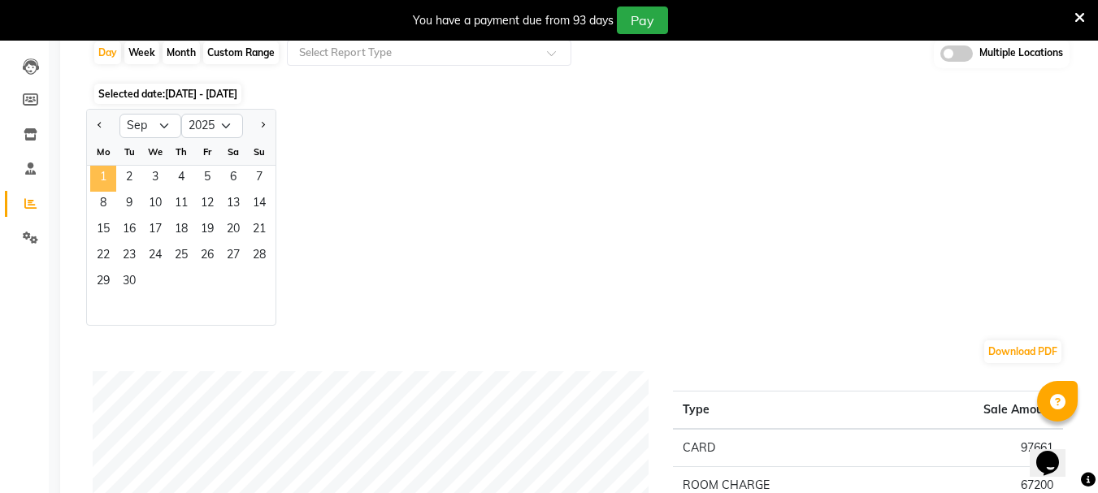
click at [98, 174] on span "1" at bounding box center [103, 179] width 26 height 26
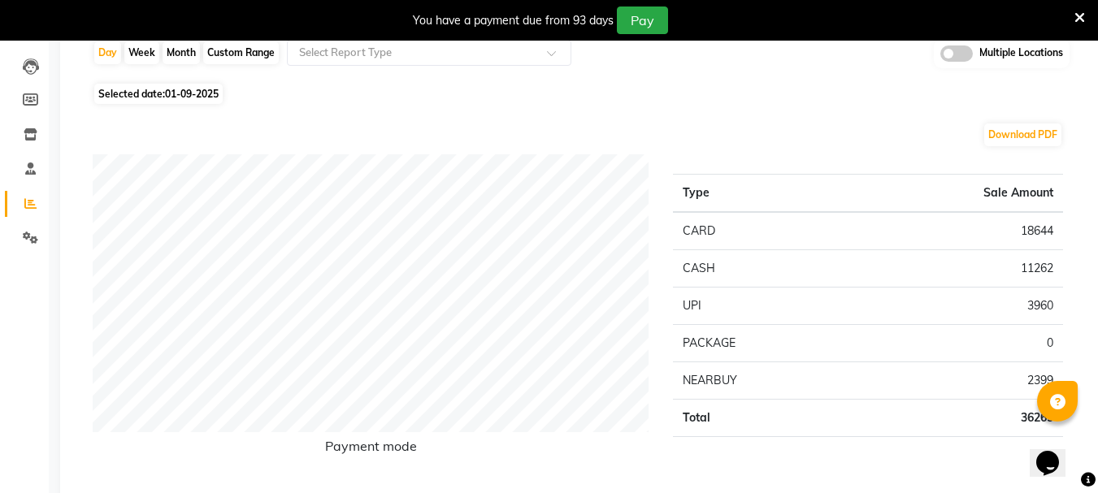
click at [138, 88] on span "Selected date: 01-09-2025" at bounding box center [158, 94] width 128 height 20
select select "9"
select select "2025"
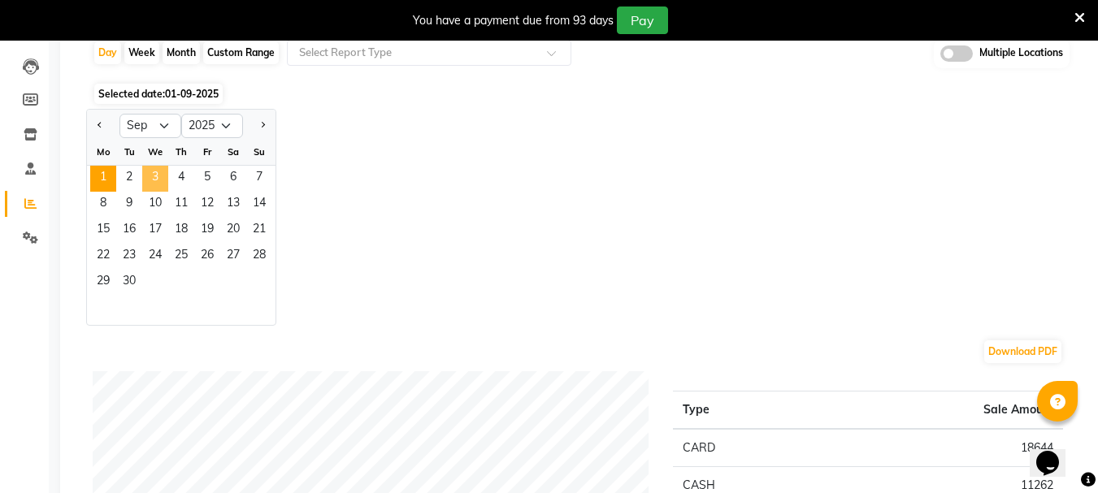
click at [142, 187] on span "3" at bounding box center [155, 179] width 26 height 26
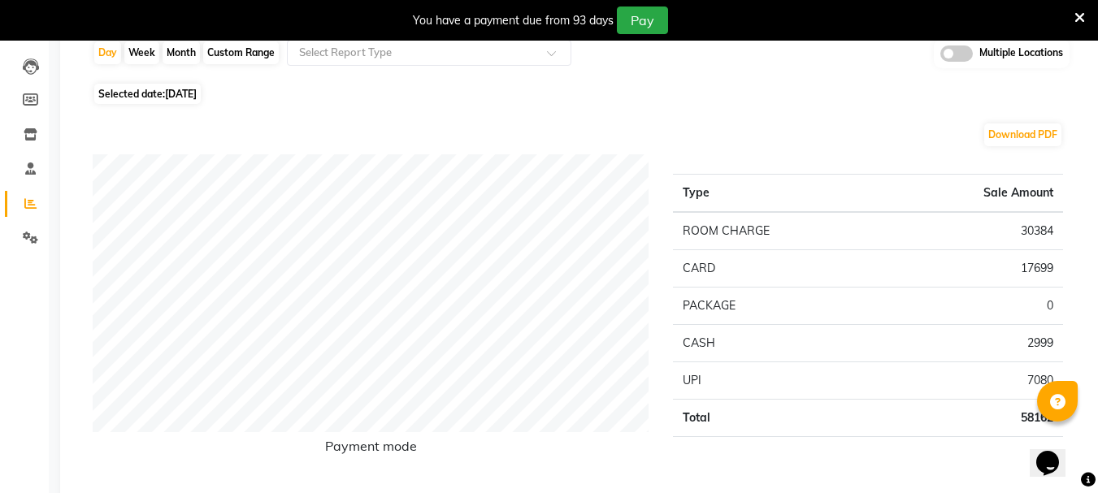
click at [158, 93] on span "Selected date: 03-09-2025" at bounding box center [147, 94] width 107 height 20
select select "9"
select select "2025"
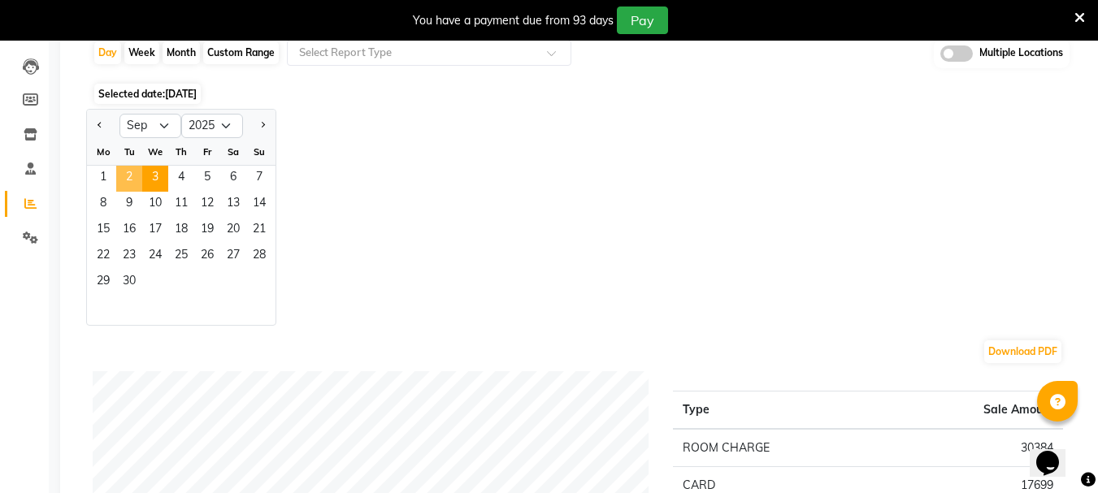
click at [124, 177] on span "2" at bounding box center [129, 179] width 26 height 26
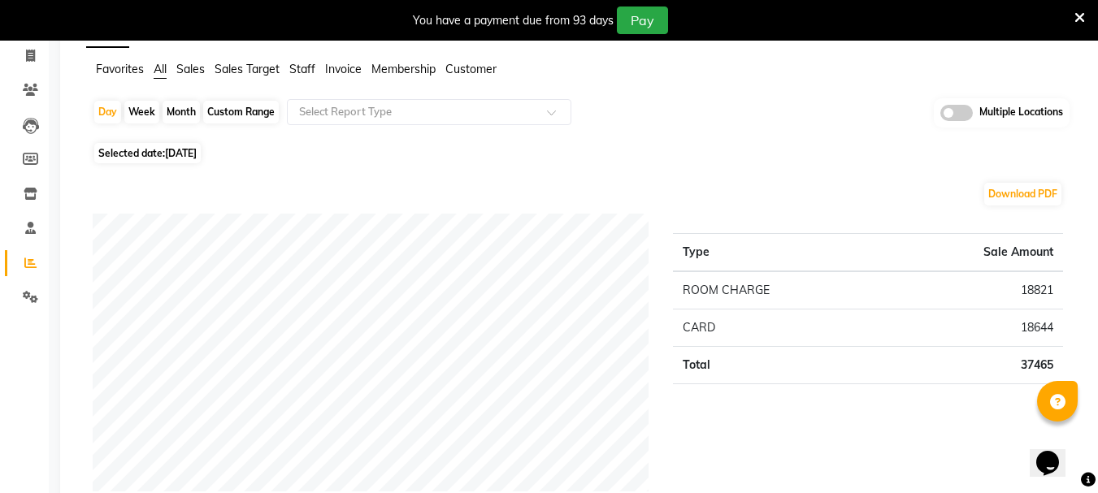
scroll to position [244, 0]
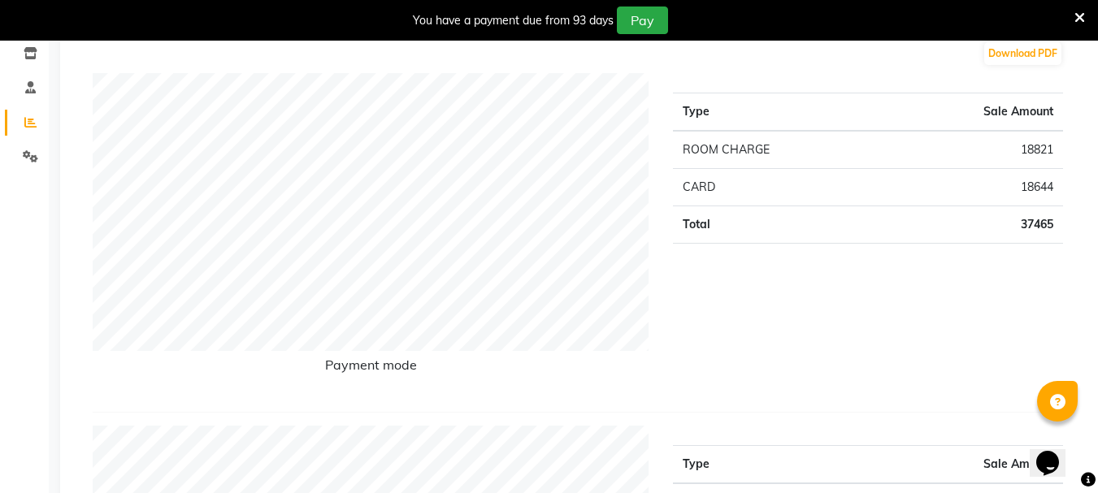
click at [780, 331] on div "Type Sale Amount ROOM CHARGE 18821 CARD 18644 Total 37465" at bounding box center [868, 236] width 415 height 326
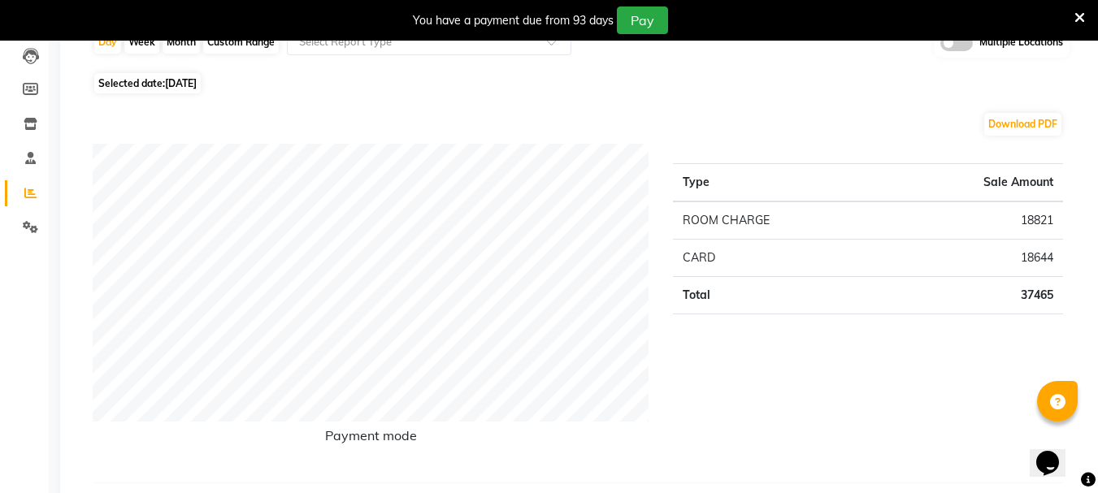
scroll to position [0, 0]
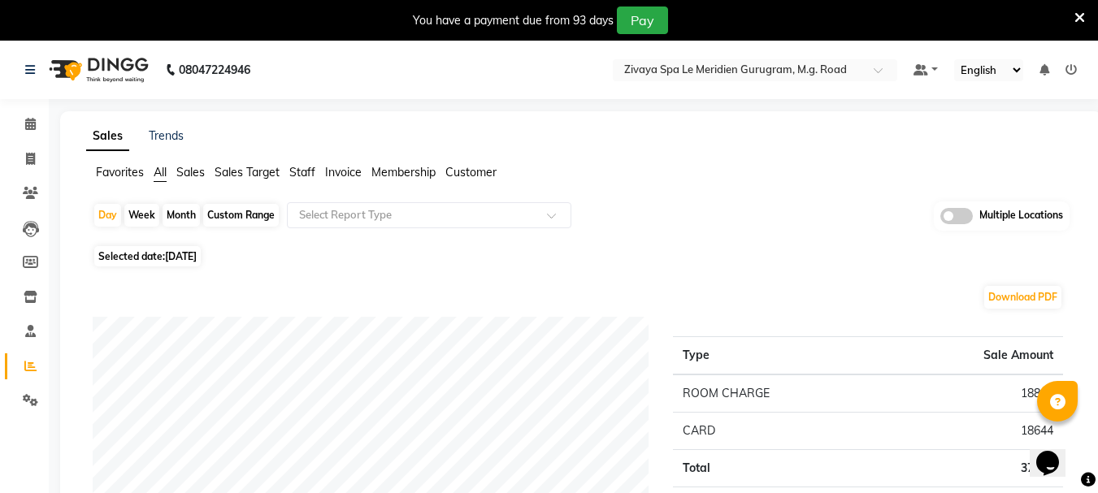
click at [250, 205] on div "Custom Range" at bounding box center [241, 215] width 76 height 23
select select "9"
select select "2025"
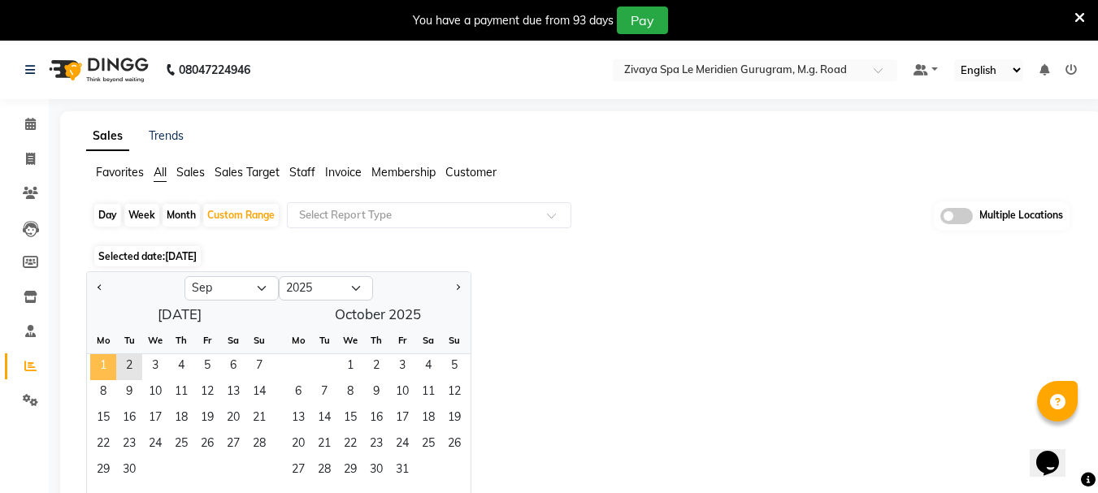
click at [111, 359] on span "1" at bounding box center [103, 367] width 26 height 26
click at [147, 397] on span "10" at bounding box center [155, 393] width 26 height 26
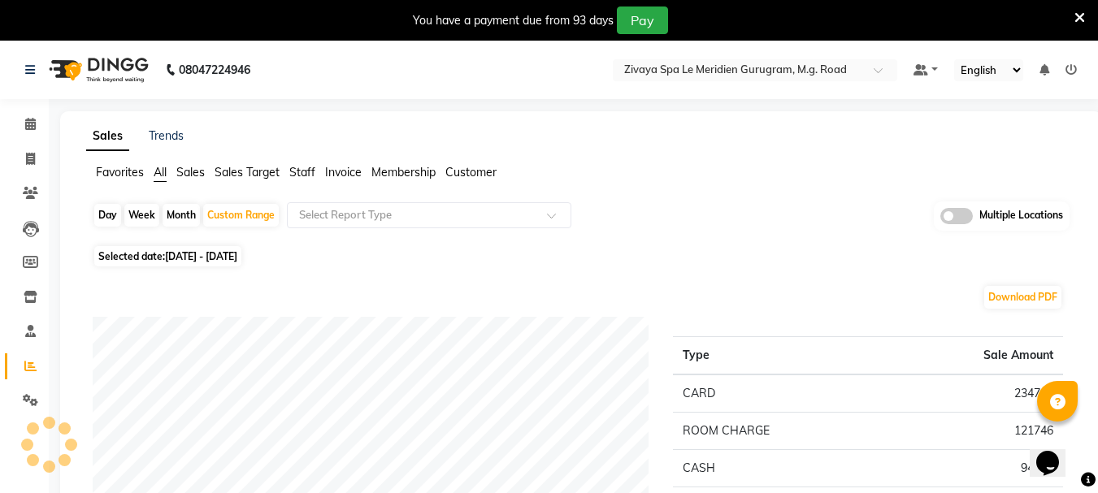
click at [176, 259] on span "01-09-2025 - 10-09-2025" at bounding box center [201, 256] width 72 height 12
select select "9"
select select "2025"
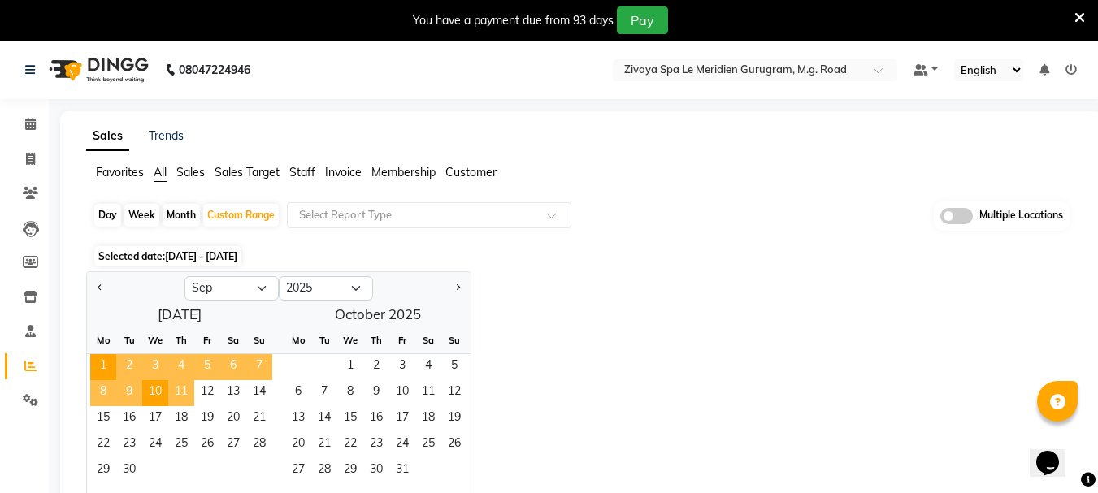
click at [191, 389] on span "11" at bounding box center [181, 393] width 26 height 26
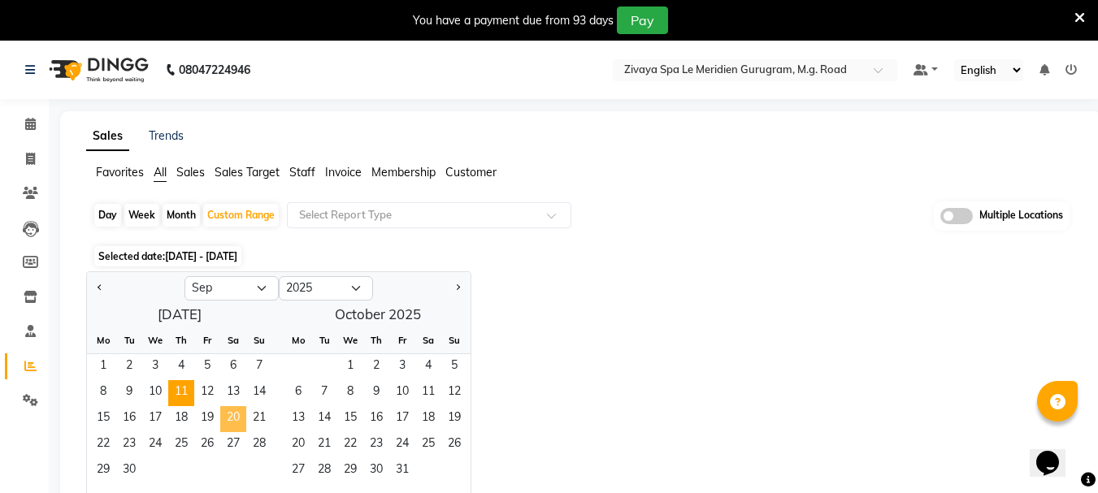
click at [241, 418] on span "20" at bounding box center [233, 419] width 26 height 26
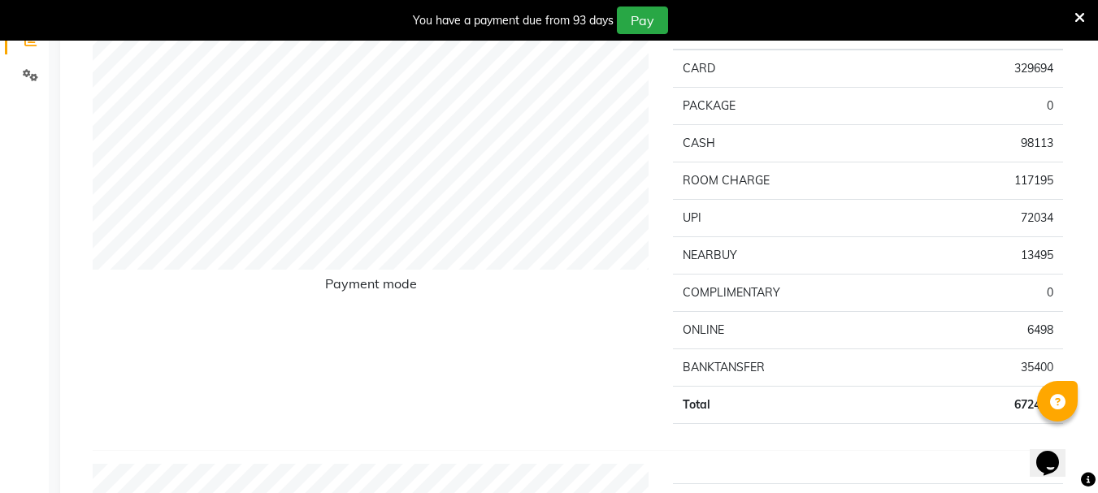
scroll to position [81, 0]
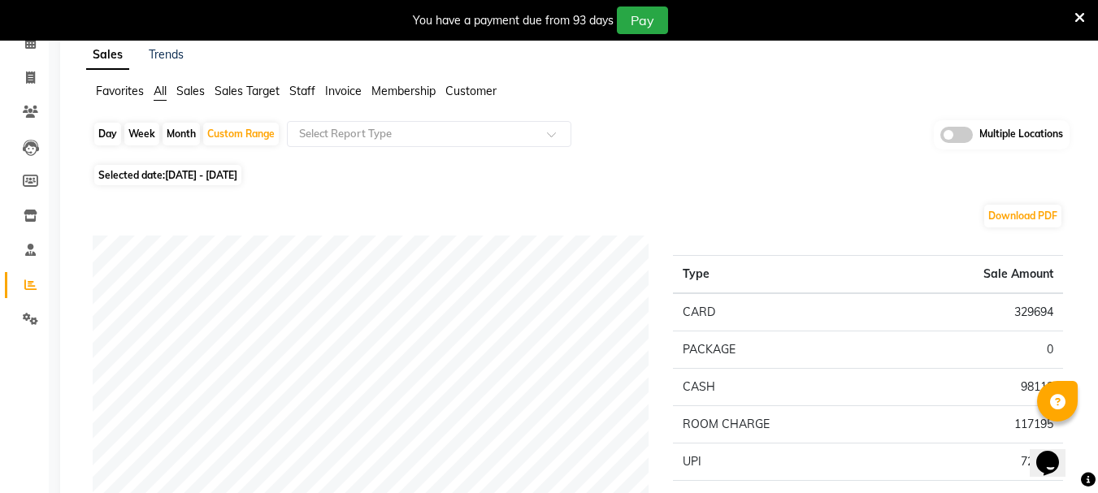
click at [180, 176] on span "11-09-2025 - 20-09-2025" at bounding box center [201, 175] width 72 height 12
select select "9"
select select "2025"
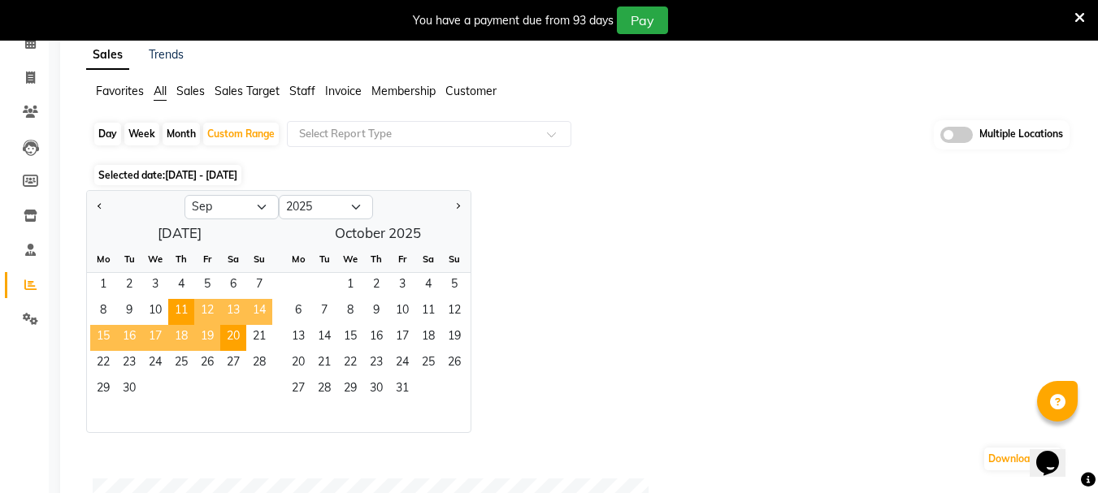
click at [110, 137] on div "Day" at bounding box center [107, 134] width 27 height 23
select select "9"
select select "2025"
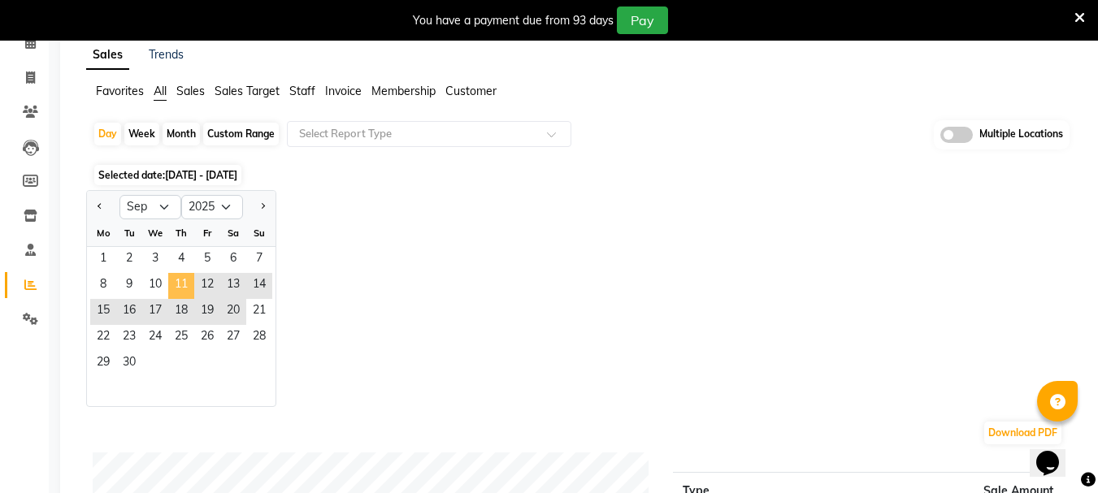
click at [180, 291] on span "11" at bounding box center [181, 286] width 26 height 26
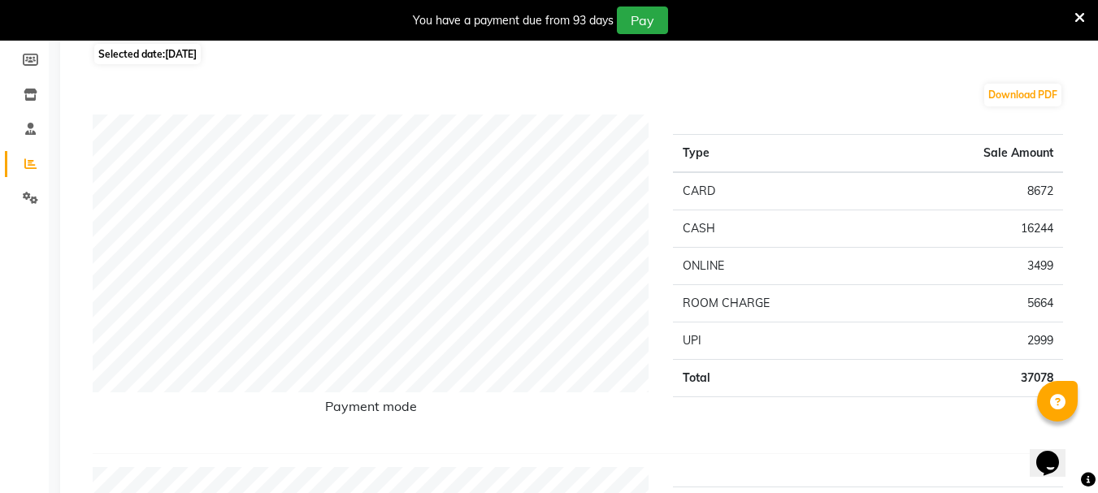
scroll to position [163, 0]
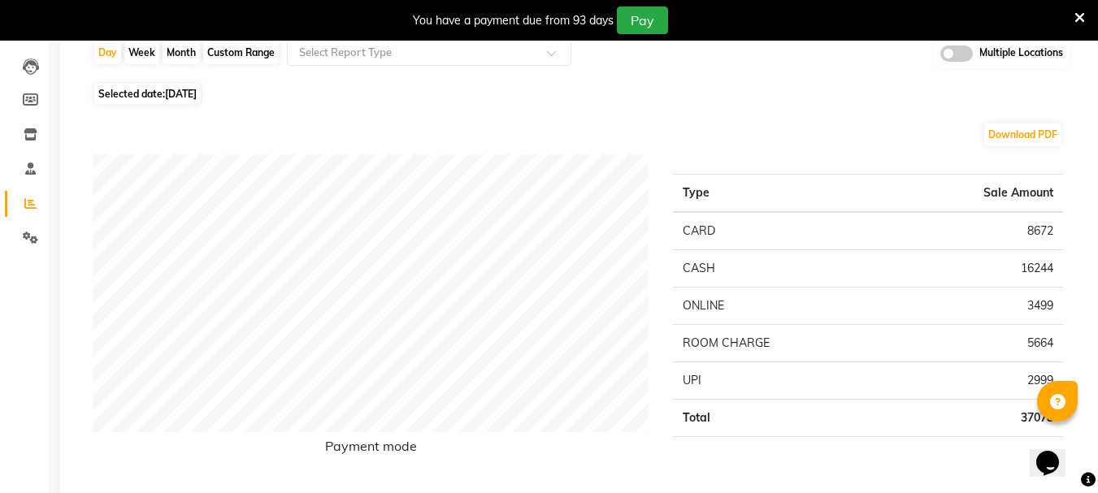
click at [157, 88] on span "Selected date: 11-09-2025" at bounding box center [147, 94] width 107 height 20
select select "9"
select select "2025"
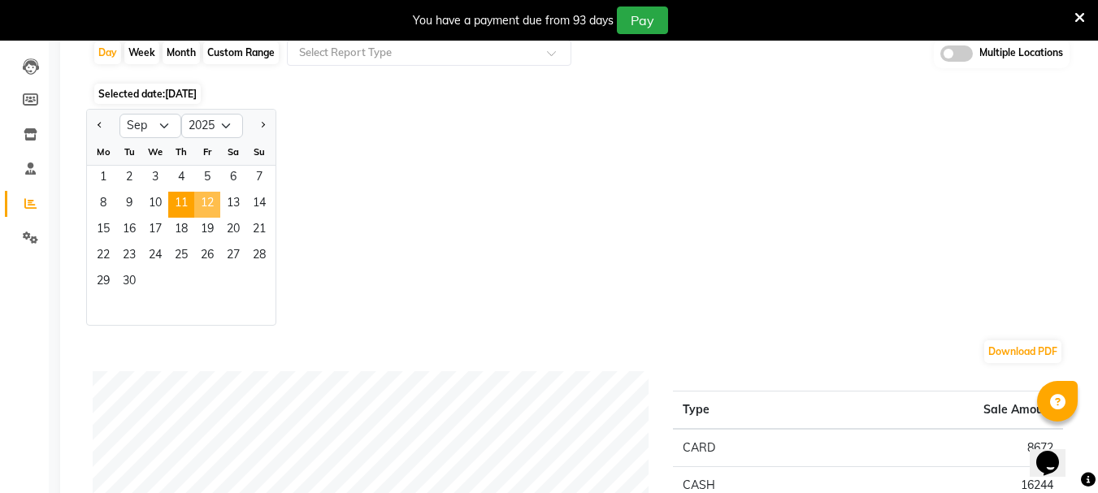
click at [203, 211] on span "12" at bounding box center [207, 205] width 26 height 26
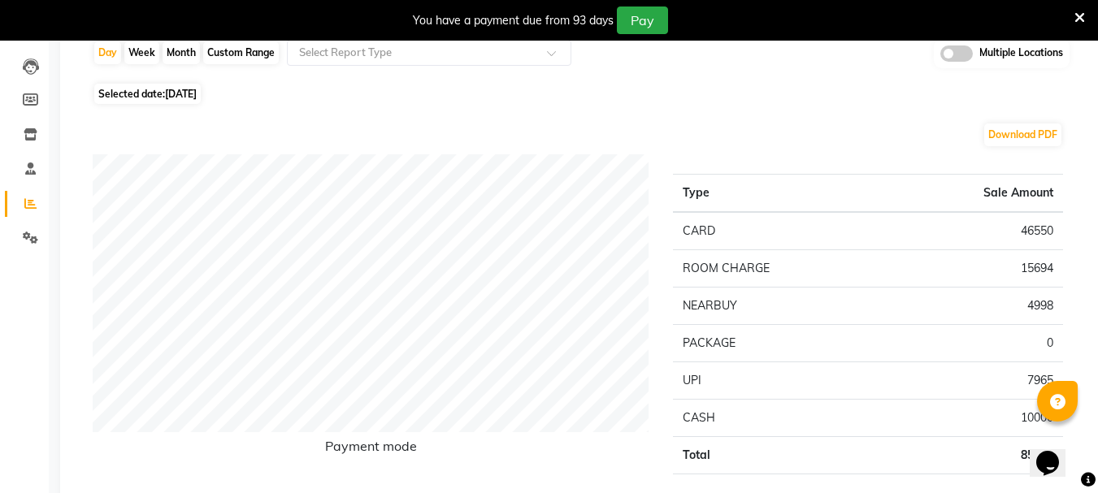
click at [176, 86] on span "Selected date: 12-09-2025" at bounding box center [147, 94] width 107 height 20
select select "9"
select select "2025"
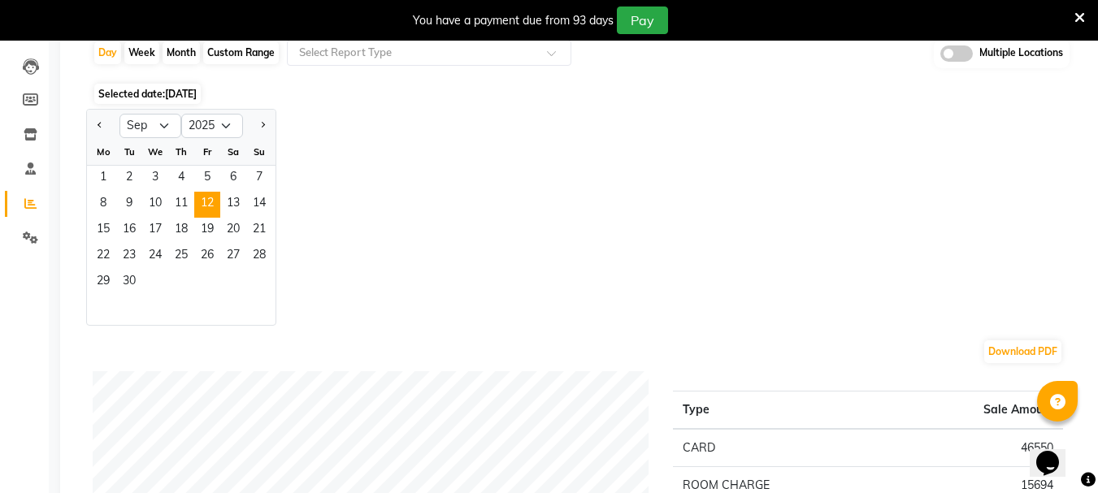
click at [221, 44] on div "Custom Range" at bounding box center [241, 52] width 76 height 23
select select "9"
select select "2025"
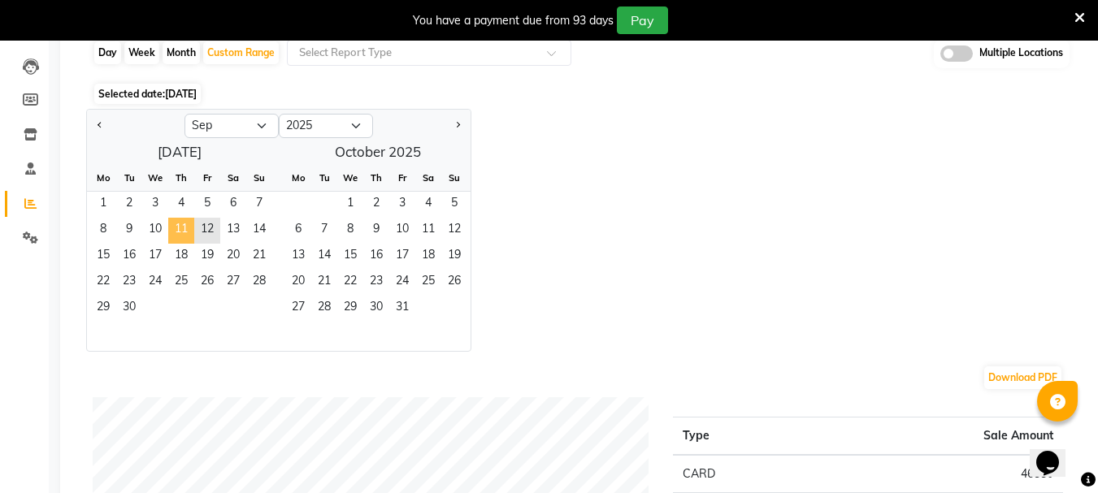
click at [183, 229] on span "11" at bounding box center [181, 231] width 26 height 26
click at [224, 261] on span "20" at bounding box center [233, 257] width 26 height 26
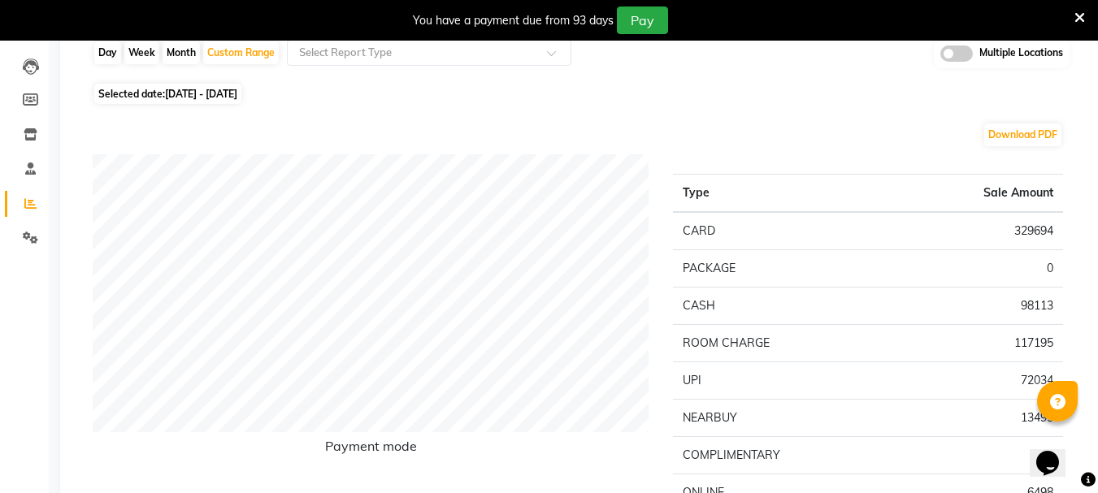
click at [227, 90] on span "11-09-2025 - 20-09-2025" at bounding box center [201, 94] width 72 height 12
select select "9"
select select "2025"
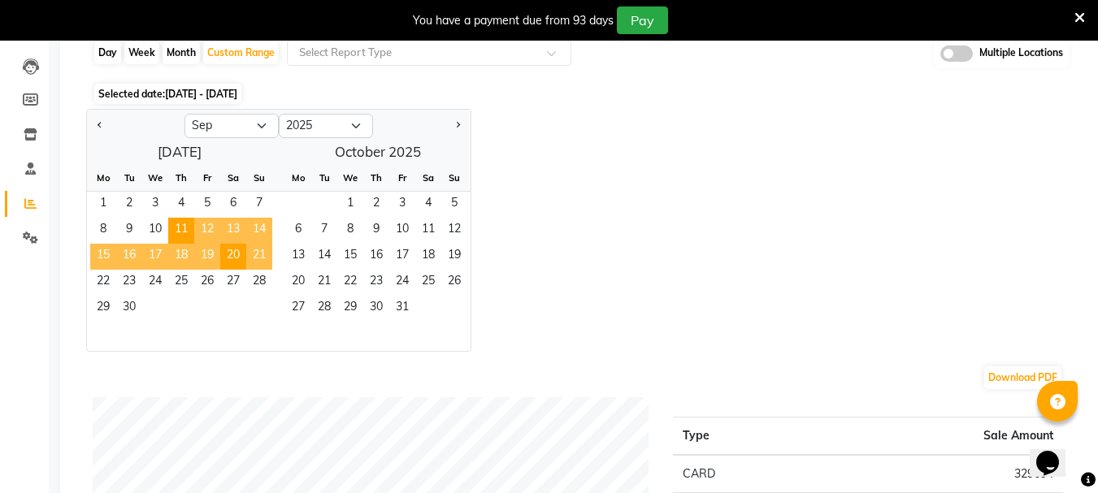
click at [247, 252] on span "21" at bounding box center [259, 257] width 26 height 26
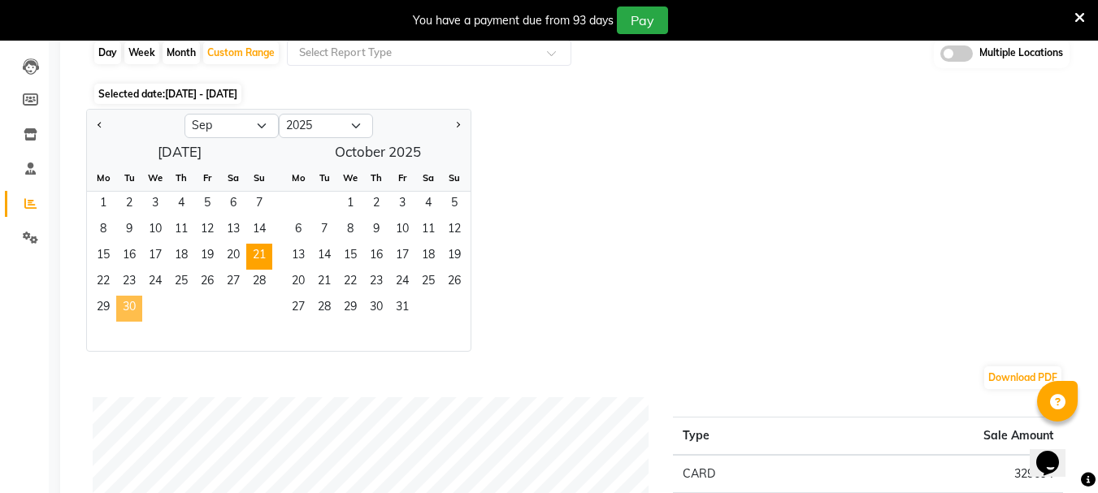
click at [133, 307] on span "30" at bounding box center [129, 309] width 26 height 26
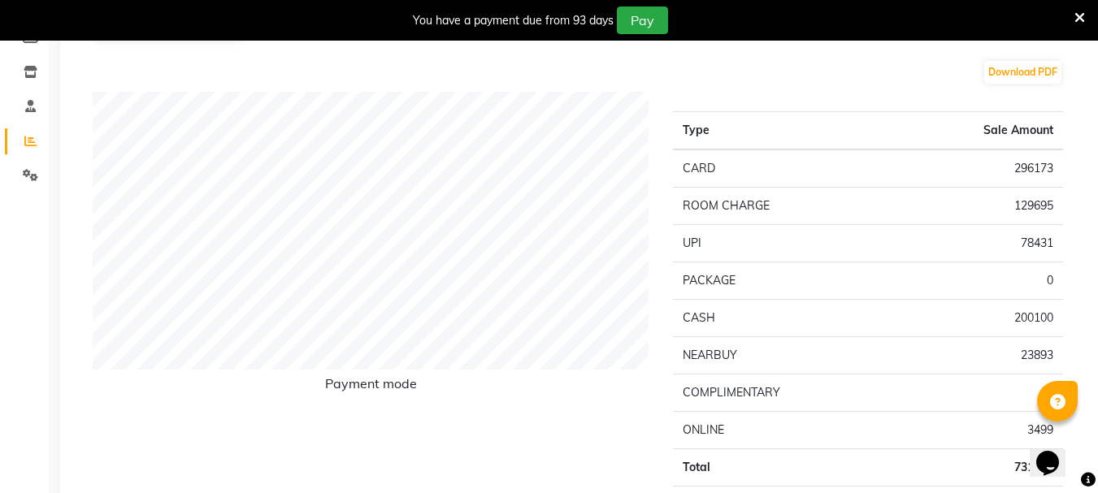
scroll to position [81, 0]
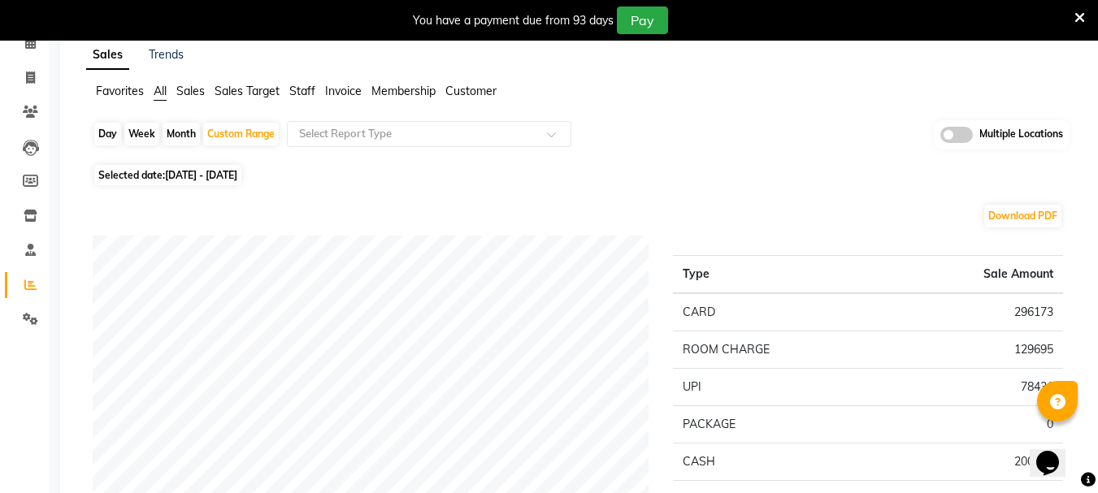
click at [115, 138] on div "Day" at bounding box center [107, 134] width 27 height 23
select select "9"
select select "2025"
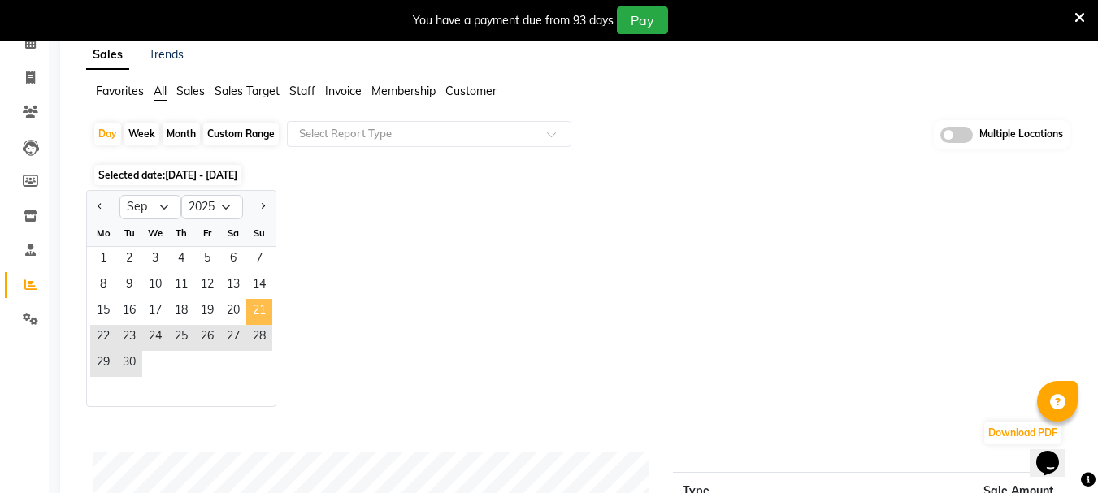
click at [259, 320] on span "21" at bounding box center [259, 312] width 26 height 26
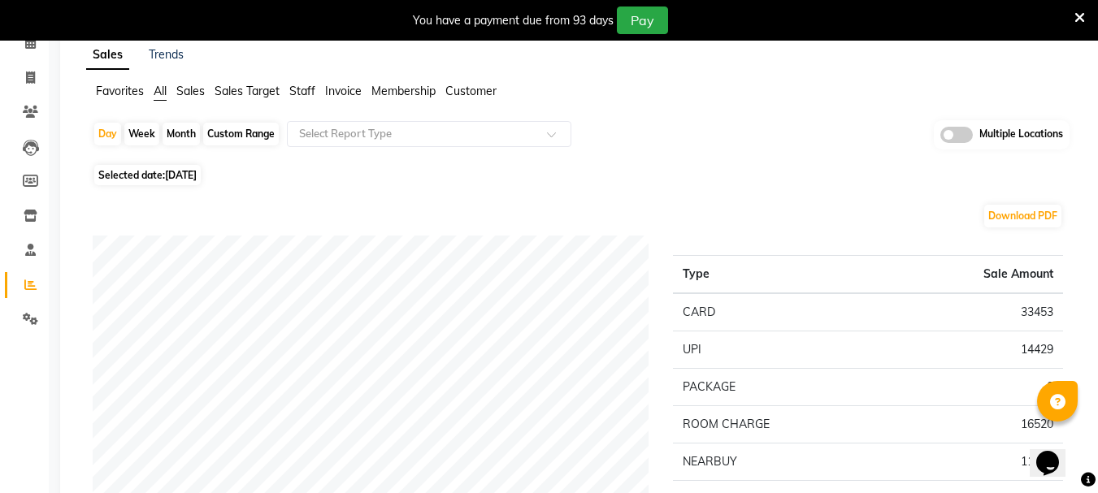
scroll to position [163, 0]
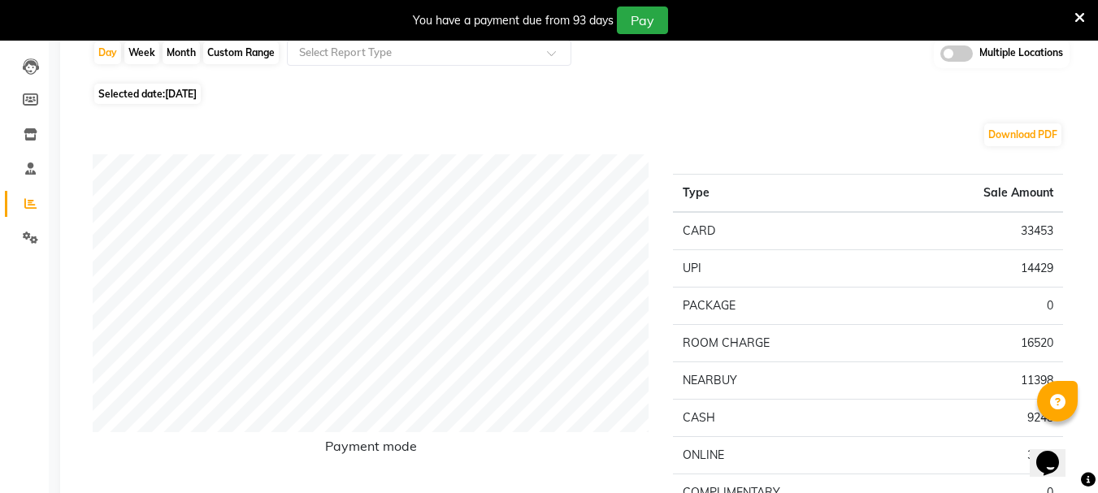
click at [189, 87] on span "Selected date: 21-09-2025" at bounding box center [147, 94] width 107 height 20
select select "9"
select select "2025"
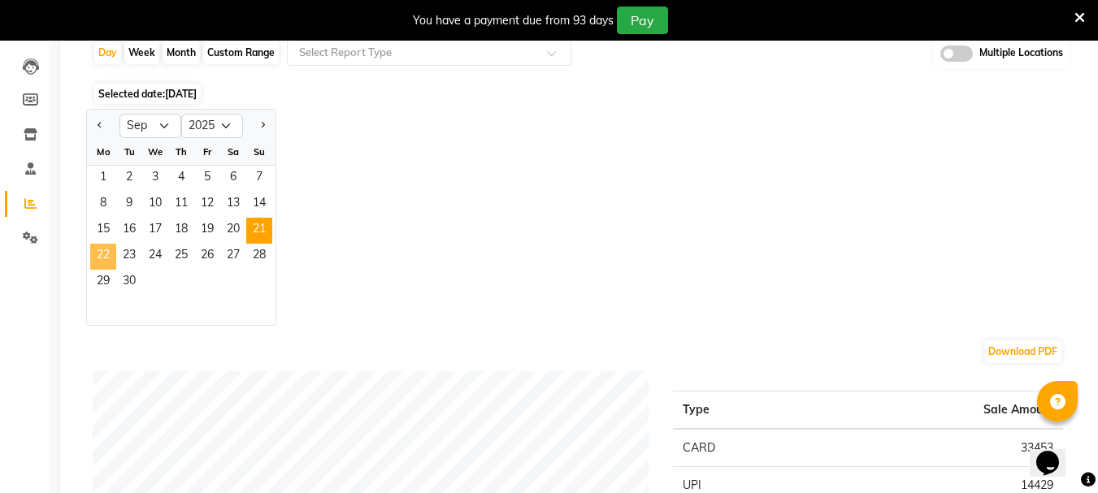
click at [103, 246] on span "22" at bounding box center [103, 257] width 26 height 26
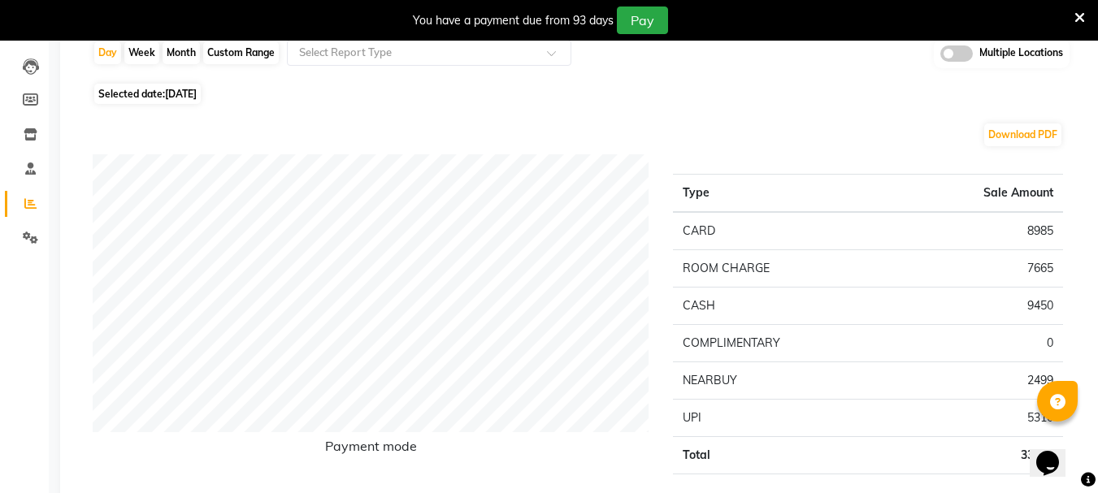
click at [161, 100] on span "Selected date: 22-09-2025" at bounding box center [147, 94] width 107 height 20
select select "9"
select select "2025"
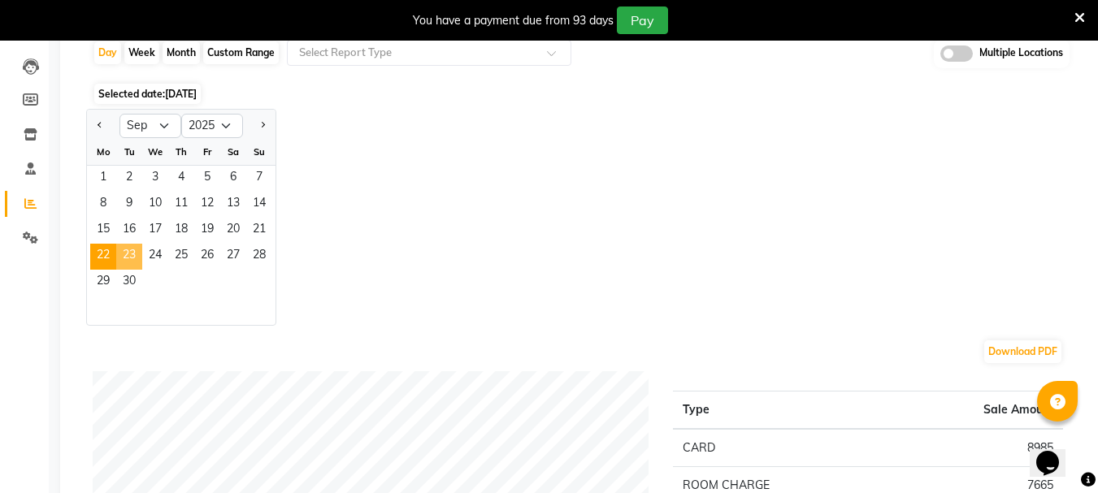
click at [130, 259] on span "23" at bounding box center [129, 257] width 26 height 26
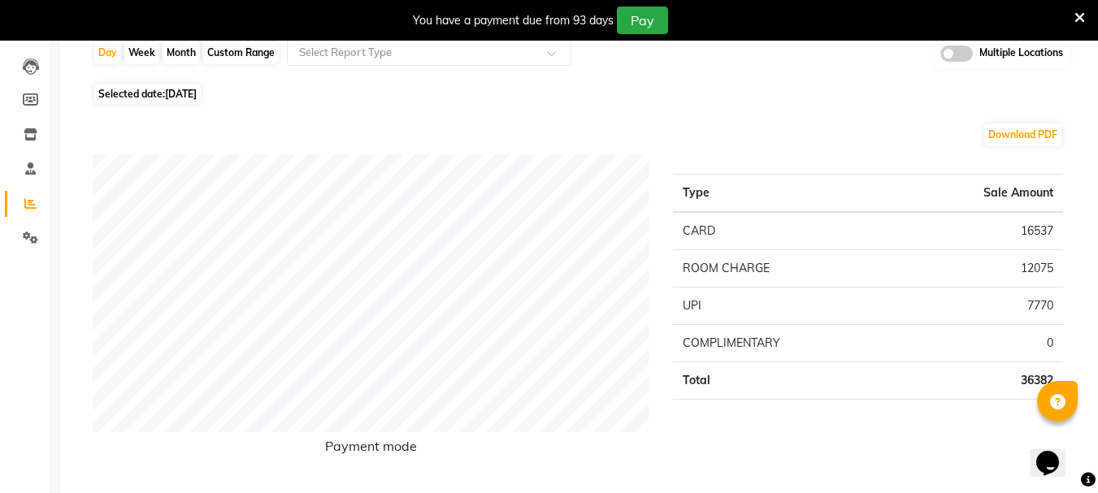
click at [172, 94] on span "23-09-2025" at bounding box center [181, 94] width 32 height 12
select select "9"
select select "2025"
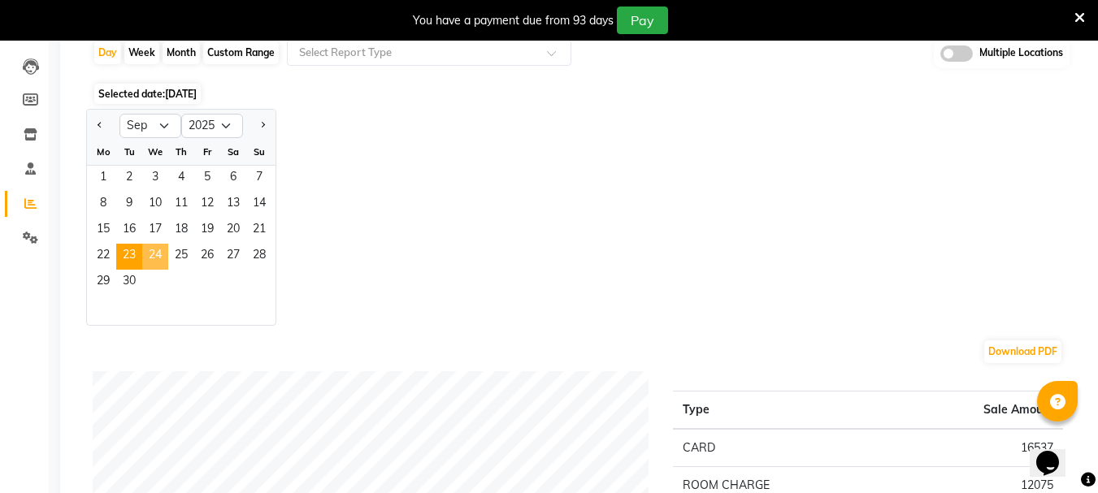
click at [157, 263] on span "24" at bounding box center [155, 257] width 26 height 26
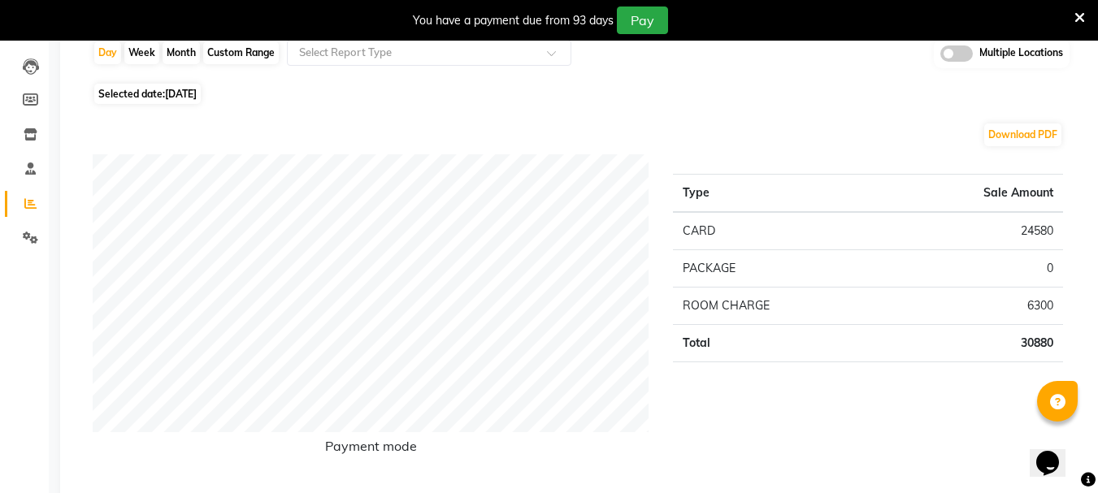
click at [192, 92] on span "24-09-2025" at bounding box center [181, 94] width 32 height 12
select select "9"
select select "2025"
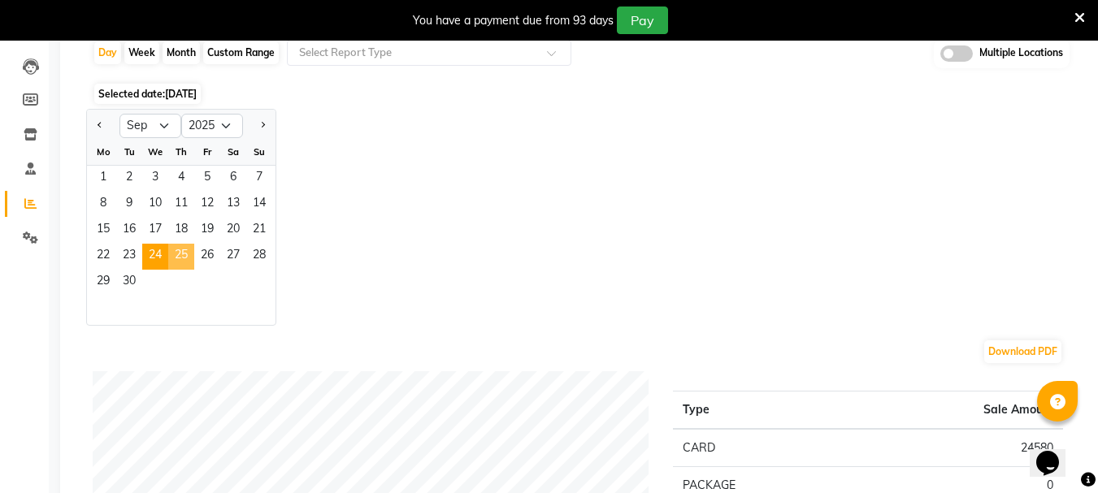
click at [181, 262] on span "25" at bounding box center [181, 257] width 26 height 26
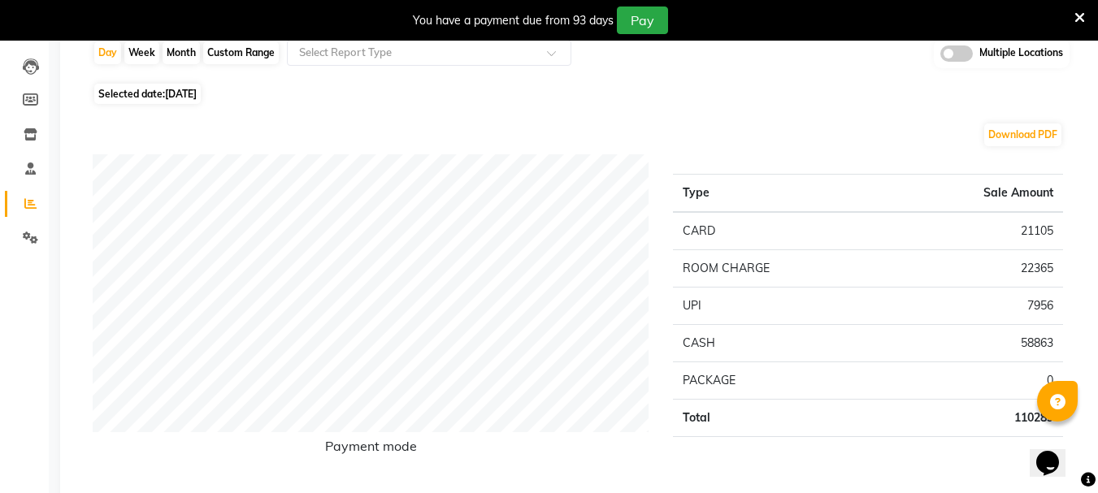
click at [176, 84] on span "Selected date: 25-09-2025" at bounding box center [147, 94] width 107 height 20
select select "9"
select select "2025"
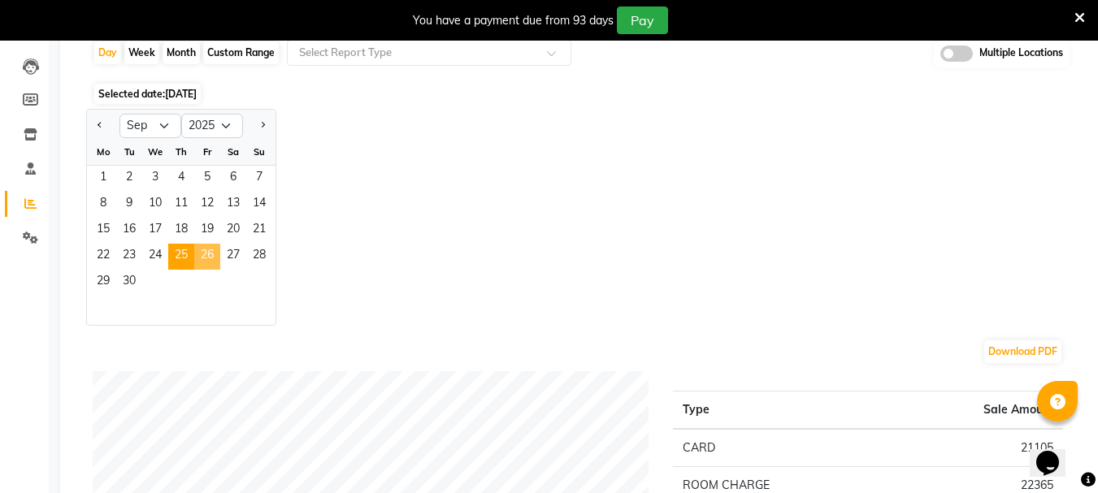
click at [200, 259] on span "26" at bounding box center [207, 257] width 26 height 26
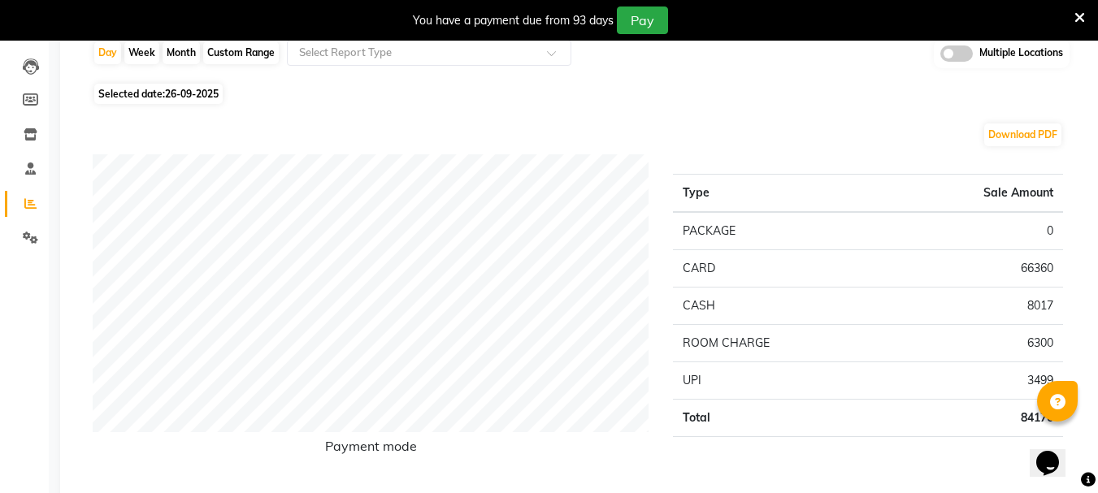
click at [168, 88] on span "26-09-2025" at bounding box center [192, 94] width 54 height 12
select select "9"
select select "2025"
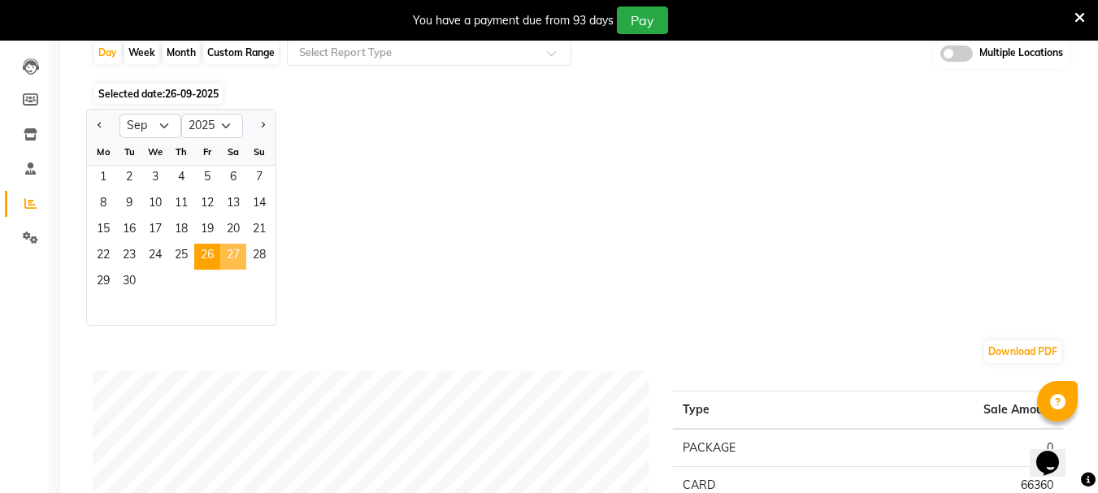
click at [233, 261] on span "27" at bounding box center [233, 257] width 26 height 26
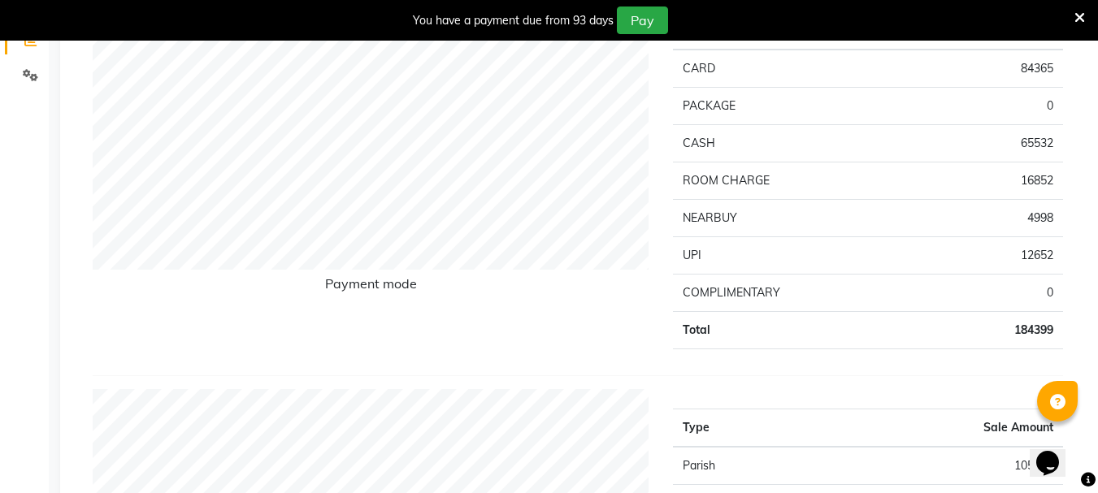
scroll to position [81, 0]
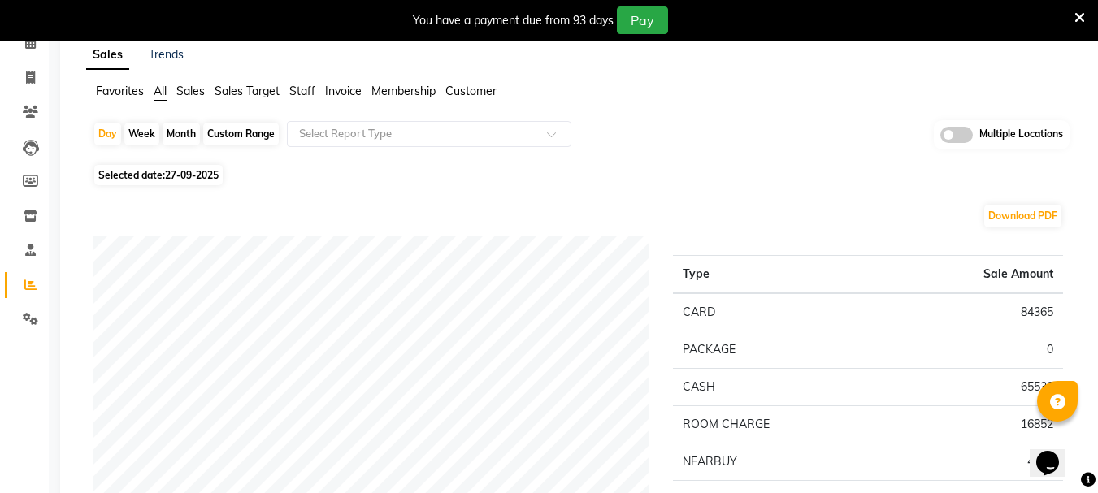
click at [197, 165] on span "Selected date: 27-09-2025" at bounding box center [158, 175] width 128 height 20
select select "9"
select select "2025"
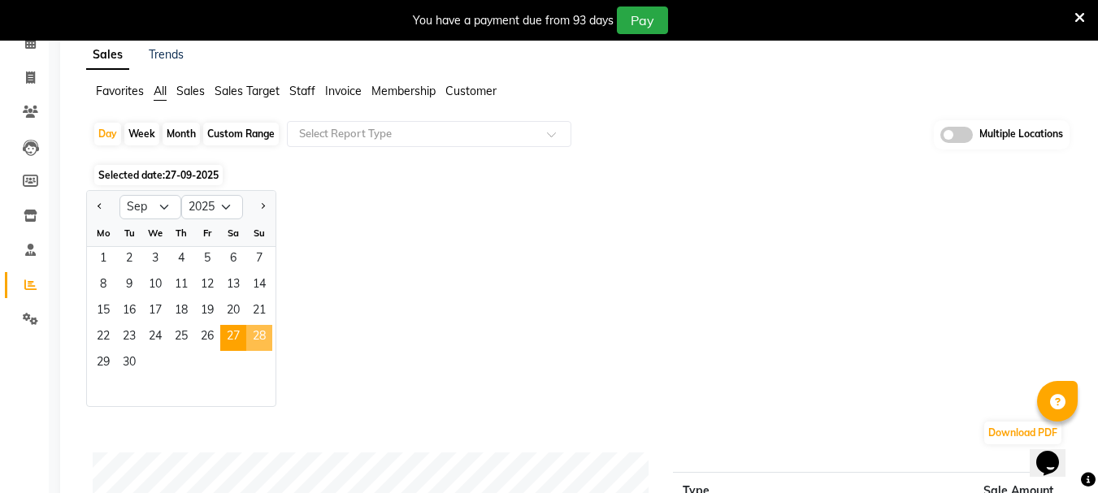
click at [258, 338] on span "28" at bounding box center [259, 338] width 26 height 26
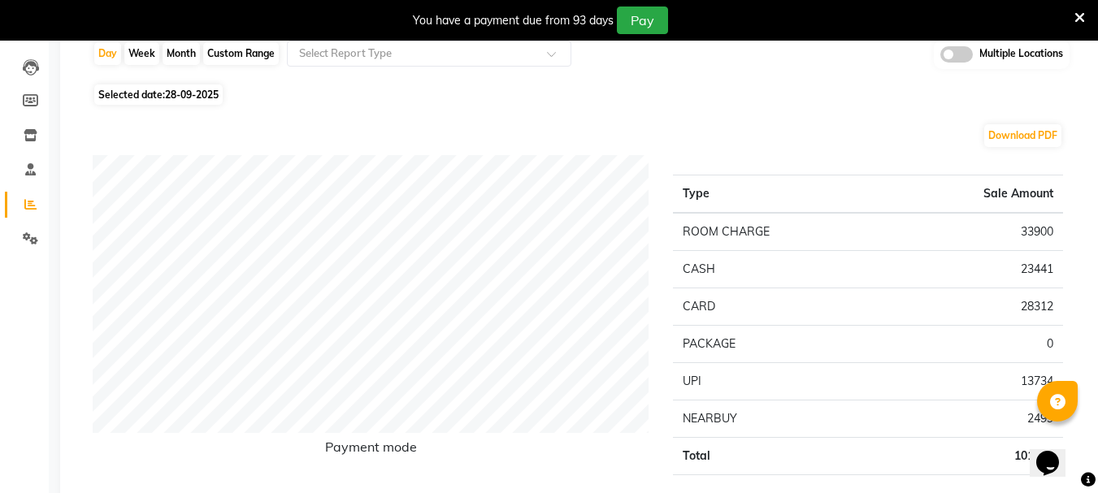
scroll to position [163, 0]
click at [176, 93] on span "28-09-2025" at bounding box center [192, 94] width 54 height 12
select select "9"
select select "2025"
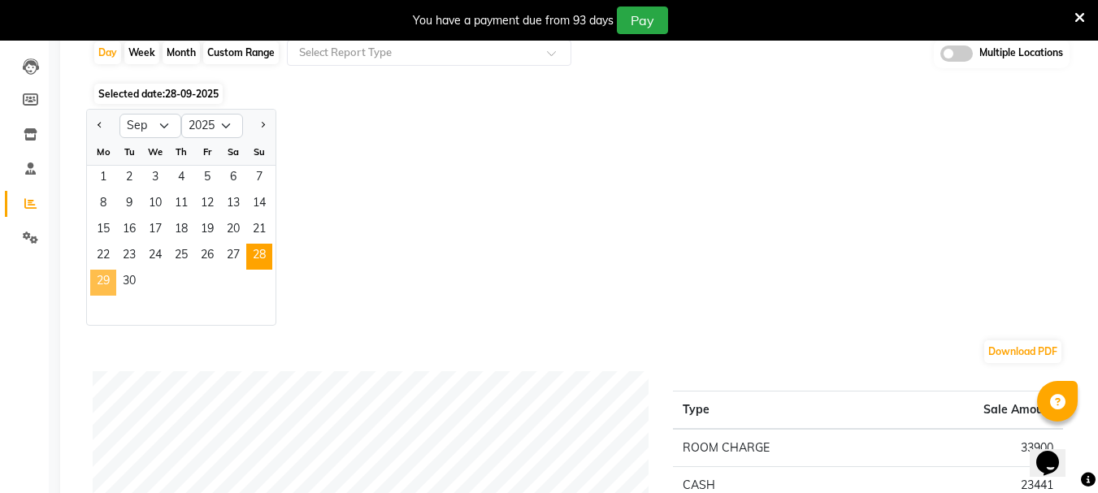
click at [105, 275] on span "29" at bounding box center [103, 283] width 26 height 26
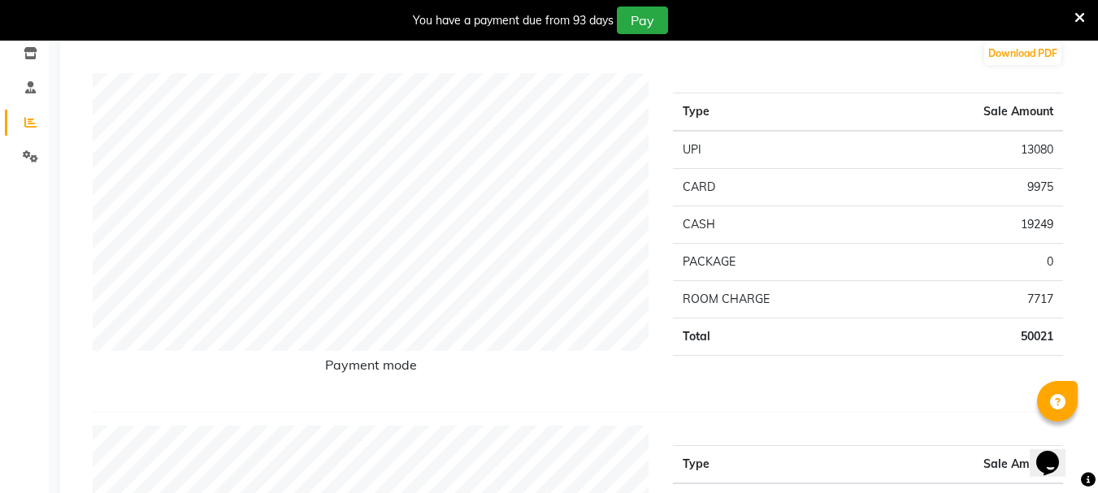
scroll to position [0, 0]
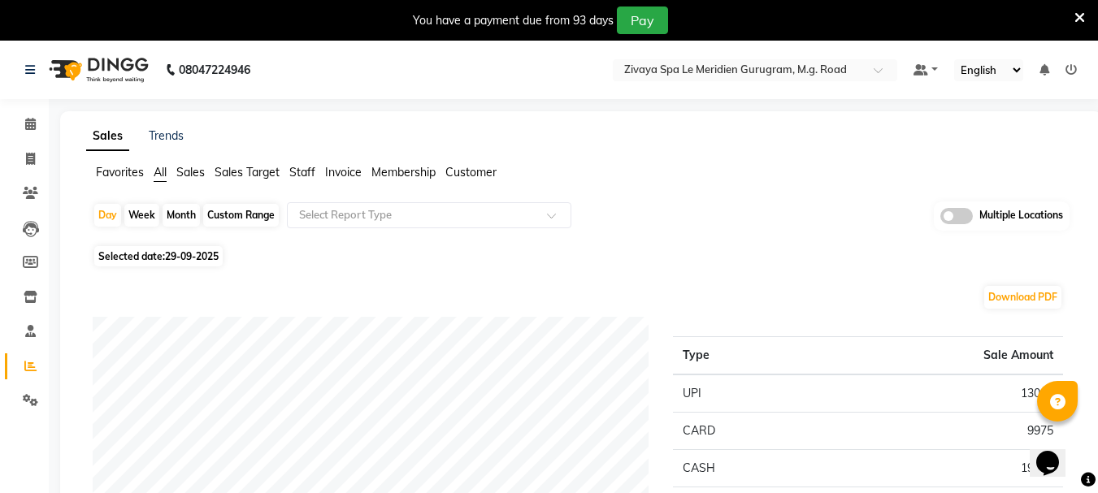
click at [169, 258] on span "29-09-2025" at bounding box center [192, 256] width 54 height 12
select select "9"
select select "2025"
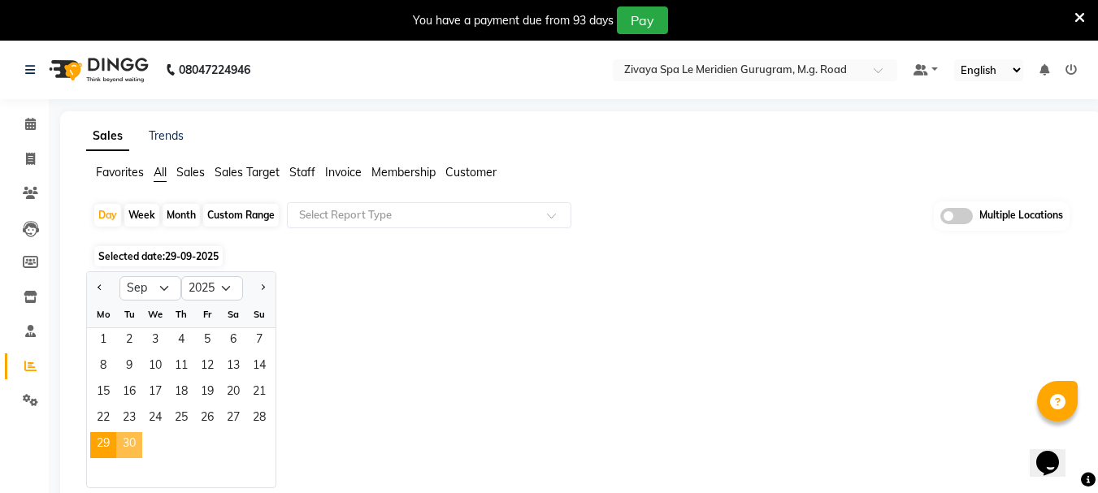
click at [141, 445] on span "30" at bounding box center [129, 446] width 26 height 26
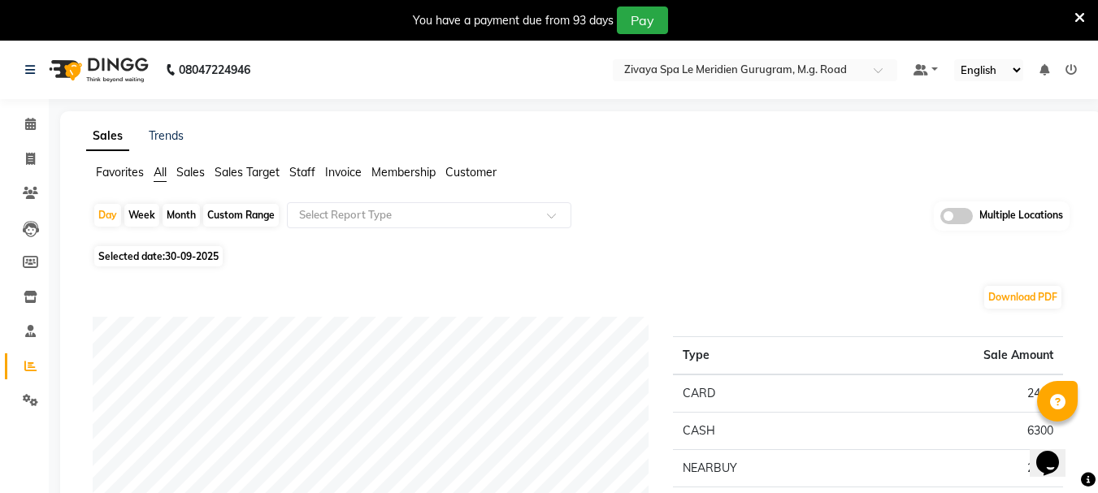
click at [271, 204] on div "Custom Range" at bounding box center [241, 215] width 76 height 23
select select "9"
select select "2025"
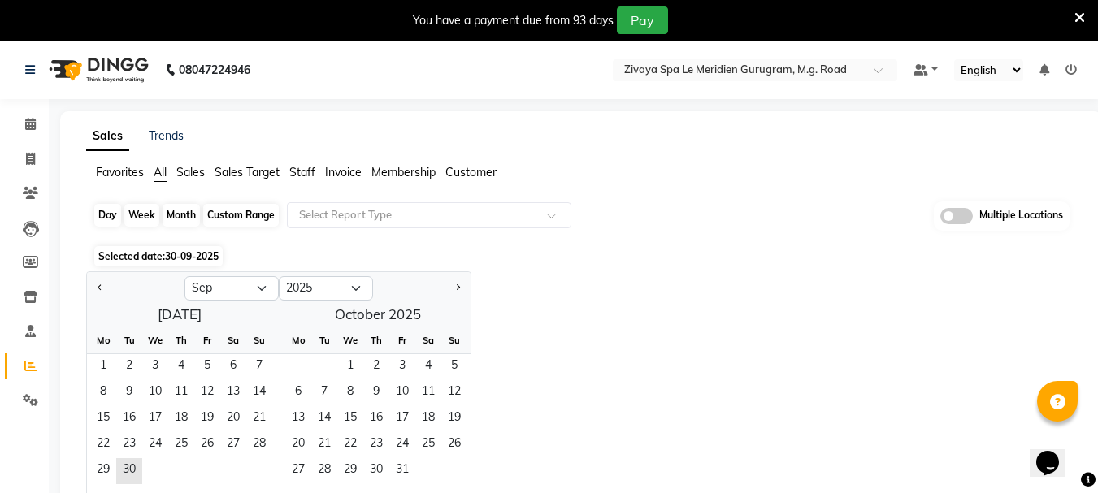
click at [250, 208] on div "Custom Range" at bounding box center [241, 215] width 76 height 23
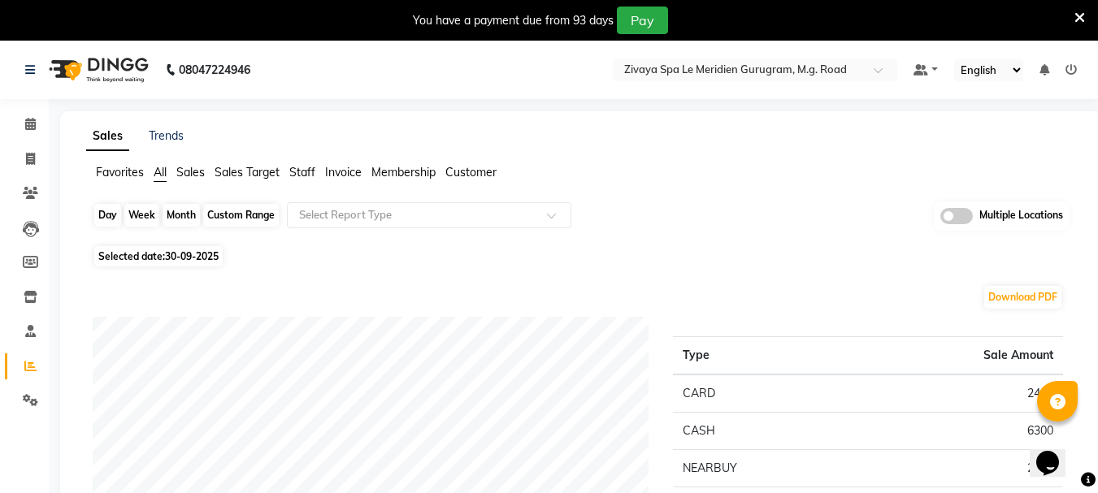
click at [250, 208] on div "Custom Range" at bounding box center [241, 215] width 76 height 23
select select "9"
select select "2025"
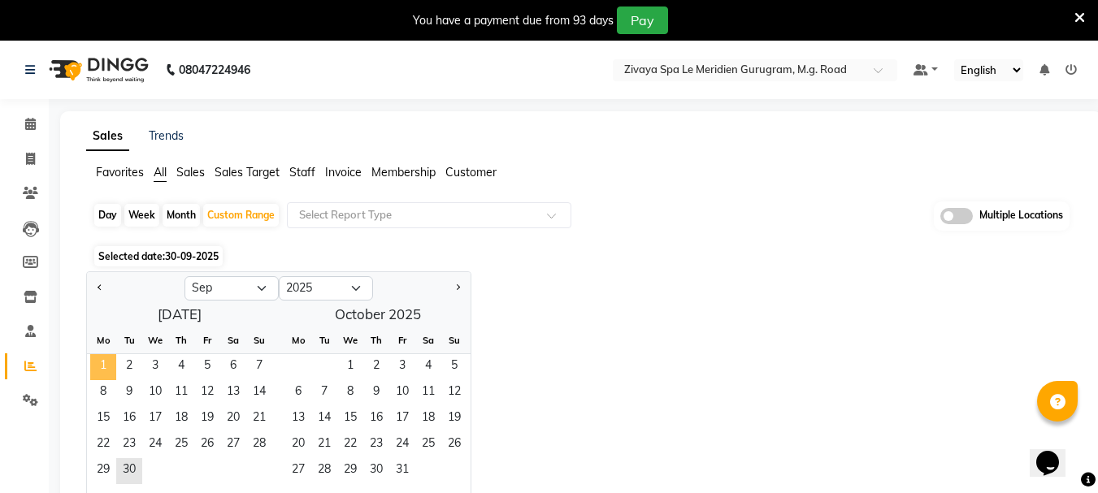
click at [107, 368] on span "1" at bounding box center [103, 367] width 26 height 26
click at [132, 475] on span "30" at bounding box center [129, 472] width 26 height 26
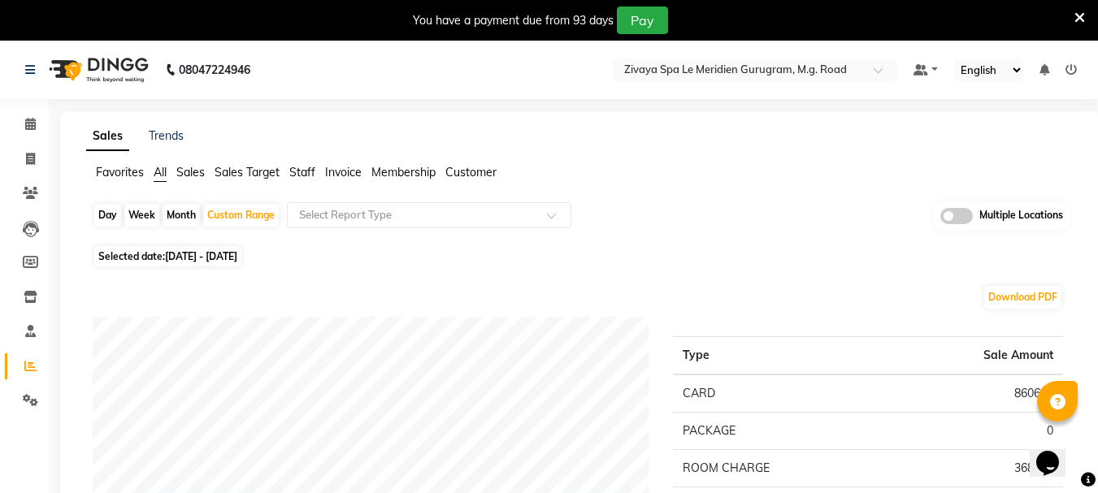
click at [228, 257] on span "01-09-2025 - 30-09-2025" at bounding box center [201, 256] width 72 height 12
select select "9"
select select "2025"
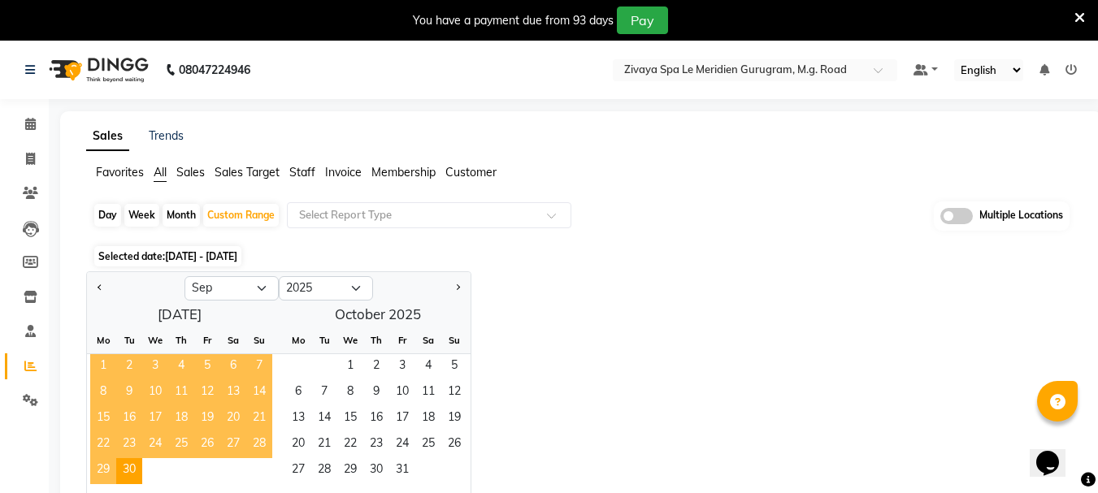
click at [108, 363] on span "1" at bounding box center [103, 367] width 26 height 26
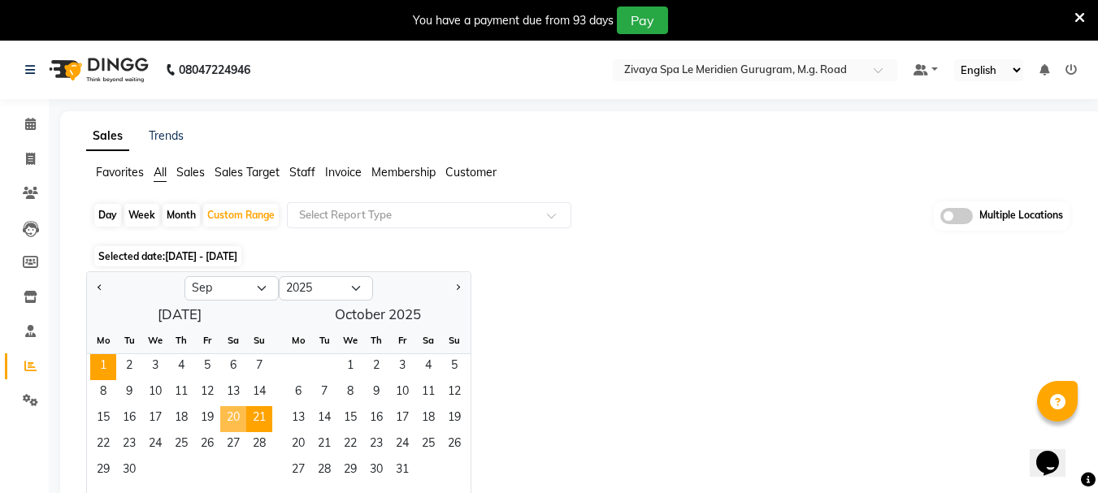
click at [254, 417] on span "21" at bounding box center [259, 419] width 26 height 26
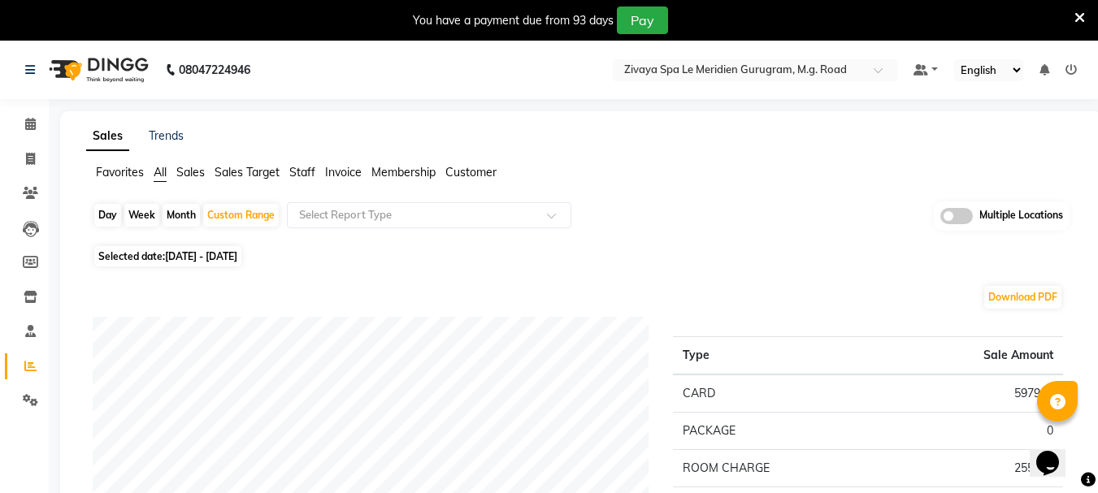
click at [224, 250] on span "01-09-2025 - 21-09-2025" at bounding box center [201, 256] width 72 height 12
select select "9"
select select "2025"
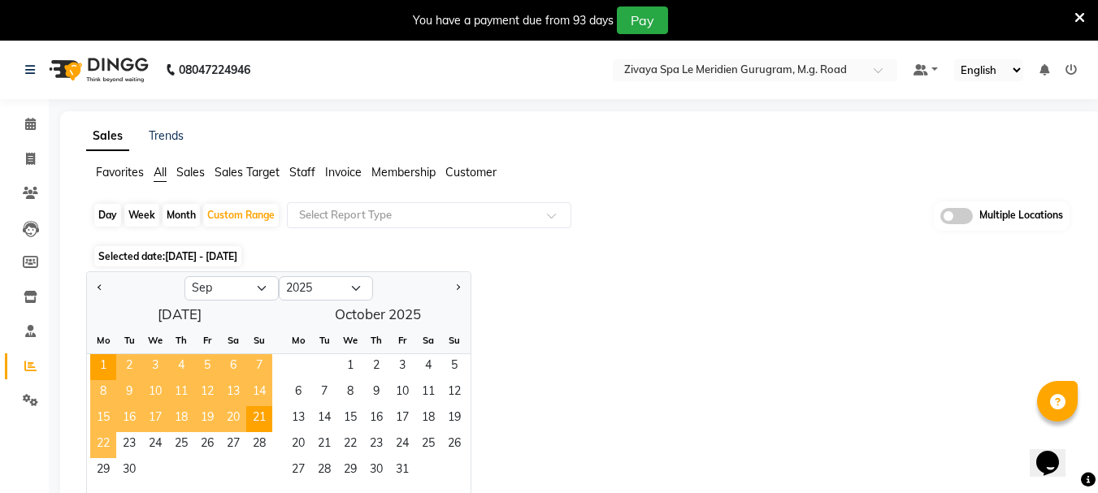
click at [101, 446] on span "22" at bounding box center [103, 446] width 26 height 26
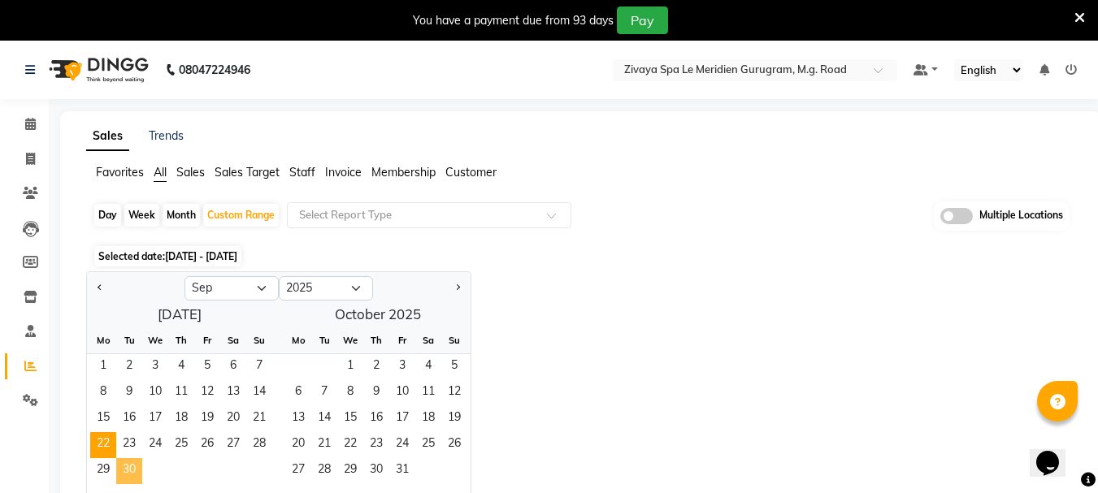
click at [138, 474] on span "30" at bounding box center [129, 472] width 26 height 26
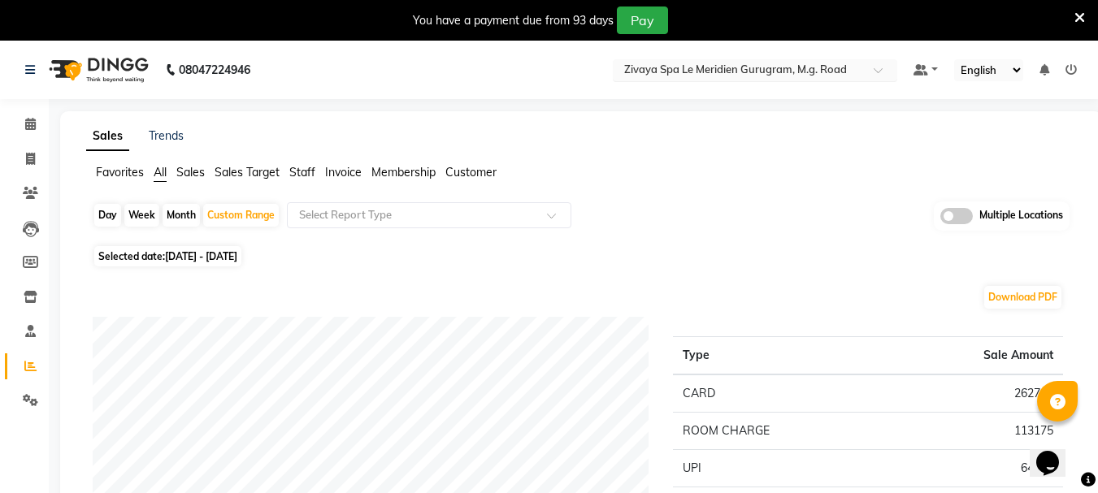
click at [654, 79] on div "Select Location × Zivaya Spa Le Meridien Gurugram, M.g. Road" at bounding box center [755, 70] width 285 height 22
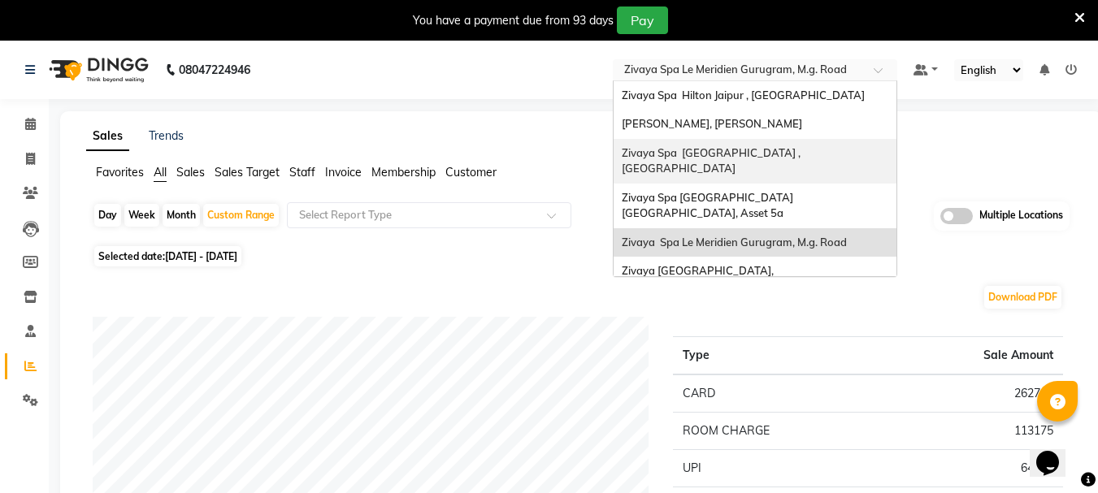
click at [710, 146] on span "Zivaya Spa The Ummed Ahmedabad , Hansol" at bounding box center [712, 160] width 181 height 29
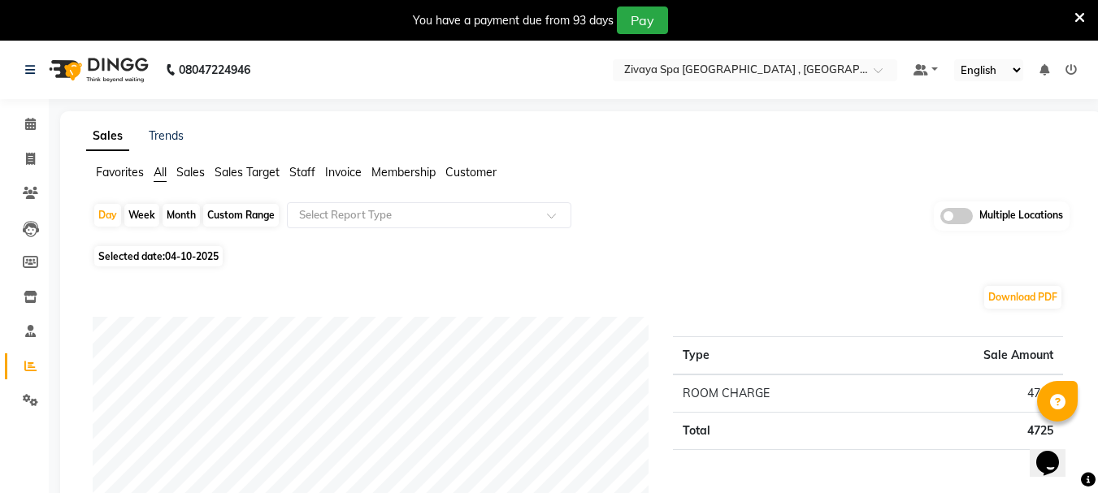
click at [200, 256] on span "04-10-2025" at bounding box center [192, 256] width 54 height 12
select select "10"
select select "2025"
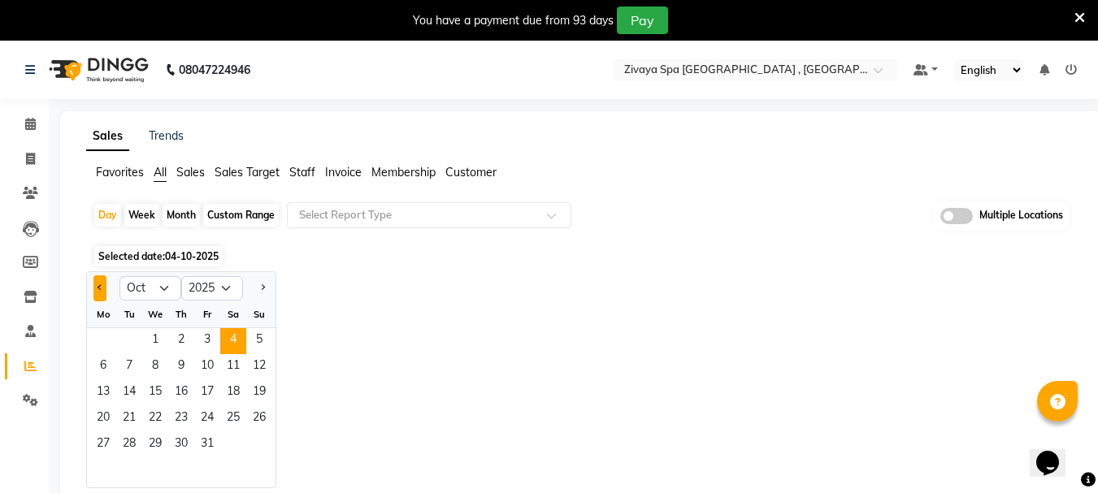
click at [94, 292] on button "Previous month" at bounding box center [99, 289] width 13 height 26
select select "9"
click at [104, 339] on span "1" at bounding box center [103, 341] width 26 height 26
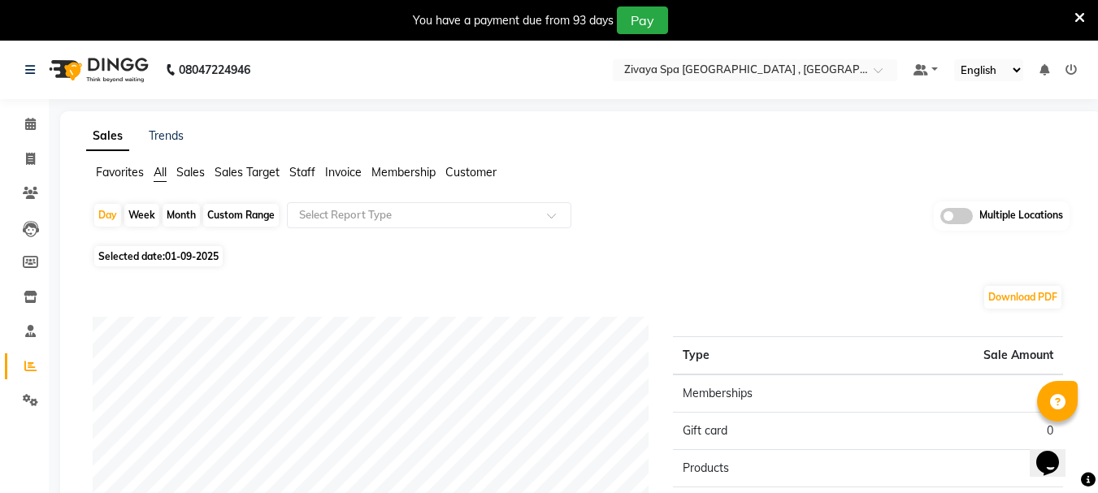
click at [243, 217] on div "Custom Range" at bounding box center [241, 215] width 76 height 23
select select "9"
select select "2025"
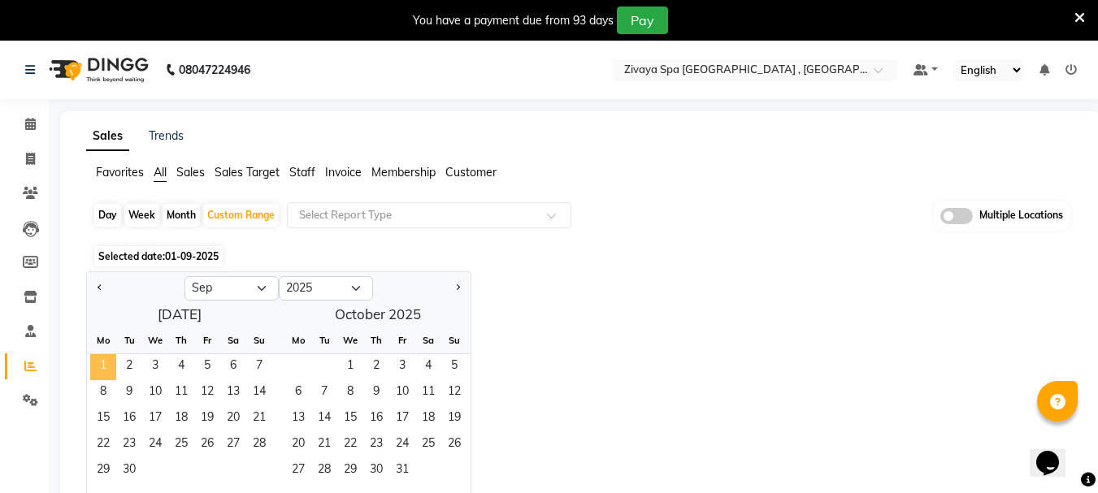
click at [96, 363] on span "1" at bounding box center [103, 367] width 26 height 26
click at [108, 417] on span "15" at bounding box center [103, 419] width 26 height 26
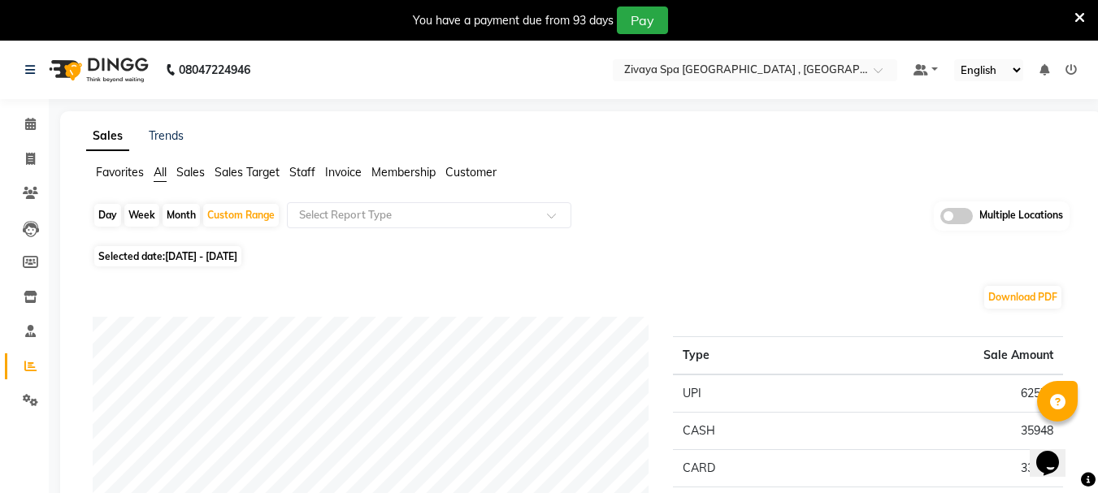
click at [164, 262] on span "Selected date: [DATE] - [DATE]" at bounding box center [167, 256] width 147 height 20
select select "9"
select select "2025"
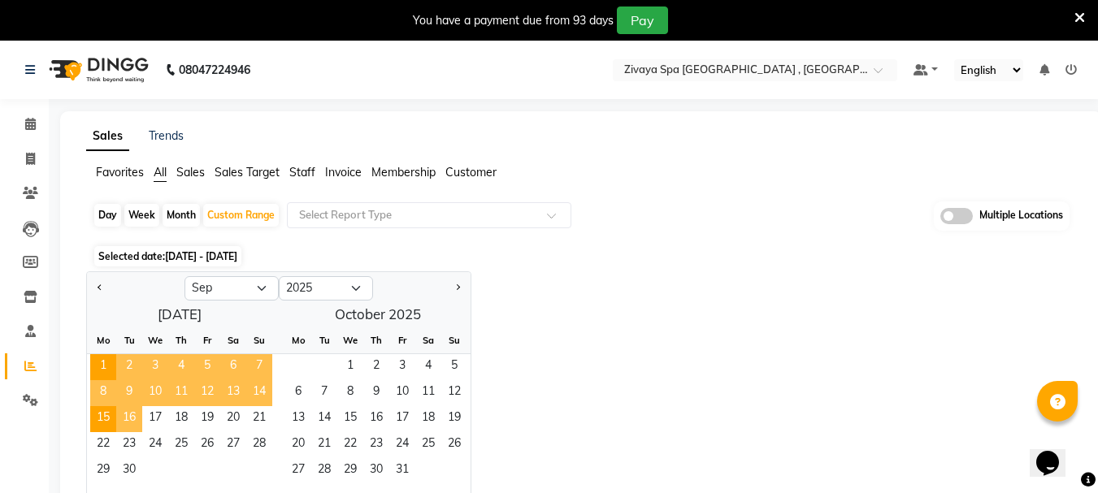
click at [130, 419] on span "16" at bounding box center [129, 419] width 26 height 26
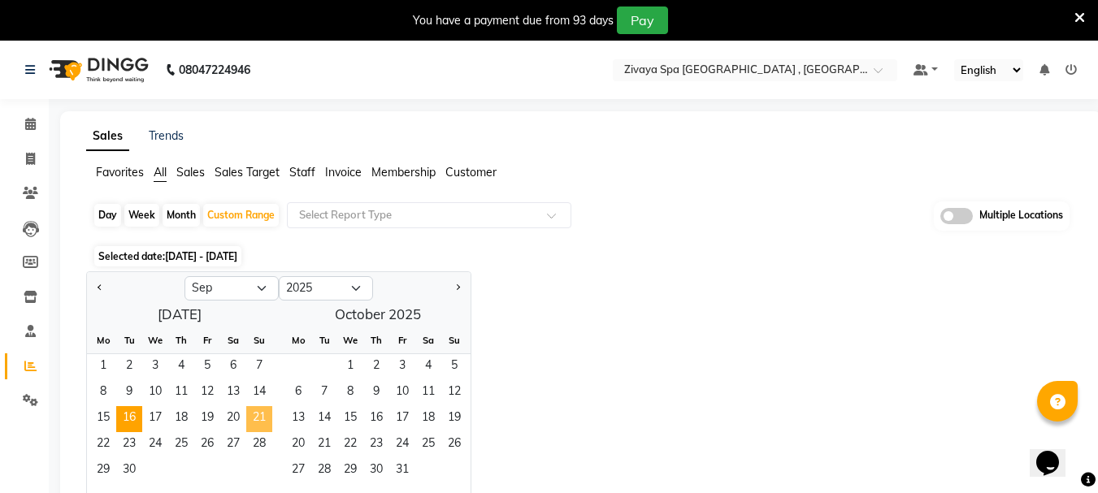
click at [262, 415] on span "21" at bounding box center [259, 419] width 26 height 26
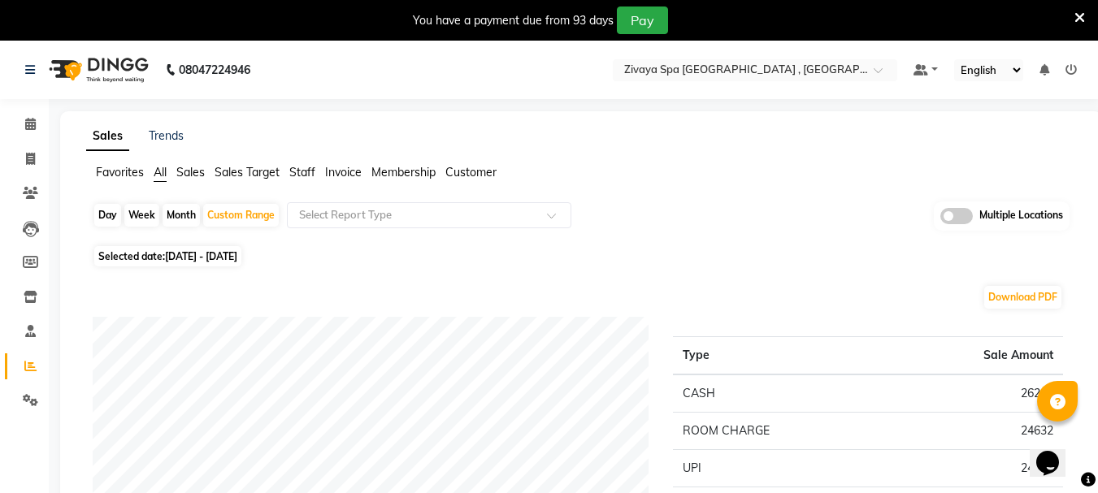
click at [182, 261] on span "[DATE] - [DATE]" at bounding box center [201, 256] width 72 height 12
select select "9"
select select "2025"
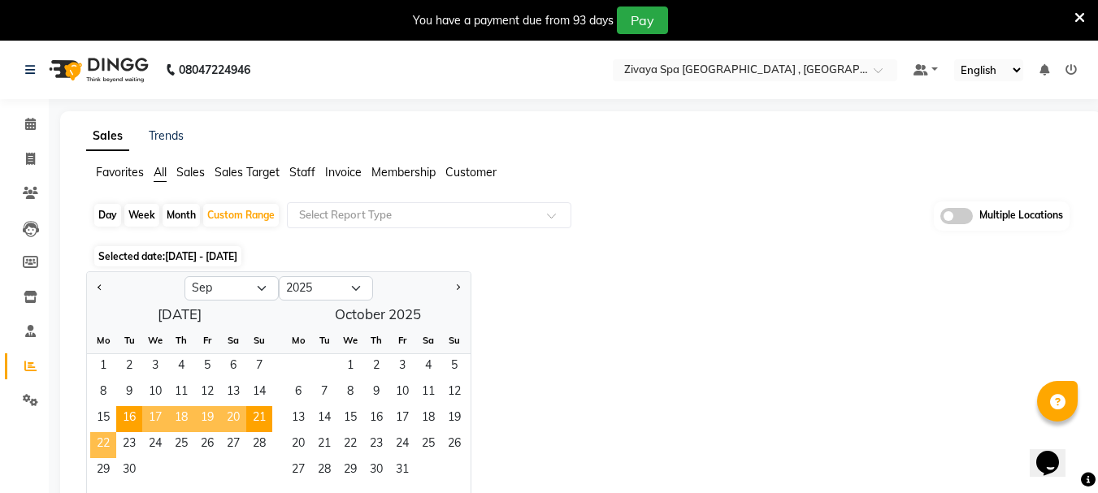
click at [102, 449] on span "22" at bounding box center [103, 446] width 26 height 26
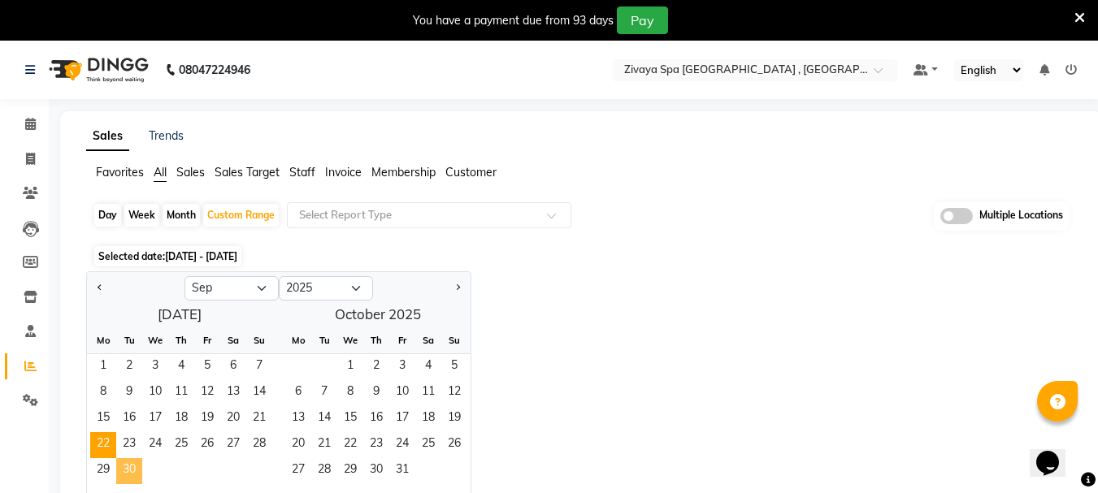
click at [132, 466] on span "30" at bounding box center [129, 472] width 26 height 26
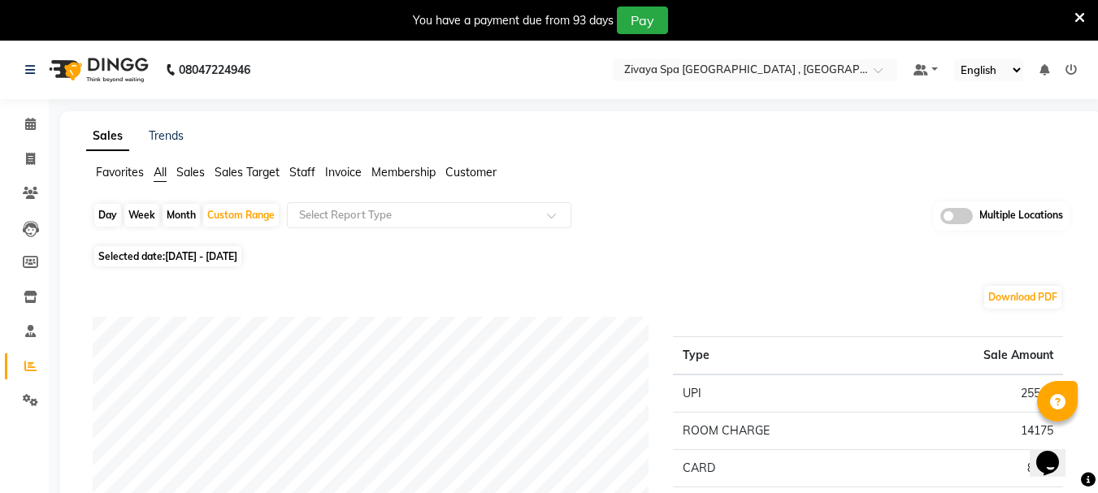
click at [199, 252] on span "22-09-2025 - 30-09-2025" at bounding box center [201, 256] width 72 height 12
select select "9"
select select "2025"
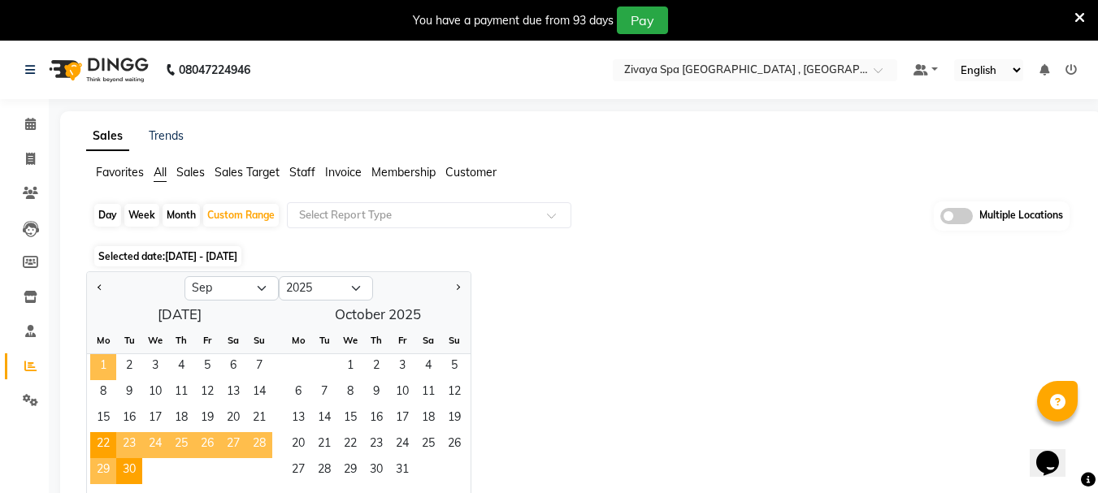
click at [103, 365] on span "1" at bounding box center [103, 367] width 26 height 26
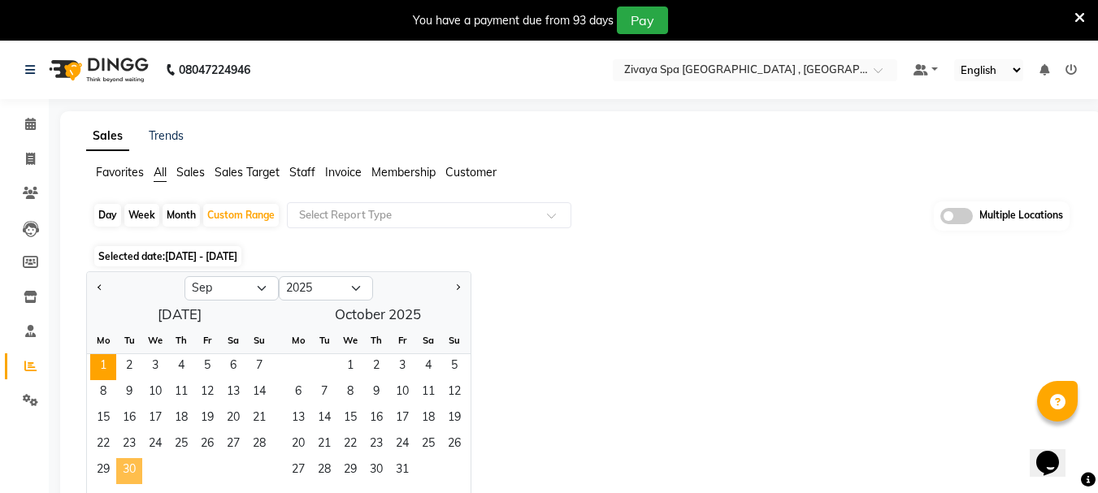
click at [129, 467] on span "30" at bounding box center [129, 472] width 26 height 26
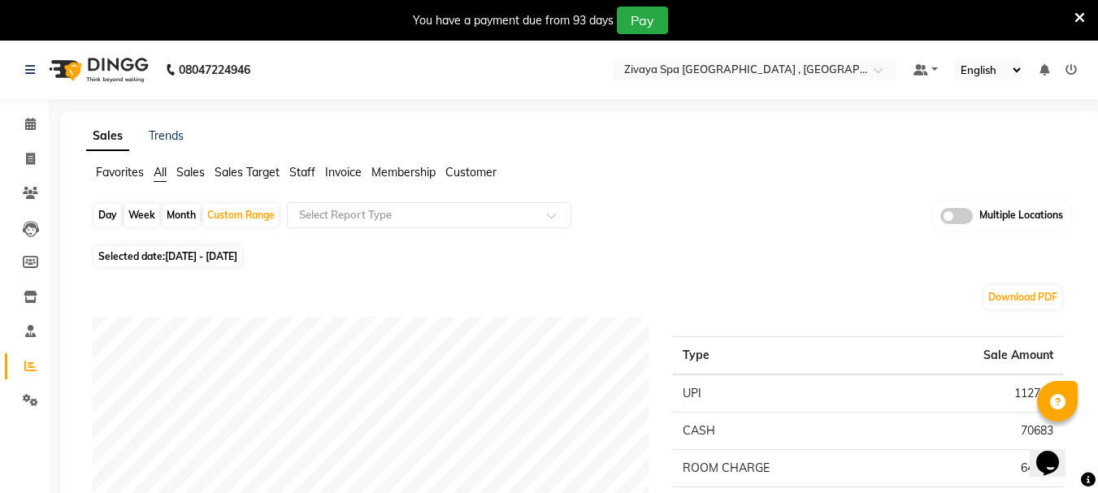
click at [213, 257] on span "01-09-2025 - 30-09-2025" at bounding box center [201, 256] width 72 height 12
select select "9"
select select "2025"
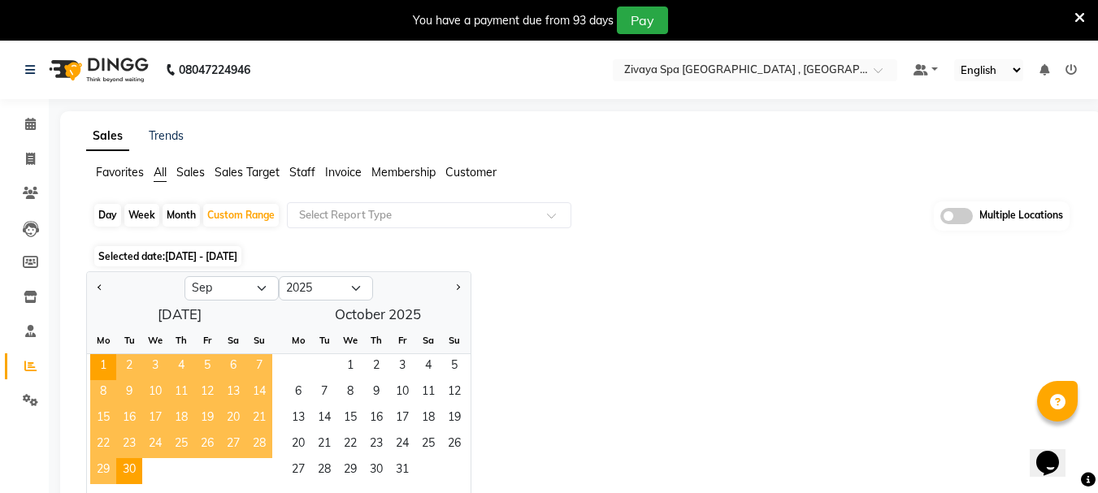
click at [104, 443] on span "22" at bounding box center [103, 446] width 26 height 26
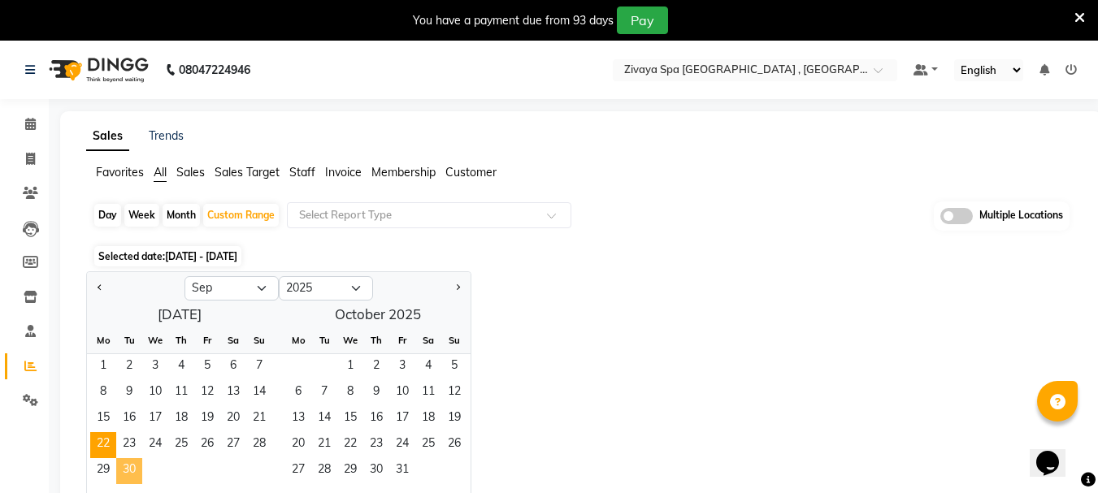
click at [134, 477] on span "30" at bounding box center [129, 472] width 26 height 26
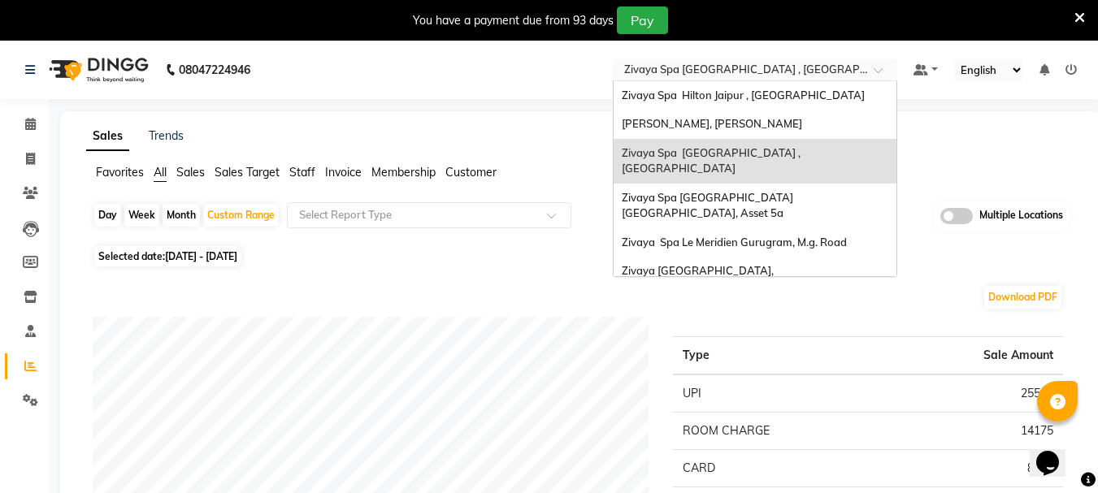
click at [692, 71] on input "text" at bounding box center [739, 71] width 236 height 16
click at [728, 228] on div "Zivaya Spa Le Meridien Gurugram, M.g. Road" at bounding box center [755, 242] width 283 height 29
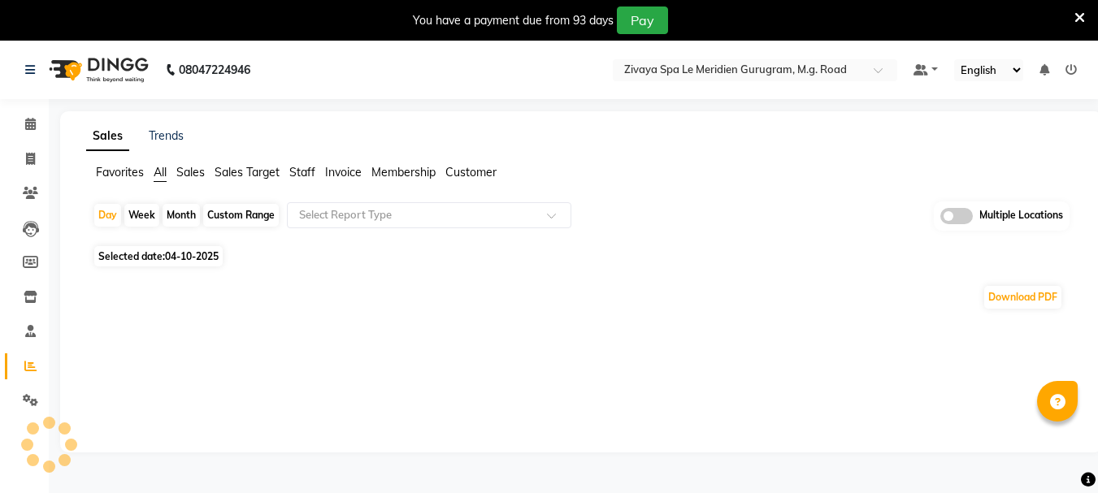
click at [109, 213] on div "Day" at bounding box center [107, 215] width 27 height 23
select select "10"
select select "2025"
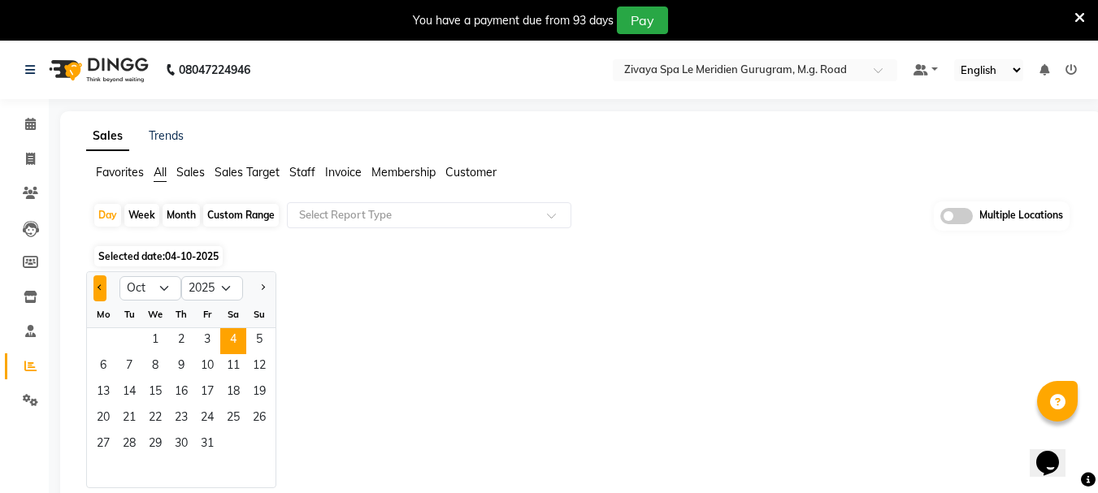
click at [102, 298] on button "Previous month" at bounding box center [99, 289] width 13 height 26
select select "9"
click at [261, 421] on span "28" at bounding box center [259, 419] width 26 height 26
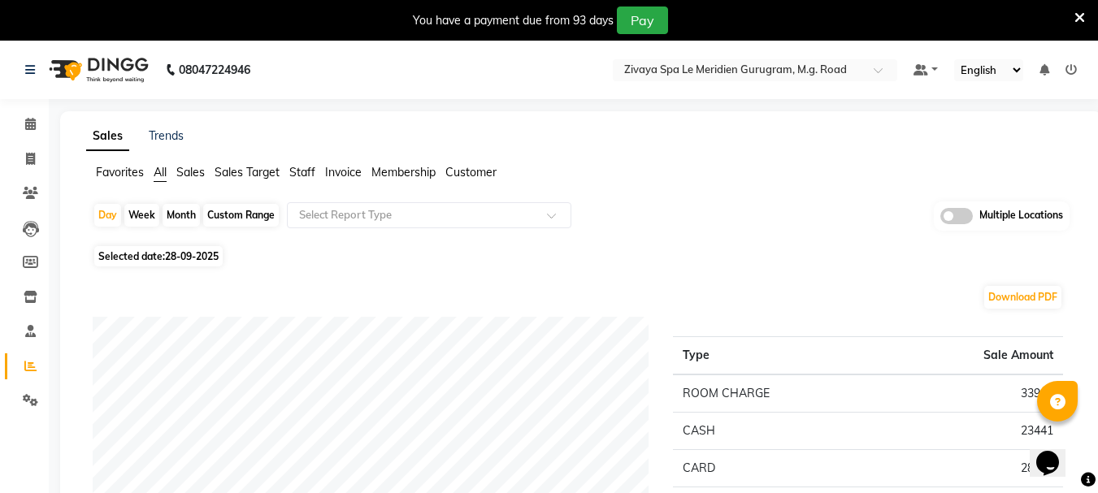
click at [146, 252] on span "Selected date: [DATE]" at bounding box center [158, 256] width 128 height 20
select select "9"
select select "2025"
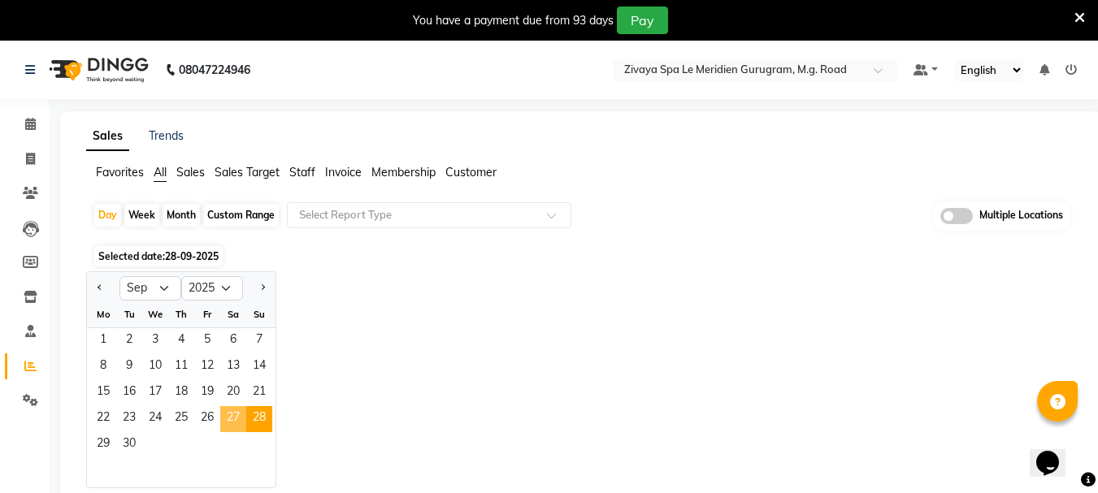
click at [232, 410] on span "27" at bounding box center [233, 419] width 26 height 26
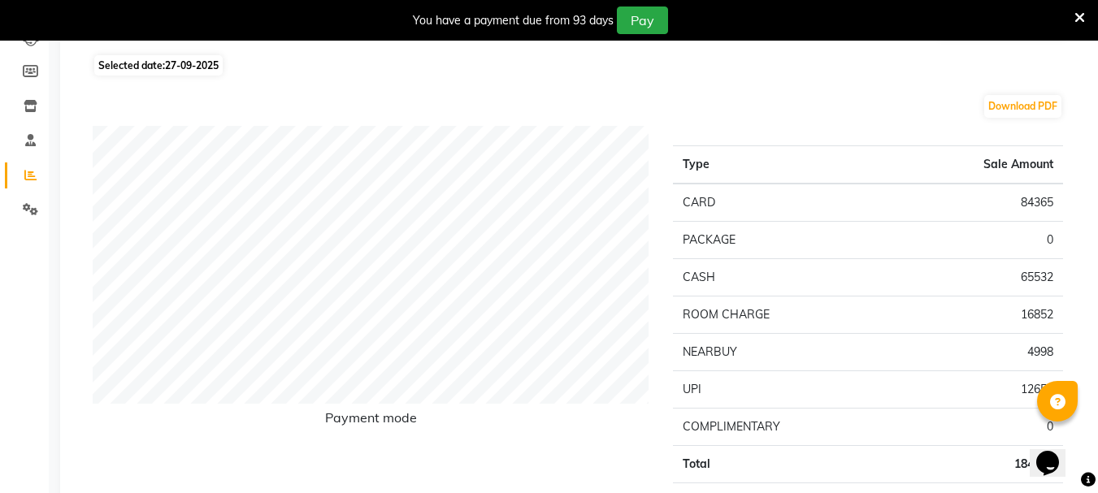
scroll to position [163, 0]
